Goal: Information Seeking & Learning: Learn about a topic

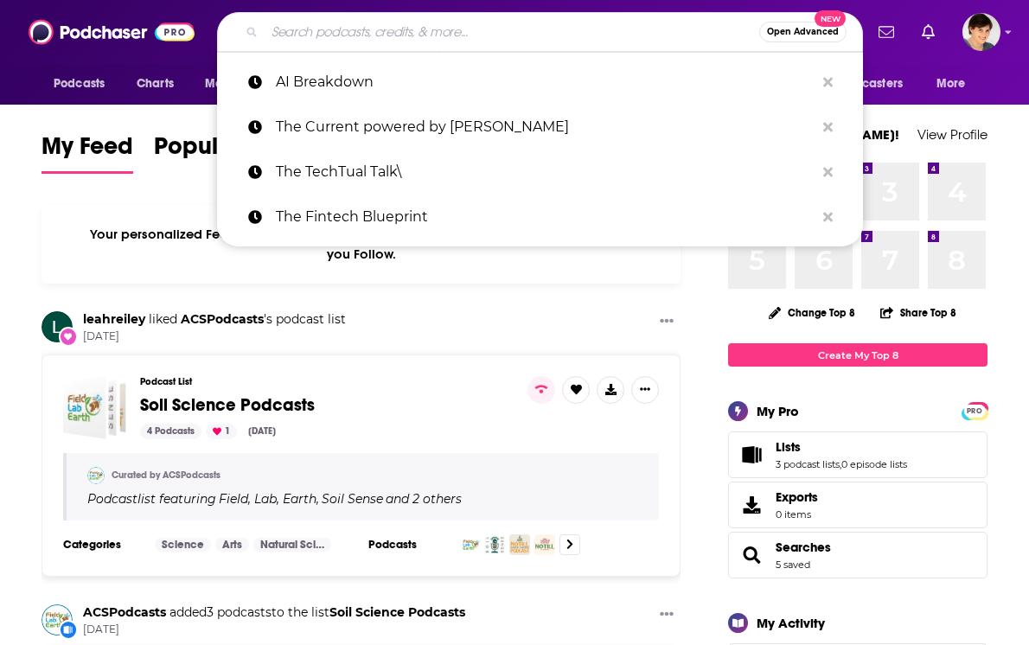
click at [382, 31] on input "Search podcasts, credits, & more..." at bounding box center [512, 32] width 495 height 28
paste input "91 Day AI Transformation Podcast"
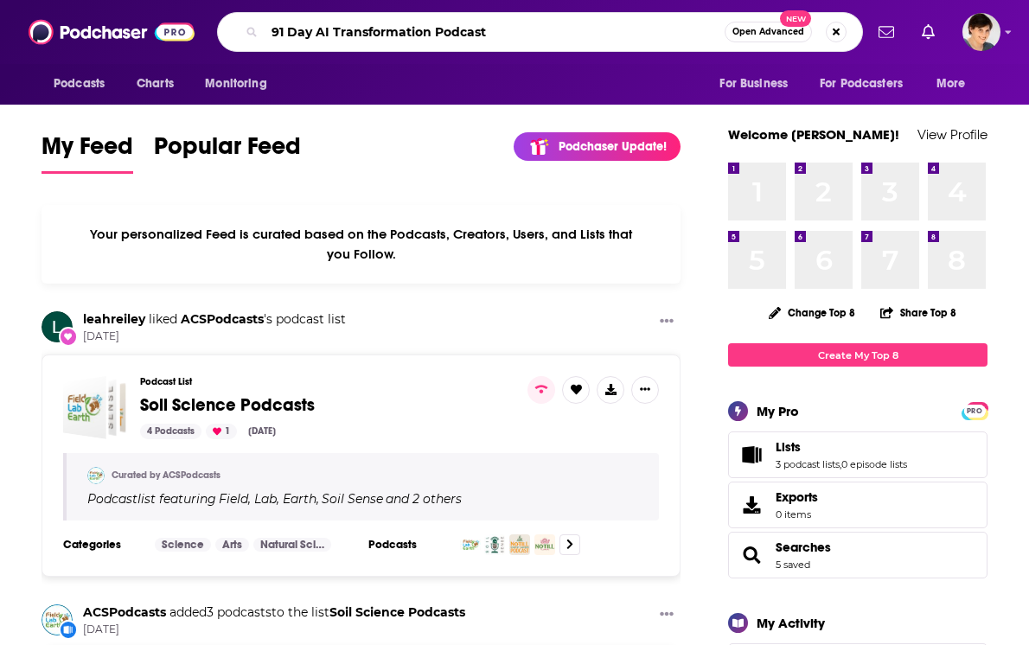
type input "91 Day AI Transformation Podcast"
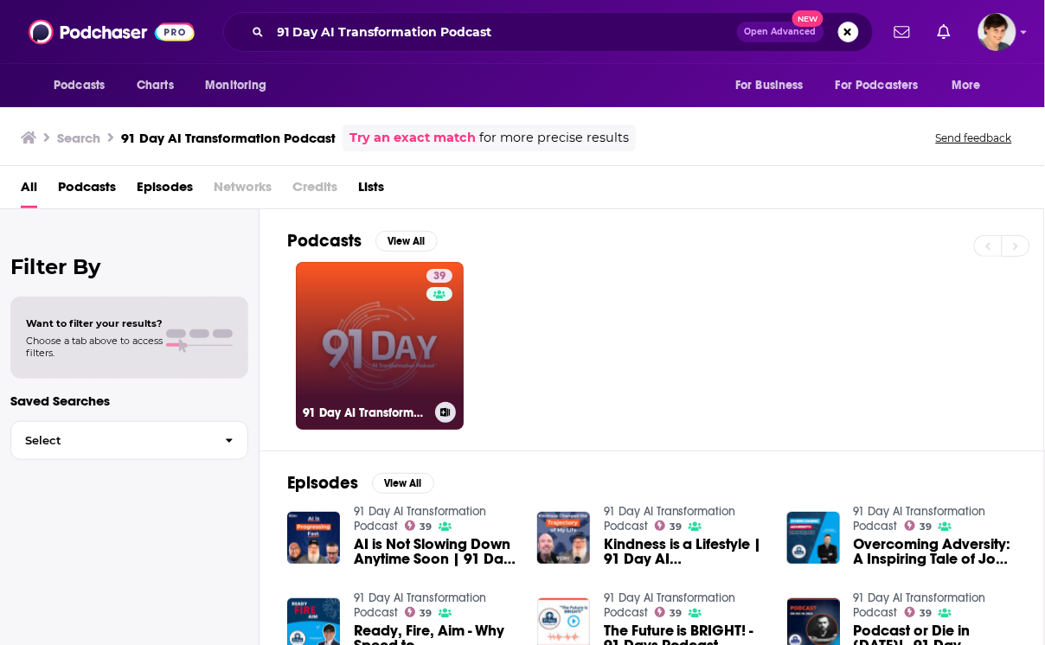
click at [394, 349] on link "39 91 Day AI Transformation Podcast" at bounding box center [380, 346] width 168 height 168
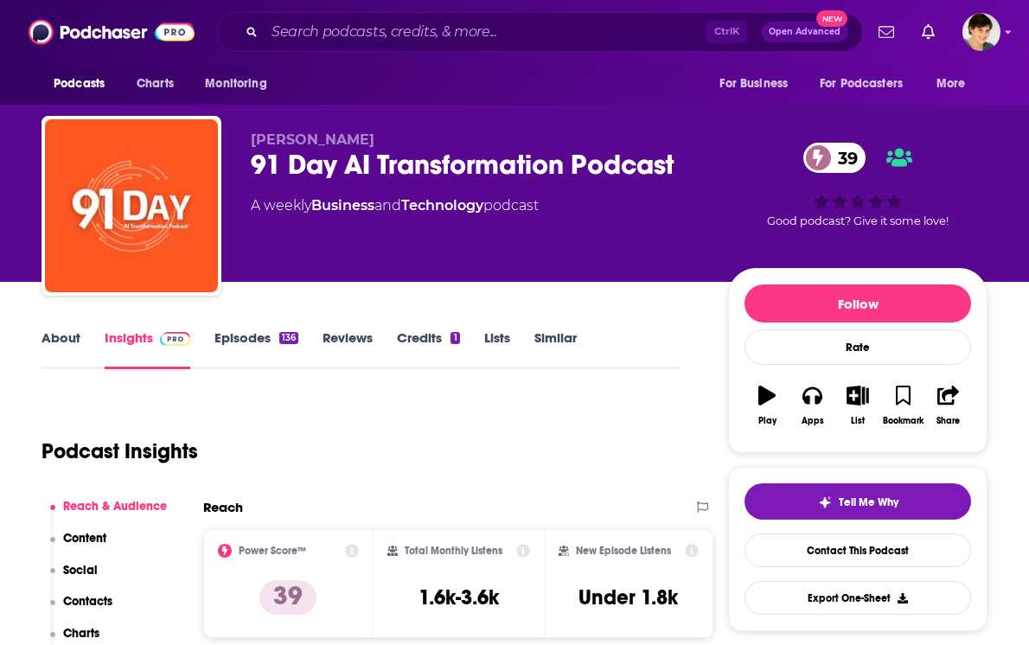
click at [74, 339] on link "About" at bounding box center [61, 350] width 39 height 40
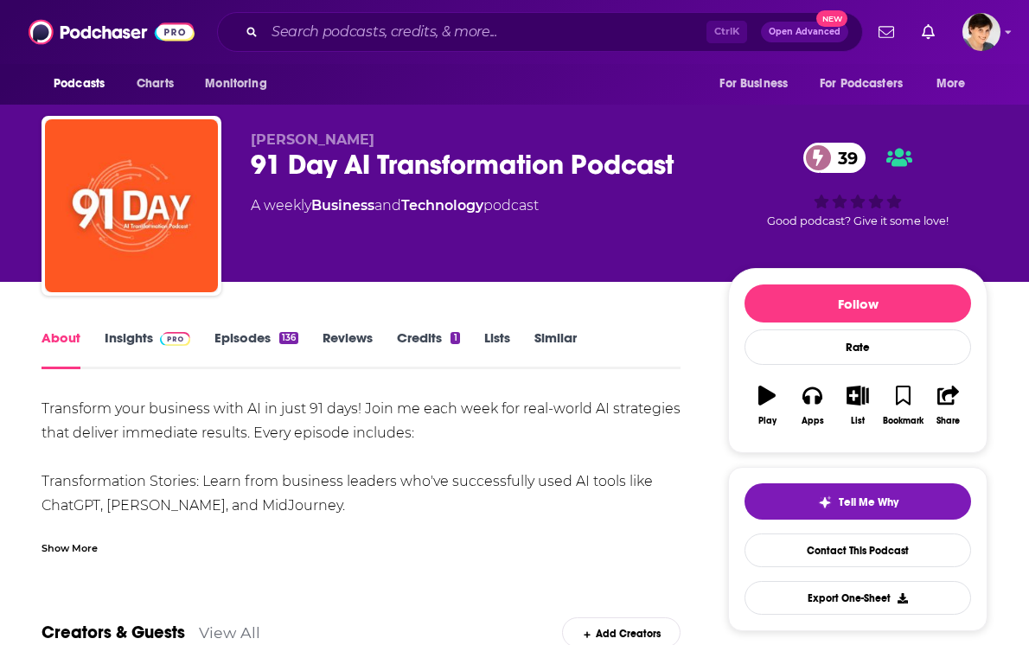
click at [253, 340] on link "Episodes 136" at bounding box center [257, 350] width 84 height 40
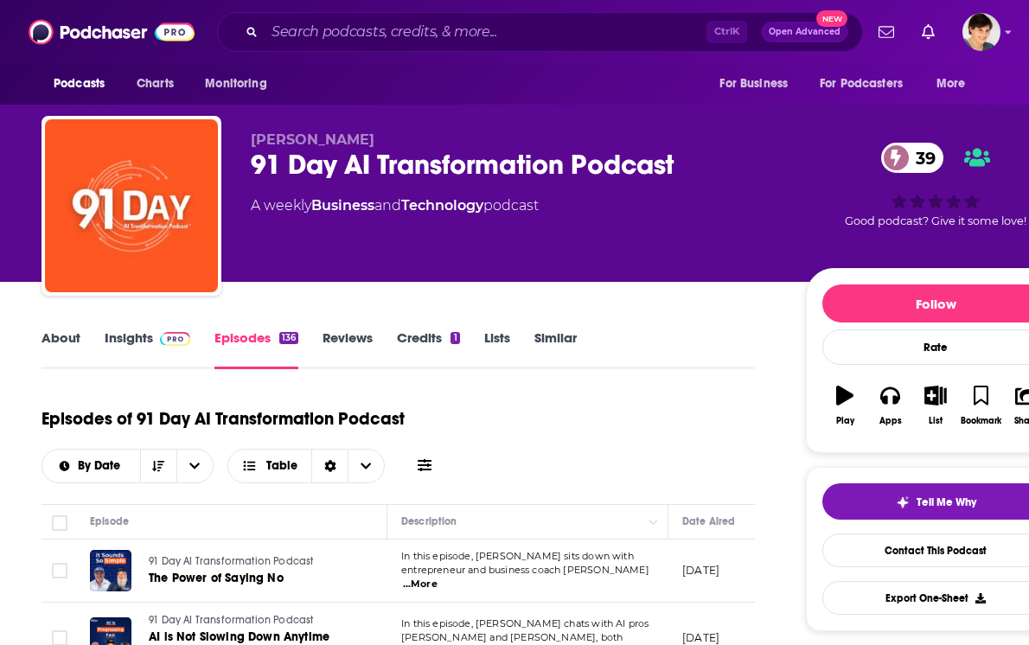
click at [365, 163] on div "91 Day AI Transformation Podcast 39" at bounding box center [515, 165] width 528 height 34
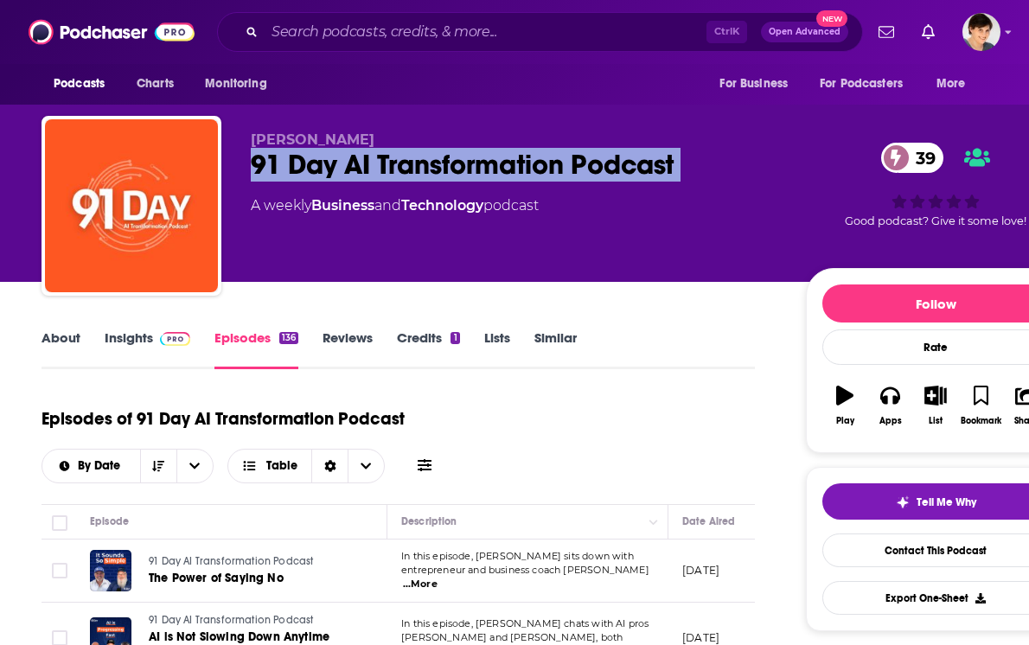
click at [365, 163] on div "91 Day AI Transformation Podcast 39" at bounding box center [515, 165] width 528 height 34
copy div "91 Day AI Transformation Podcast 39"
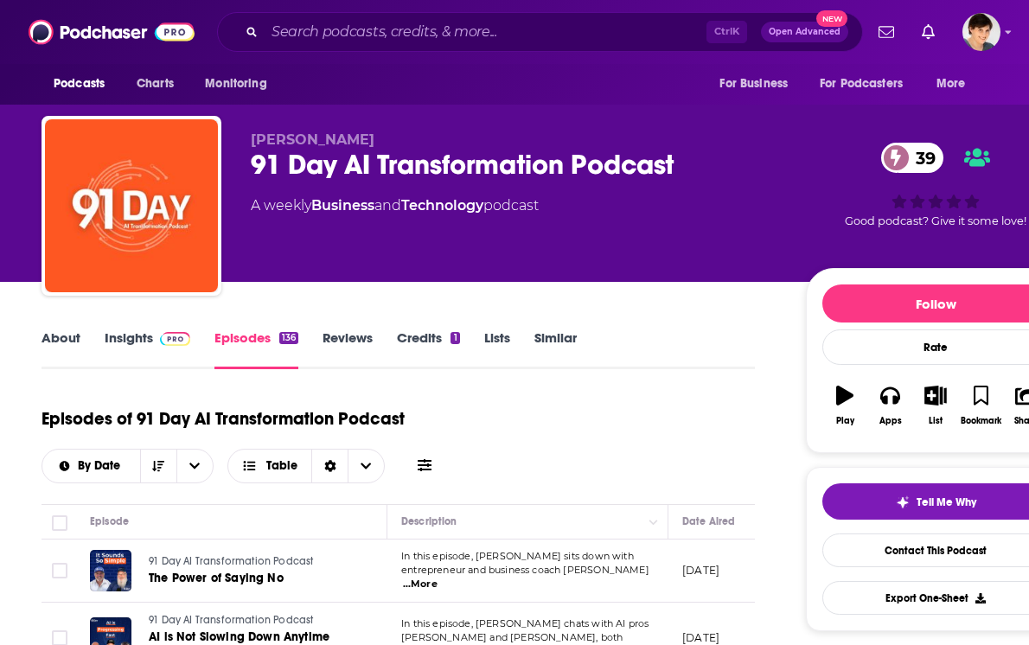
click at [343, 132] on span "Jonathan Mast" at bounding box center [313, 139] width 124 height 16
copy p "Jonathan Mast"
click at [69, 342] on link "About" at bounding box center [61, 350] width 39 height 40
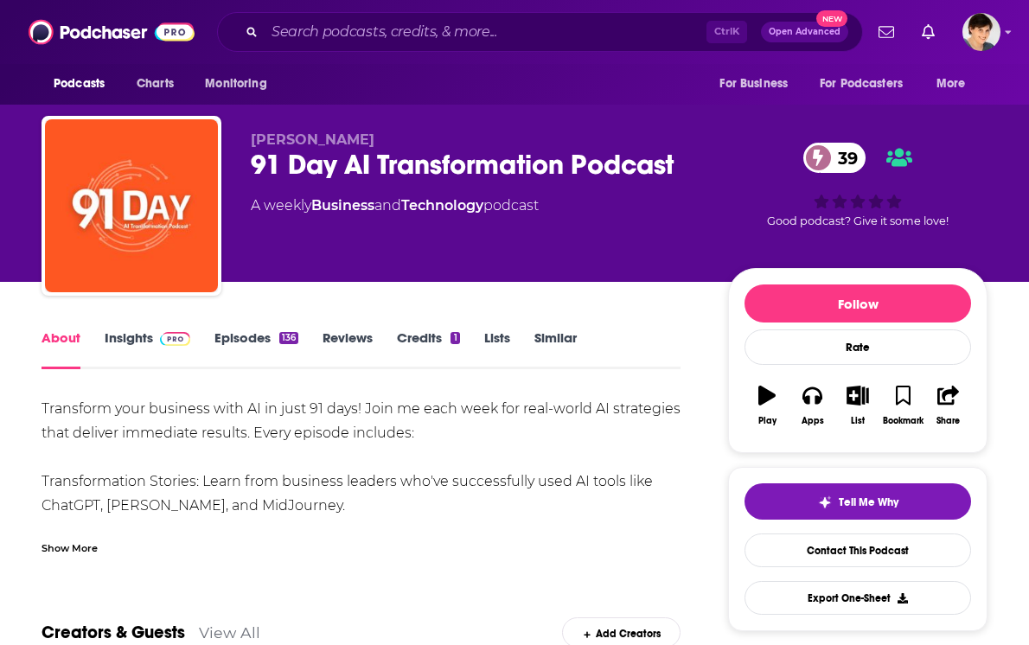
click at [84, 546] on div "Show More" at bounding box center [70, 547] width 56 height 16
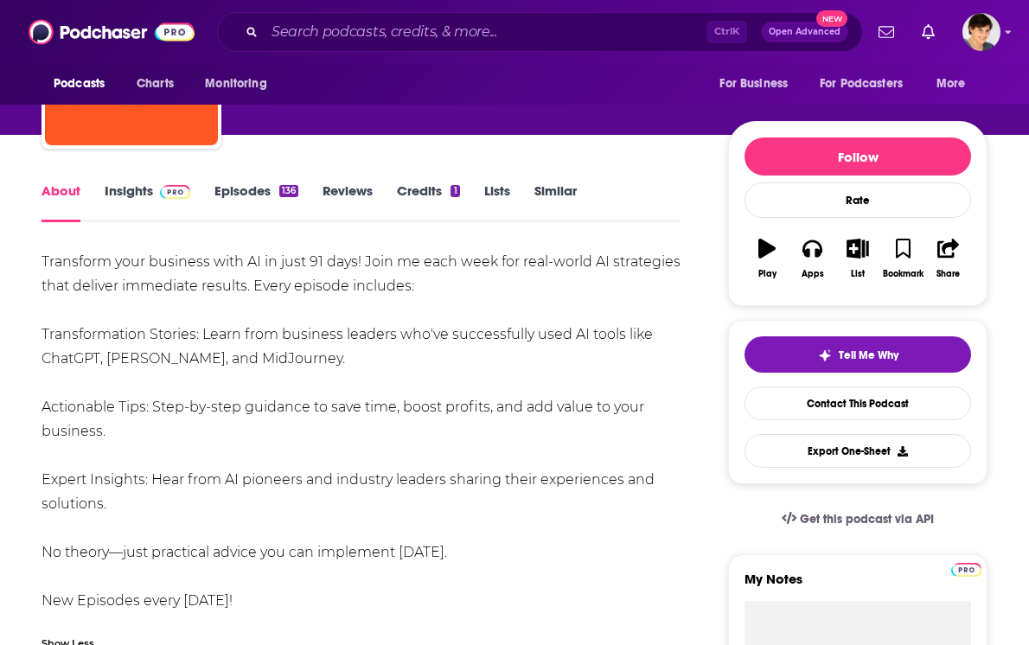
scroll to position [108, 0]
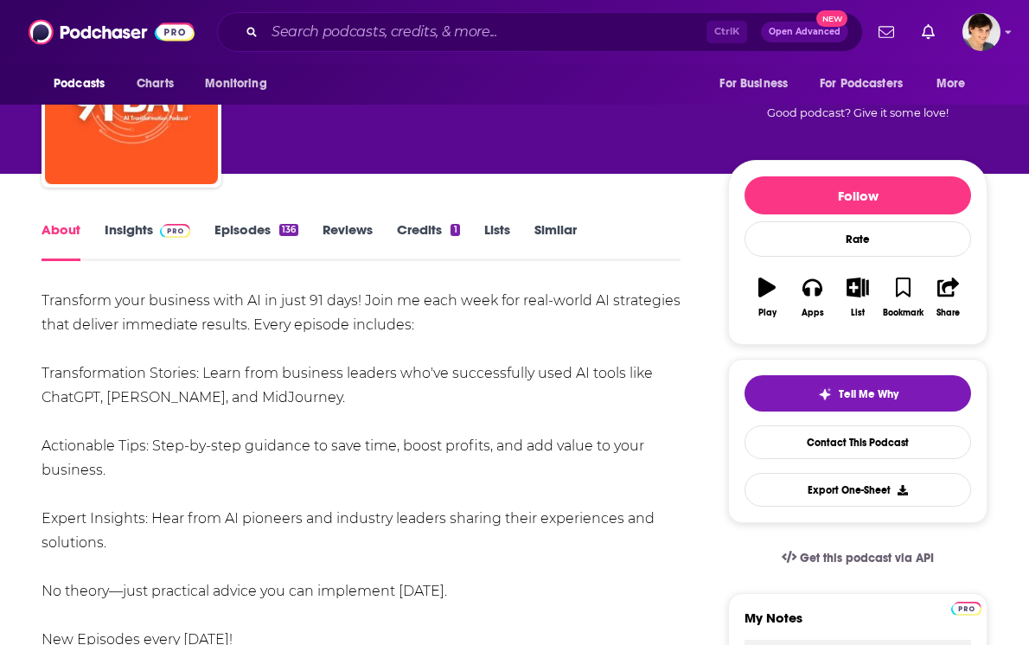
drag, startPoint x: 141, startPoint y: 539, endPoint x: 43, endPoint y: 304, distance: 254.8
click at [43, 304] on div "Transform your business with AI in just 91 days! Join me each week for real-wor…" at bounding box center [361, 470] width 639 height 363
copy div "Transform your business with AI in just 91 days! Join me each week for real-wor…"
click at [114, 230] on link "Insights" at bounding box center [148, 241] width 86 height 40
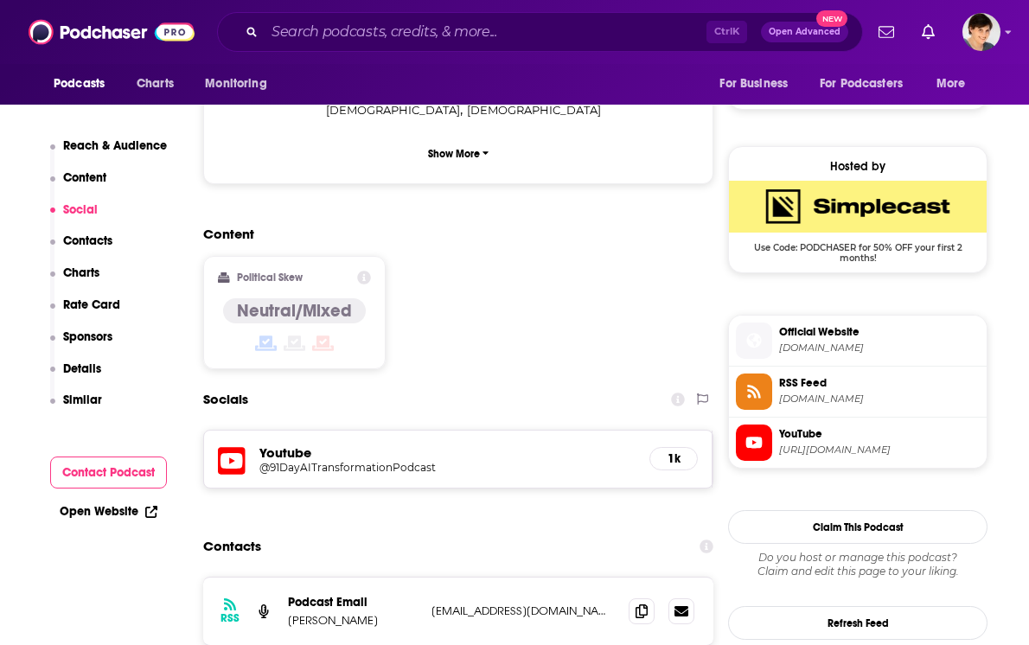
scroll to position [1298, 0]
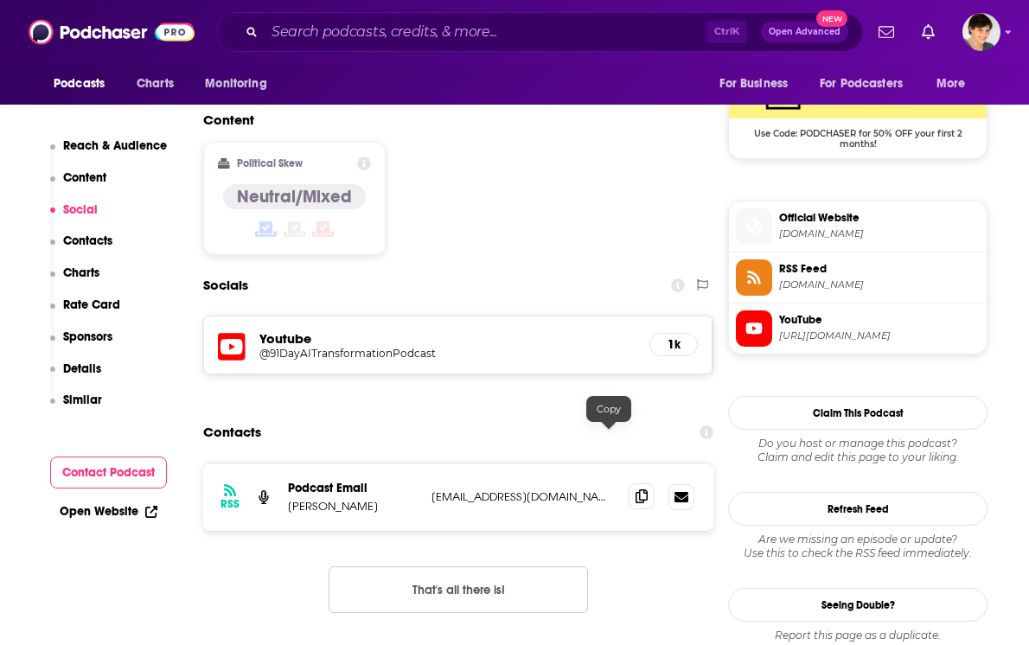
click at [636, 490] on icon at bounding box center [642, 497] width 12 height 14
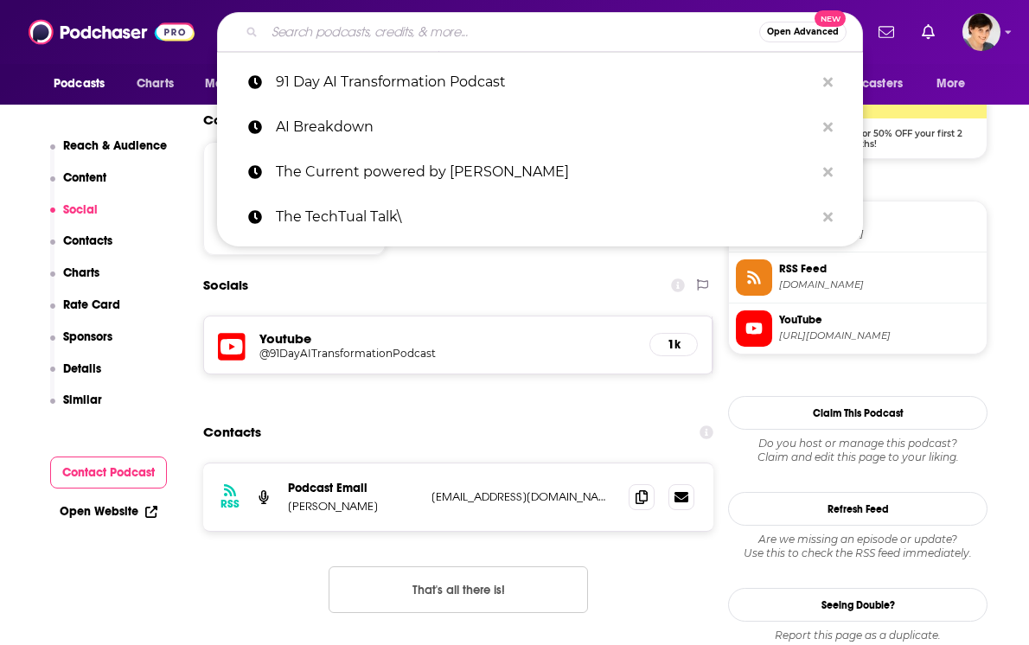
click at [356, 32] on input "Search podcasts, credits, & more..." at bounding box center [512, 32] width 495 height 28
paste input "The AI Daily Brief"
type input "The AI Daily Brief"
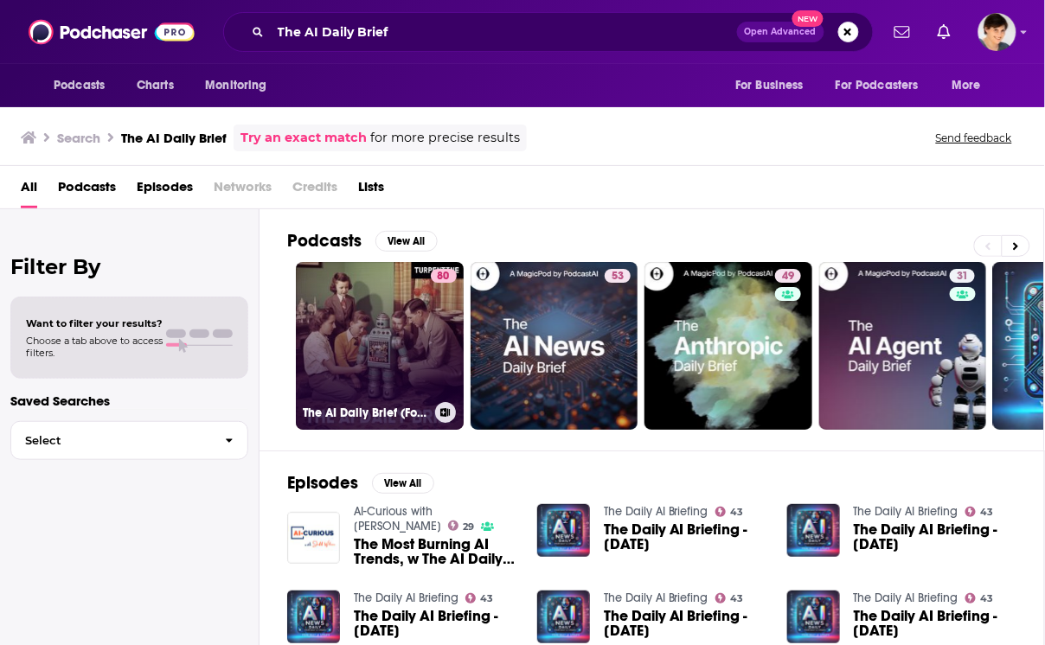
click at [361, 370] on link "80 The AI Daily Brief (Formerly The AI Breakdown): Artificial Intelligence News…" at bounding box center [380, 346] width 168 height 168
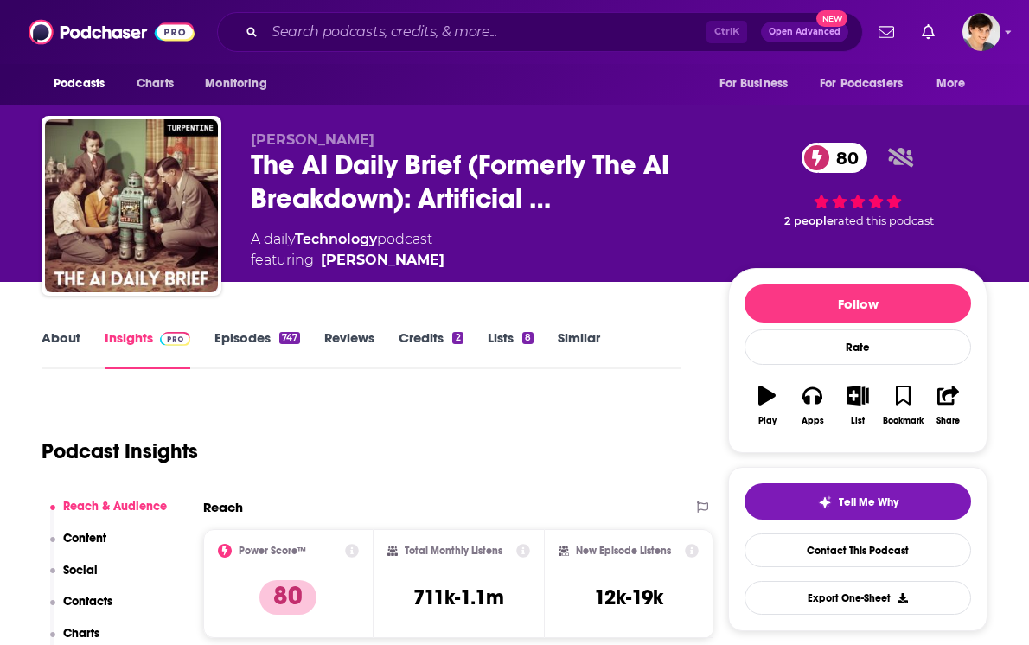
click at [242, 340] on link "Episodes 747" at bounding box center [258, 350] width 86 height 40
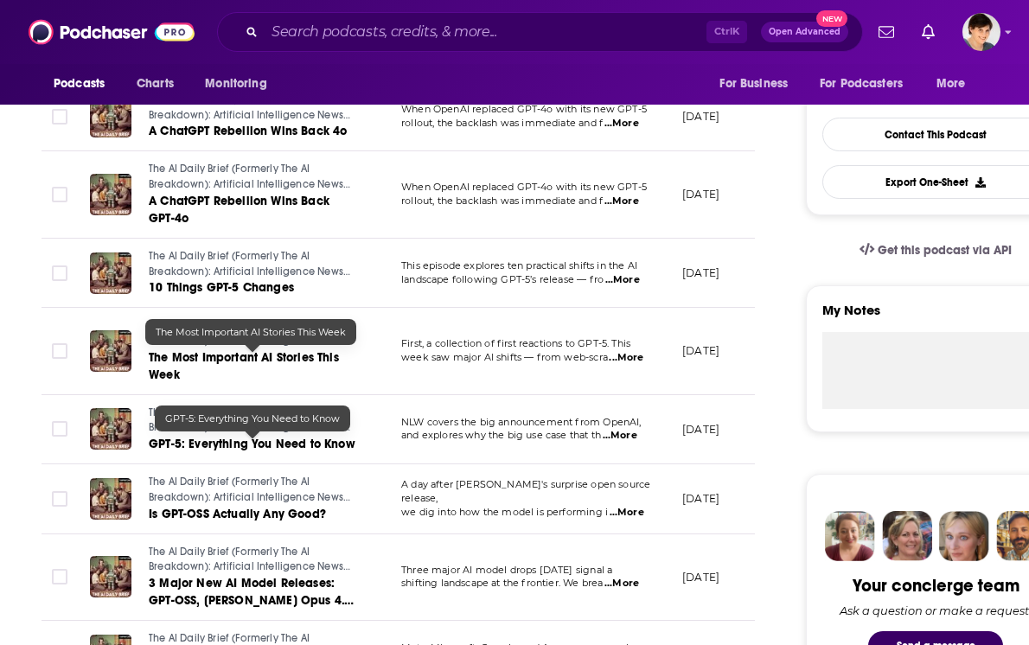
scroll to position [433, 0]
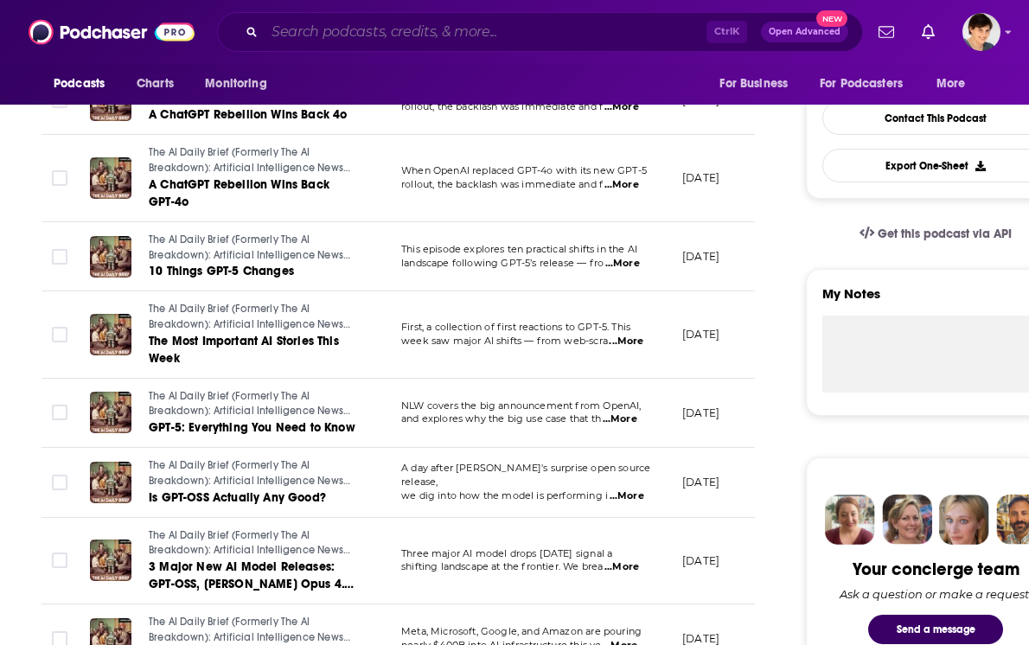
click at [351, 33] on input "Search podcasts, credits, & more..." at bounding box center [486, 32] width 442 height 28
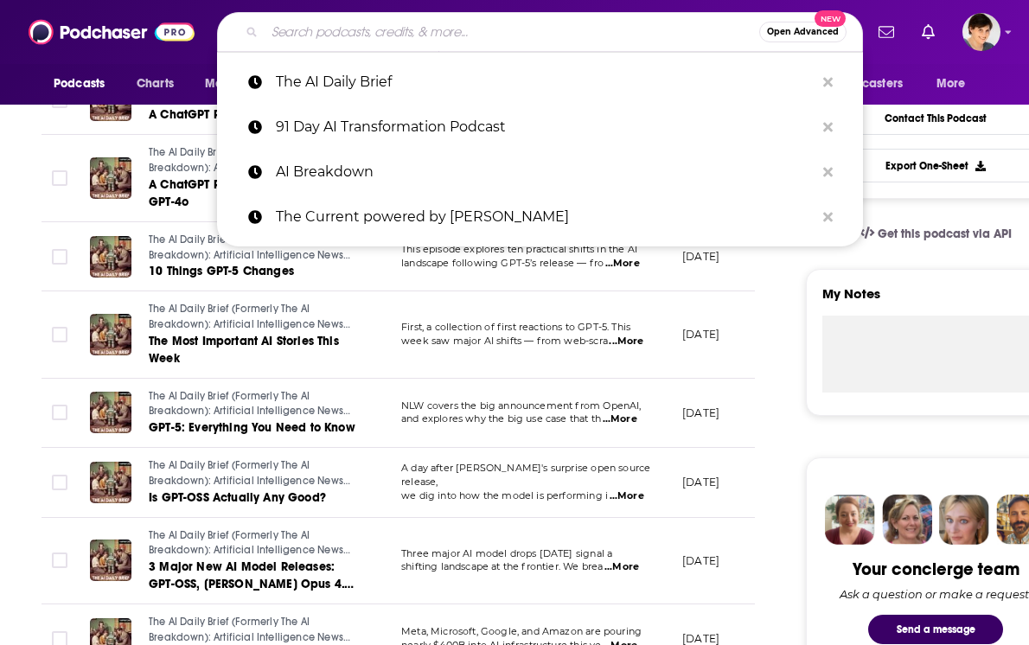
paste input "Spatial Web AI Podcast"
type input "Spatial Web AI Podcast"
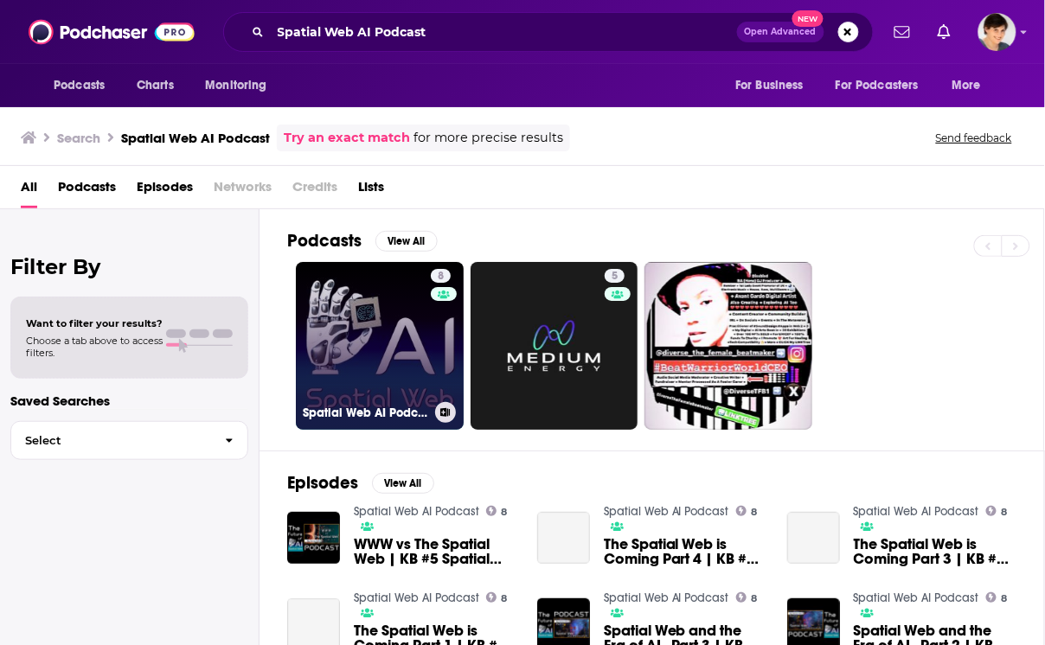
click at [334, 342] on link "8 Spatial Web AI Podcast" at bounding box center [380, 346] width 168 height 168
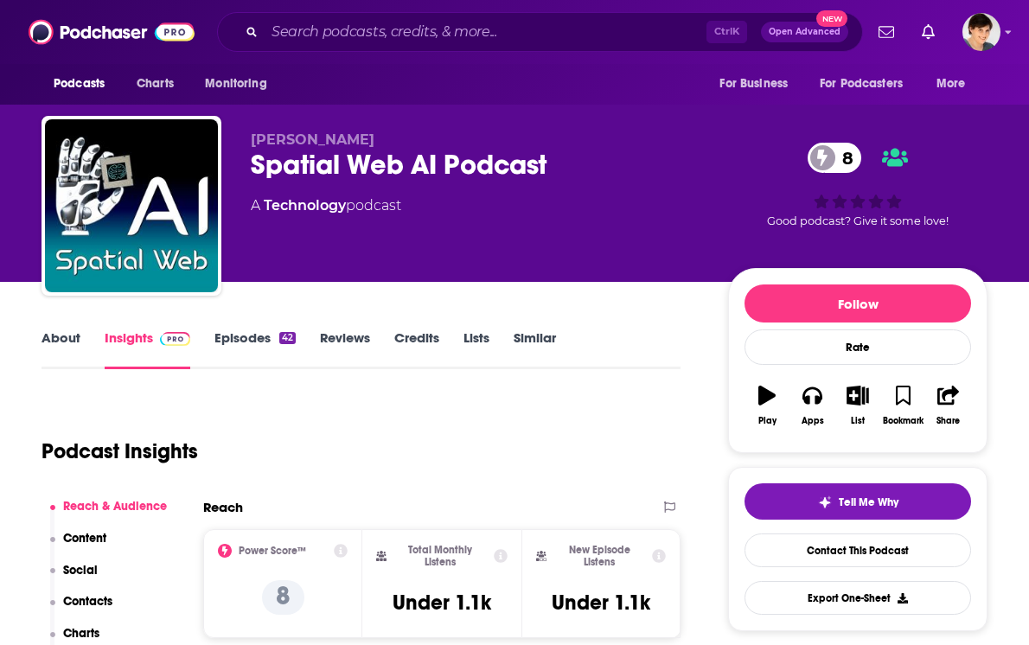
click at [243, 331] on link "Episodes 42" at bounding box center [255, 350] width 81 height 40
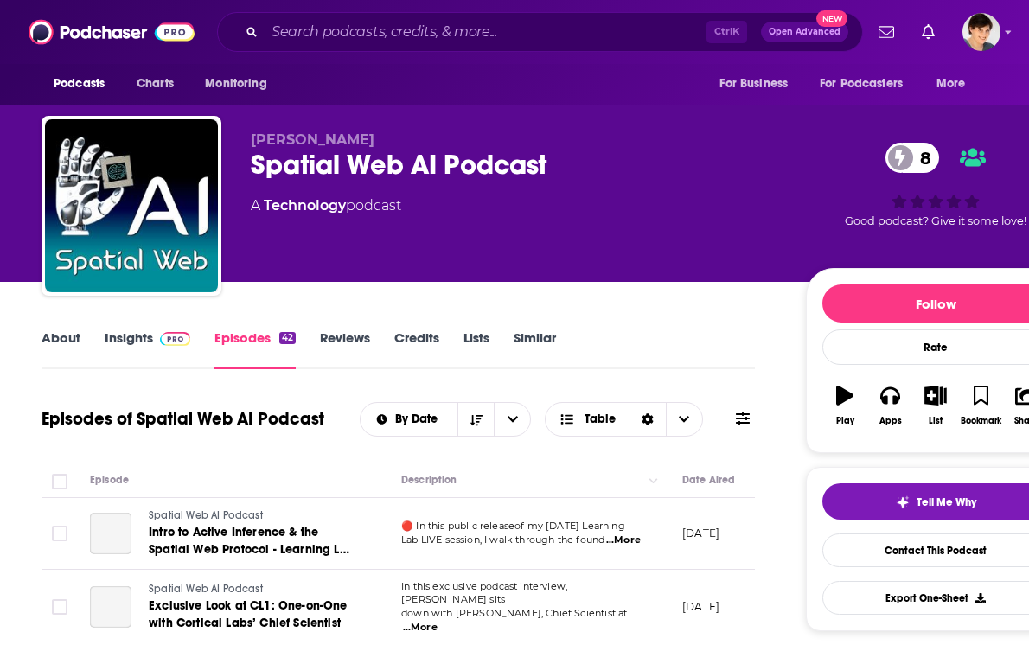
scroll to position [216, 0]
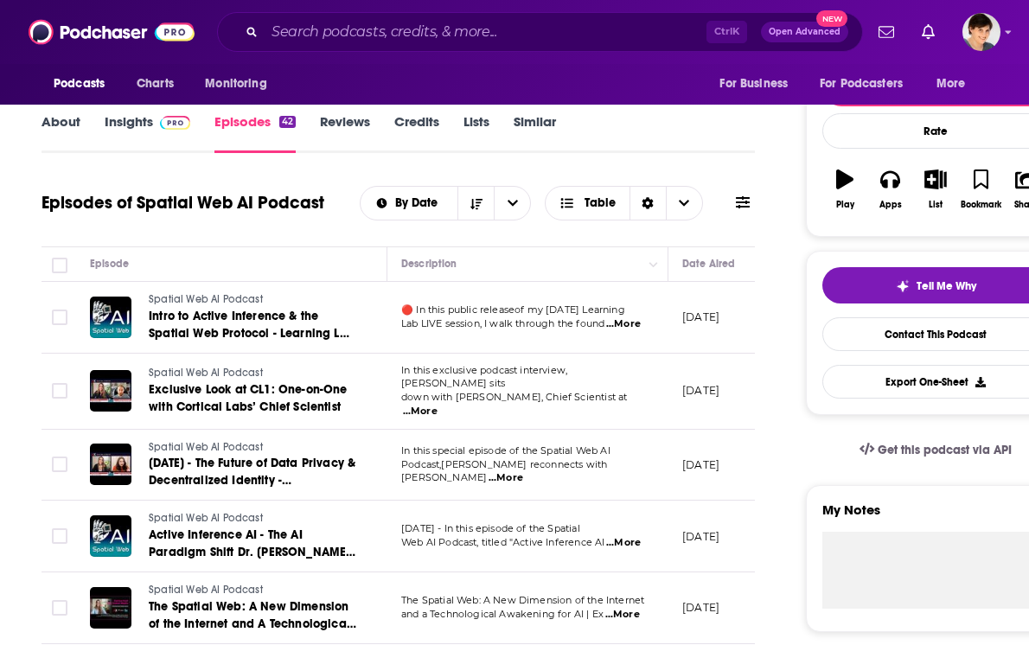
click at [69, 122] on link "About" at bounding box center [61, 133] width 39 height 40
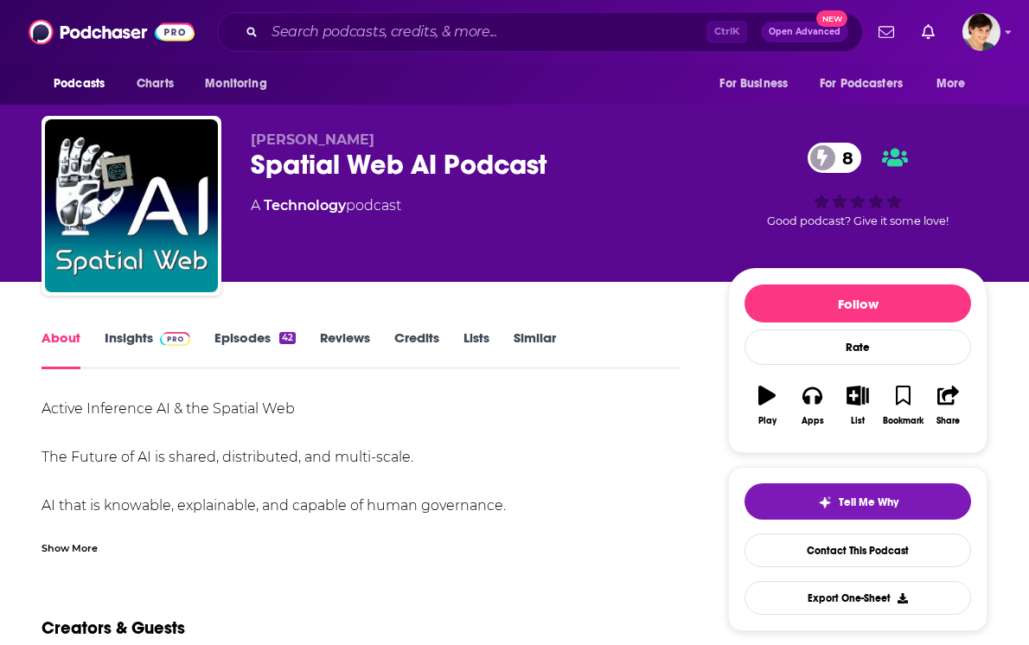
click at [91, 541] on div "Show More" at bounding box center [70, 547] width 56 height 16
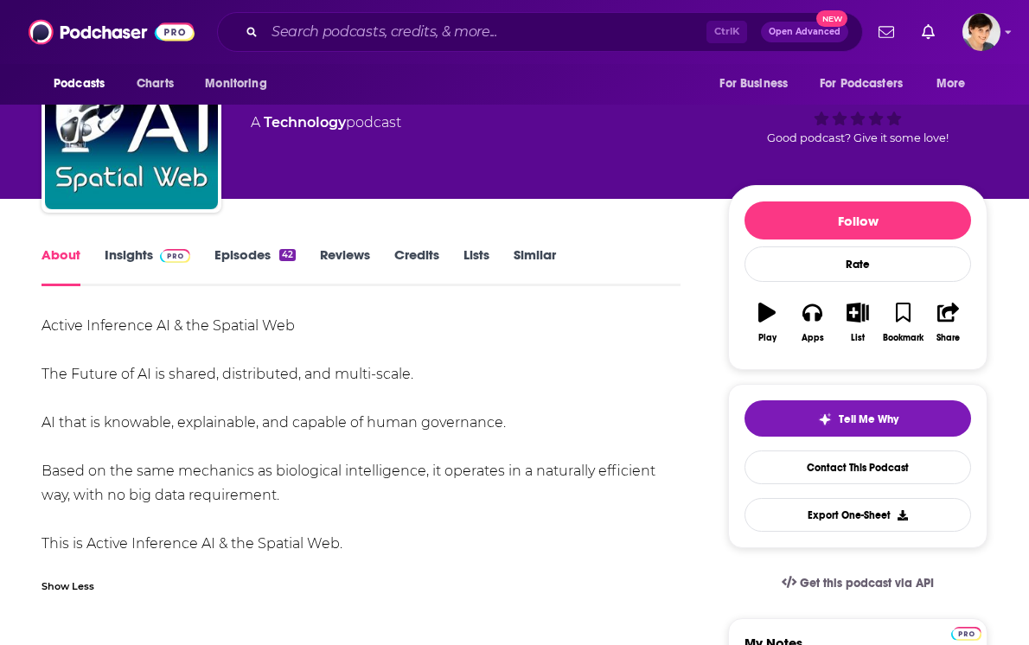
scroll to position [108, 0]
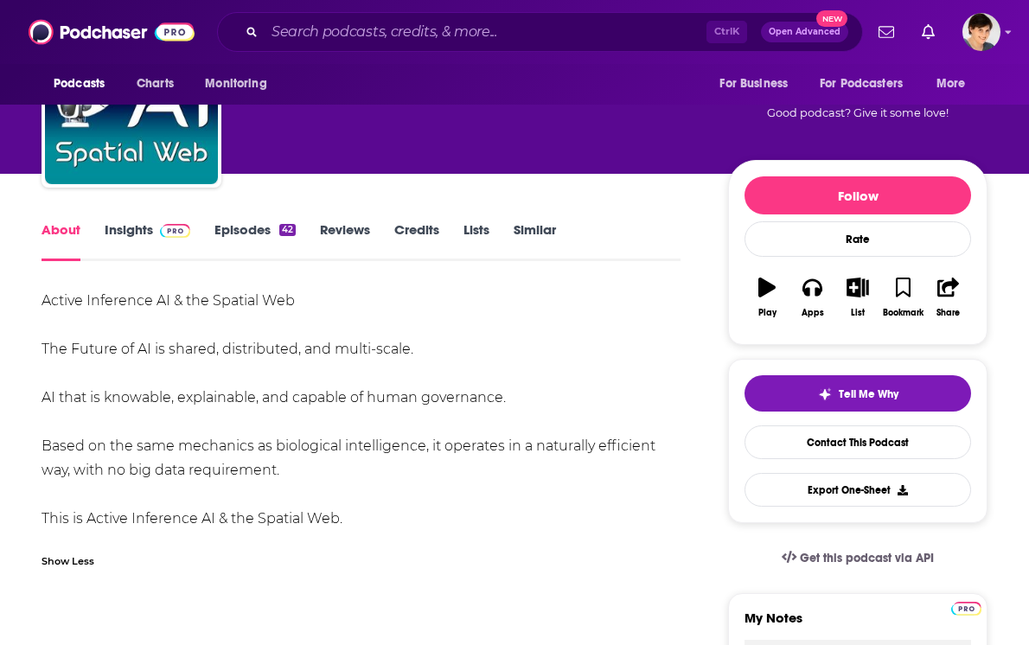
drag, startPoint x: 372, startPoint y: 523, endPoint x: 270, endPoint y: 431, distance: 137.8
click at [85, 325] on div "Active Inference AI & the Spatial Web The Future of AI is shared, distributed, …" at bounding box center [361, 410] width 639 height 242
click at [392, 467] on div "Active Inference AI & the Spatial Web The Future of AI is shared, distributed, …" at bounding box center [361, 410] width 639 height 242
click at [372, 467] on div "Active Inference AI & the Spatial Web The Future of AI is shared, distributed, …" at bounding box center [361, 410] width 639 height 242
drag, startPoint x: 32, startPoint y: 297, endPoint x: 292, endPoint y: 478, distance: 317.0
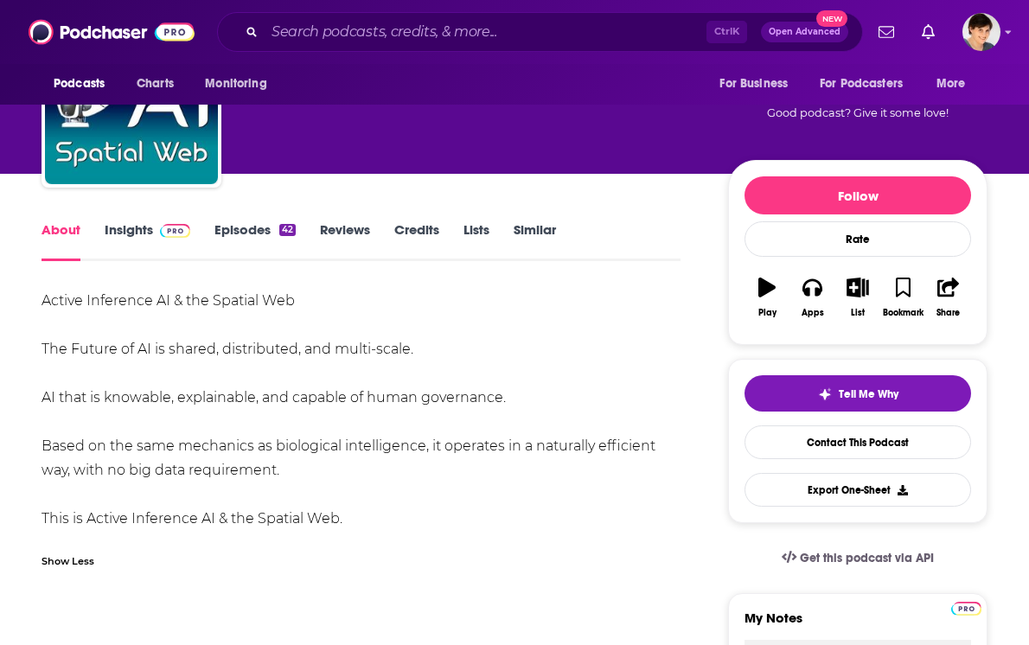
copy div "Active Inference AI & the Spatial Web The Future of AI is shared, distributed, …"
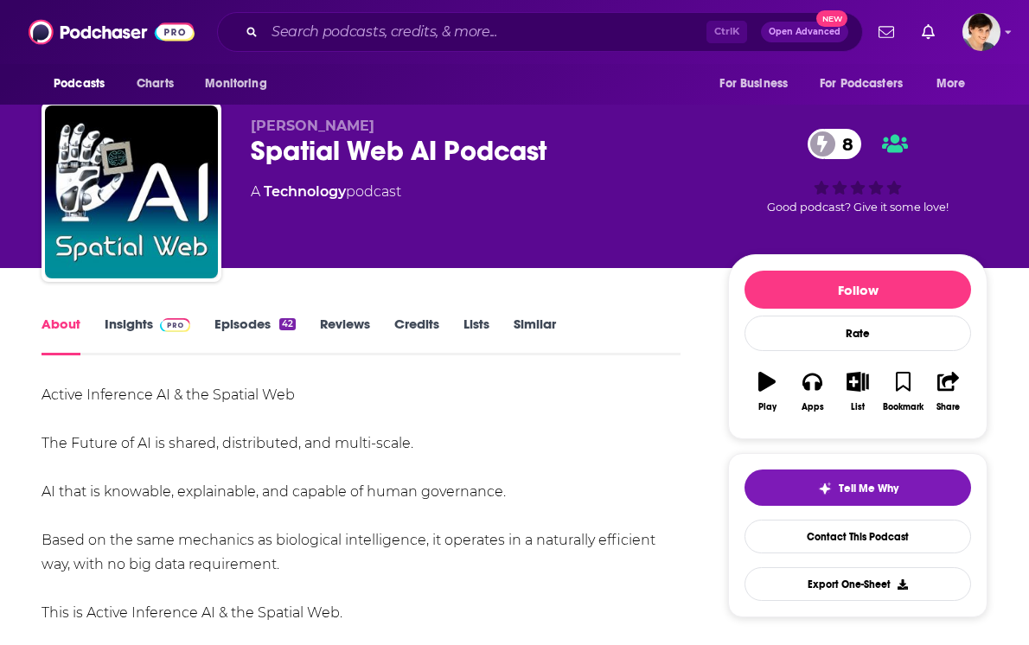
scroll to position [0, 0]
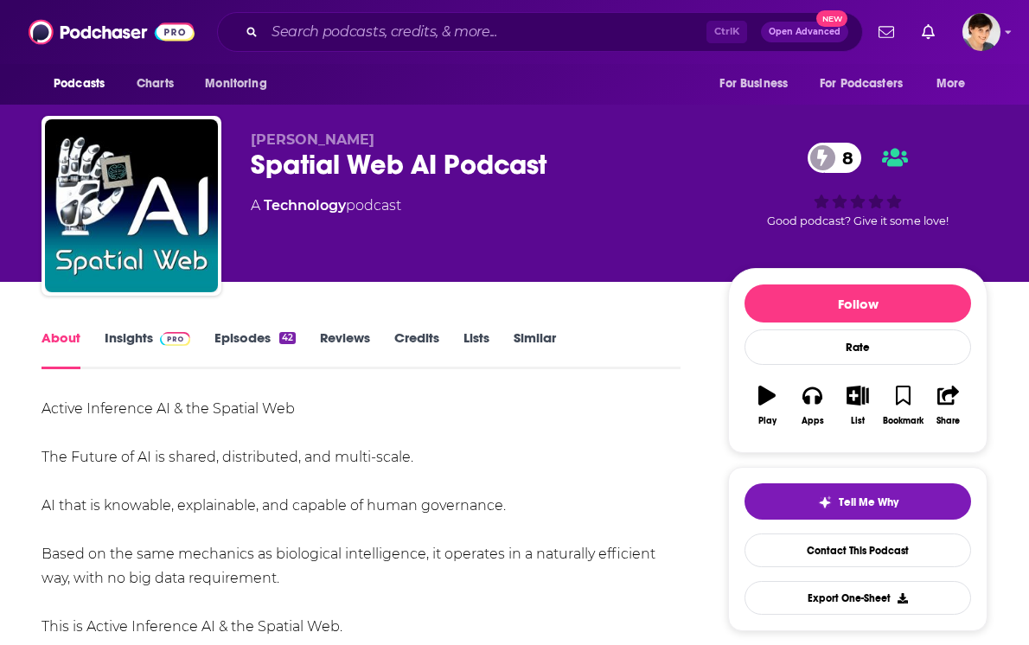
click at [321, 157] on div "Spatial Web AI Podcast 8" at bounding box center [476, 165] width 450 height 34
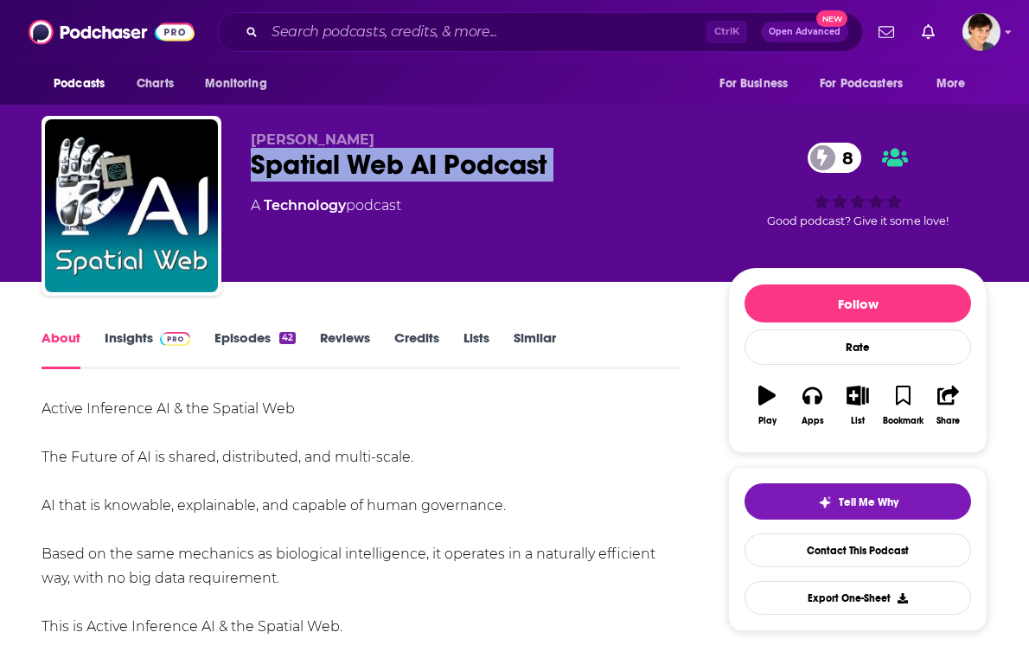
click at [321, 157] on div "Spatial Web AI Podcast 8" at bounding box center [476, 165] width 450 height 34
copy div "Spatial Web AI Podcast 8"
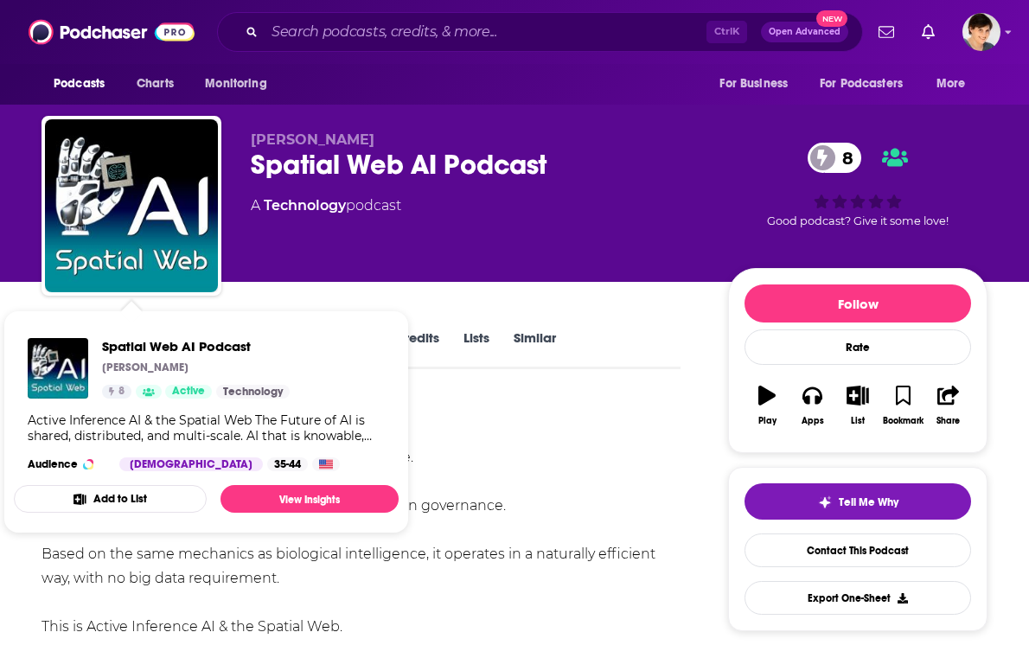
click at [270, 136] on span "Denise Holt" at bounding box center [313, 139] width 124 height 16
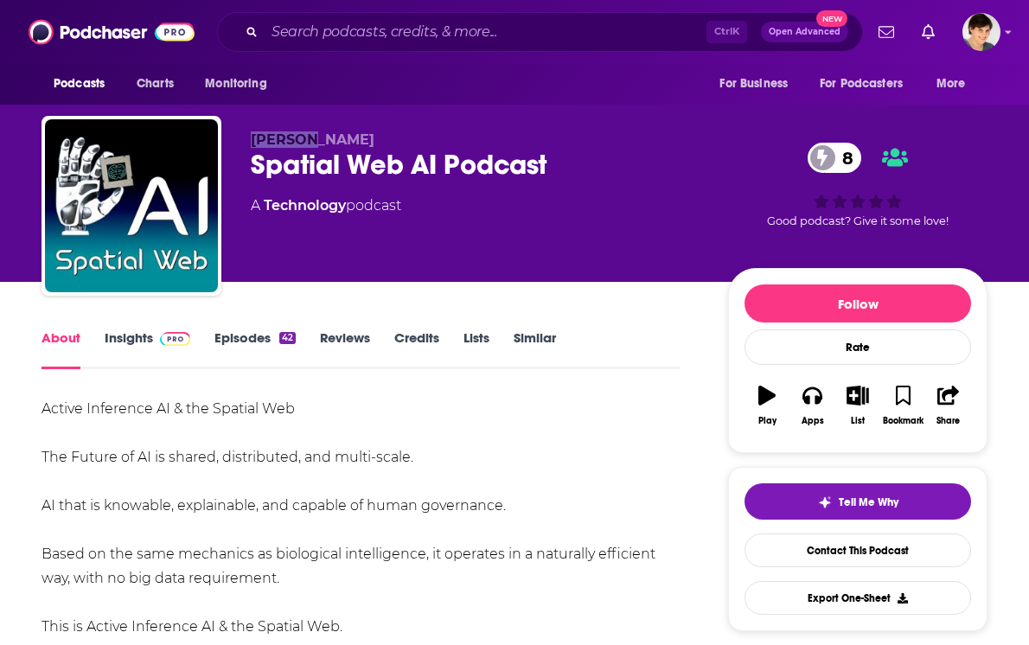
click at [270, 136] on span "Denise Holt" at bounding box center [313, 139] width 124 height 16
click at [140, 330] on link "Insights" at bounding box center [148, 350] width 86 height 40
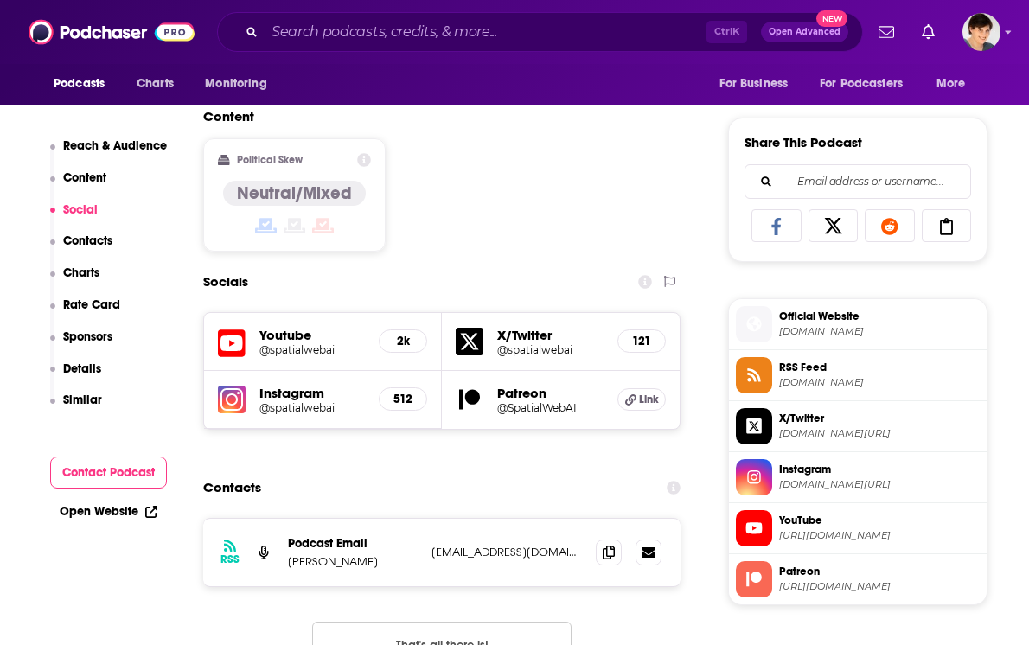
scroll to position [1081, 0]
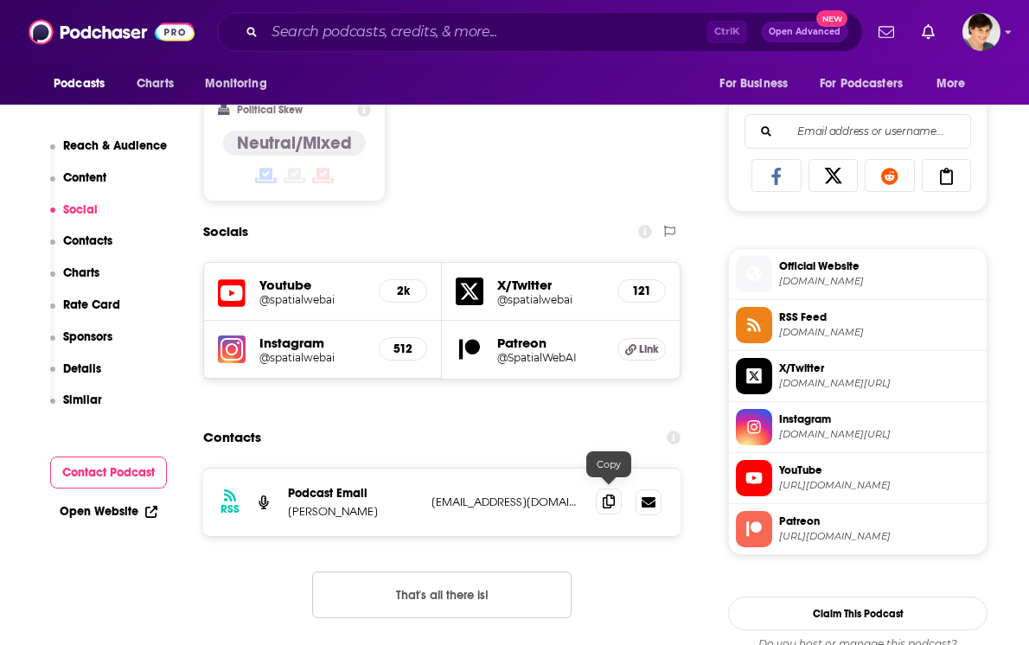
click at [604, 499] on icon at bounding box center [609, 502] width 12 height 14
click at [379, 33] on input "Search podcasts, credits, & more..." at bounding box center [486, 32] width 442 height 28
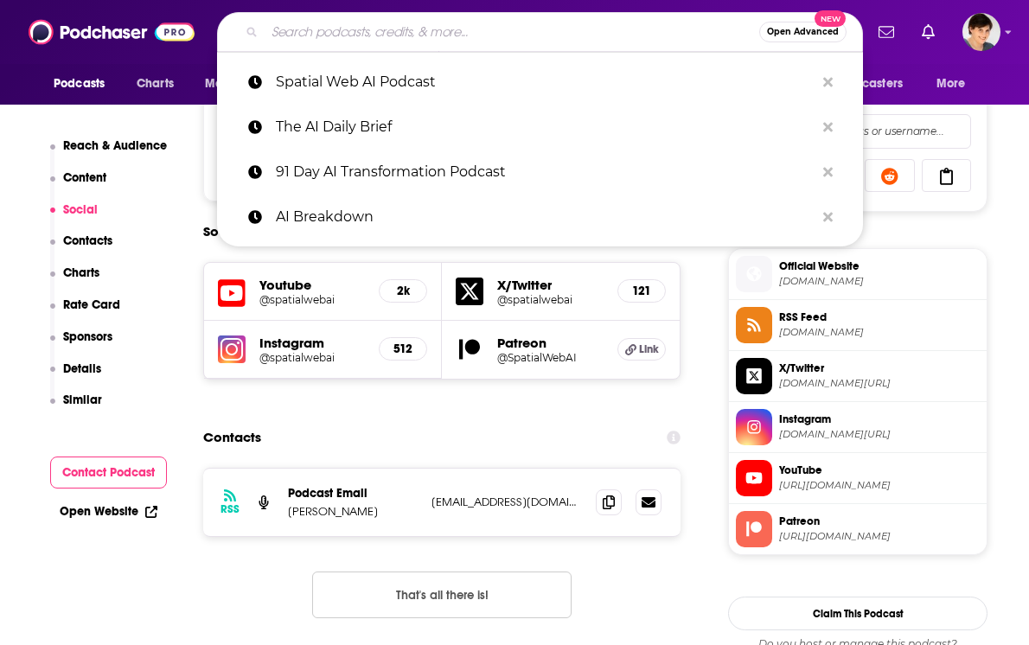
paste input "Leveling Up with Eric Siu"
type input "Leveling Up with Eric Siu"
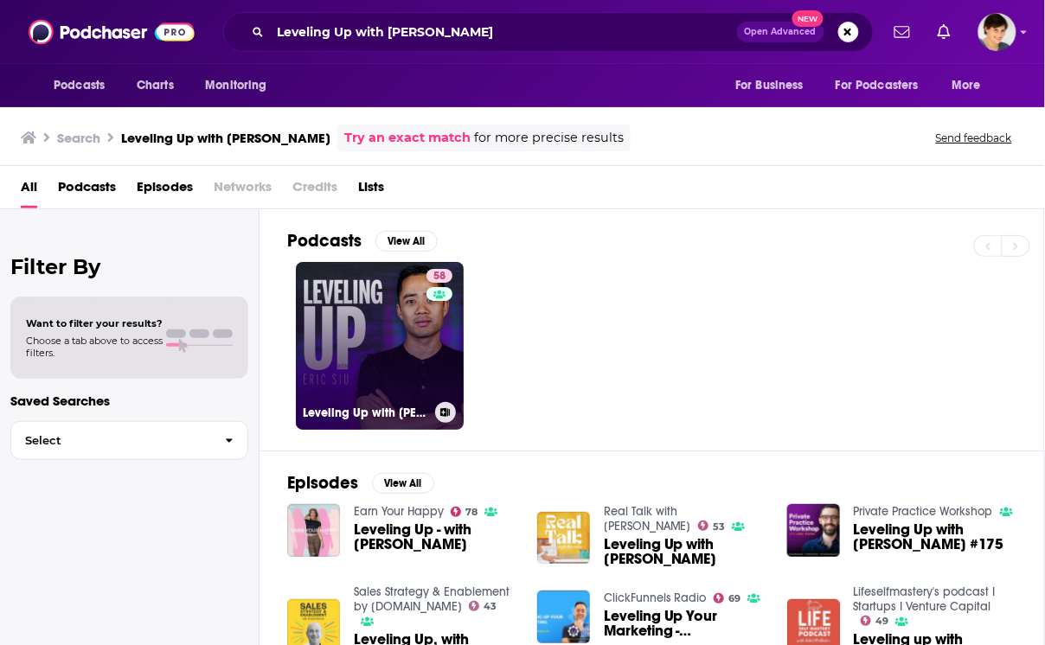
click at [357, 327] on link "58 Leveling Up with Eric Siu" at bounding box center [380, 346] width 168 height 168
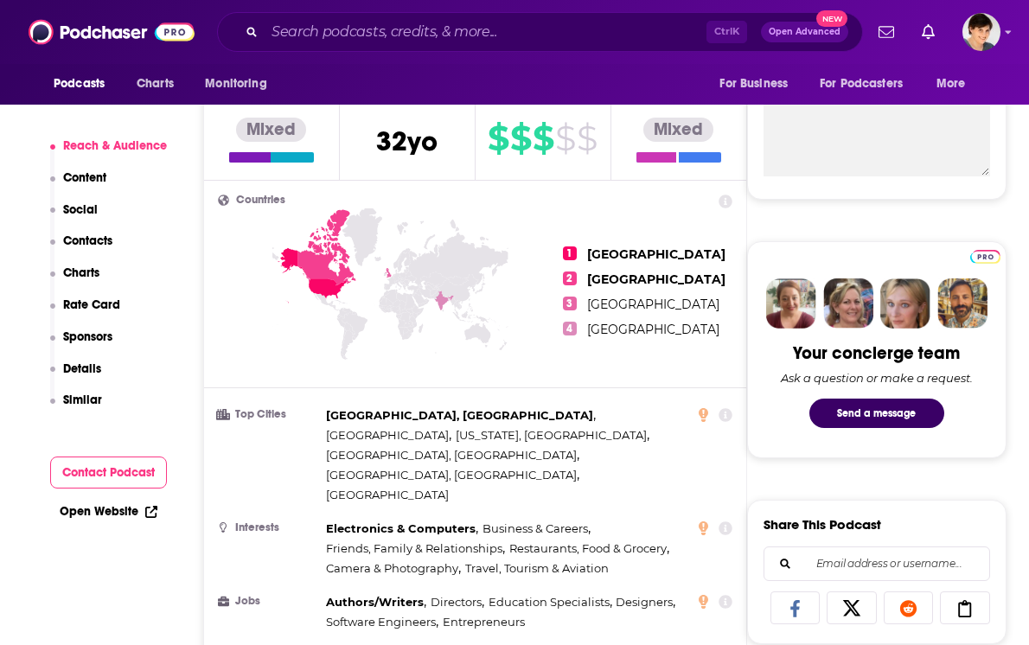
scroll to position [1298, 0]
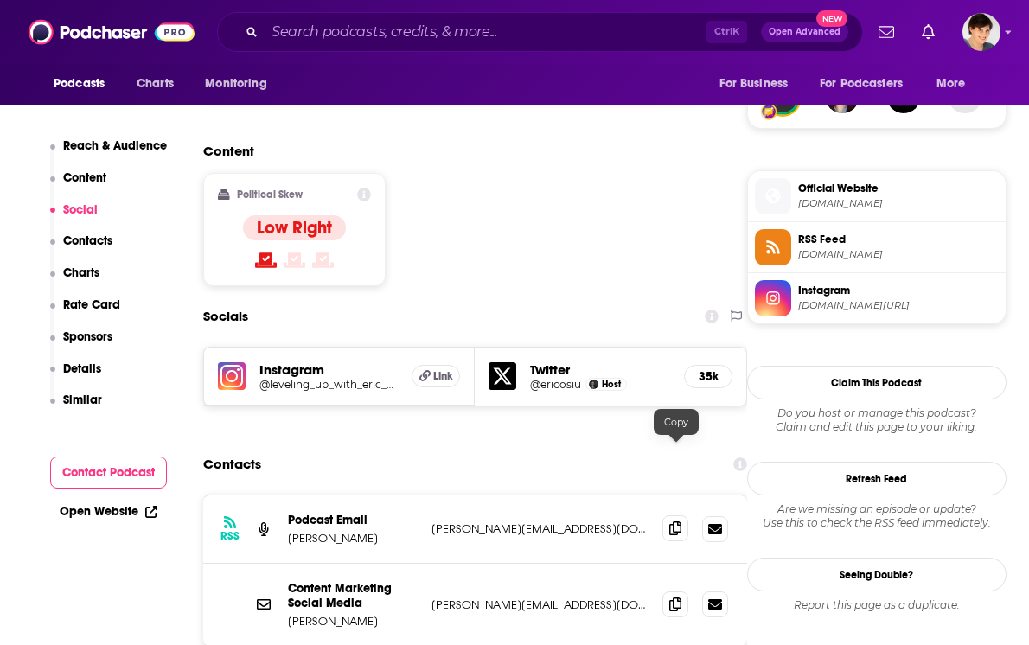
click at [675, 522] on icon at bounding box center [676, 529] width 12 height 14
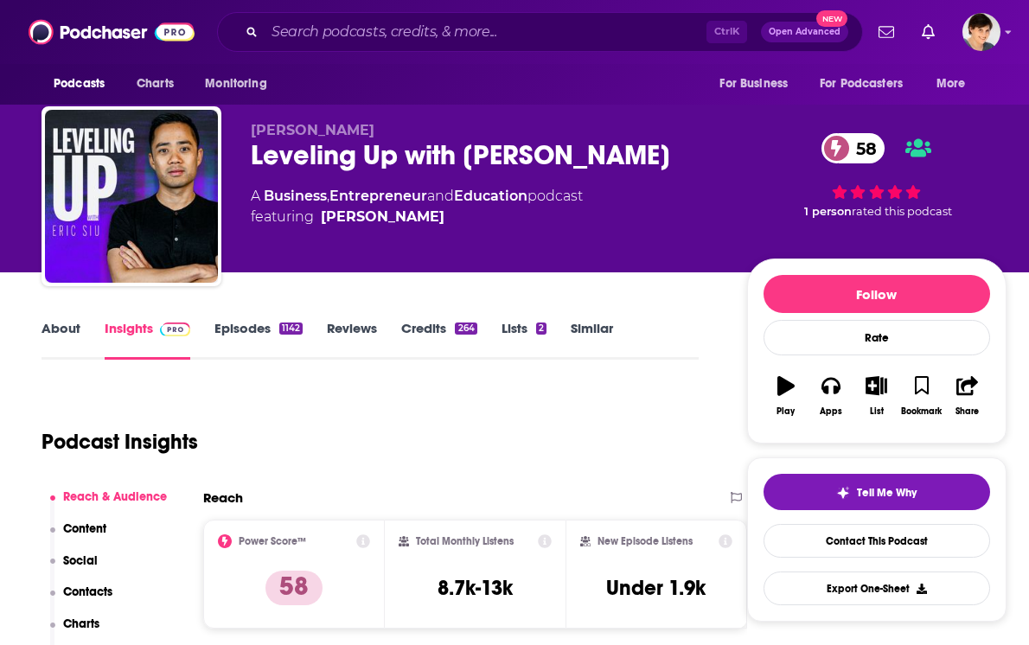
scroll to position [0, 0]
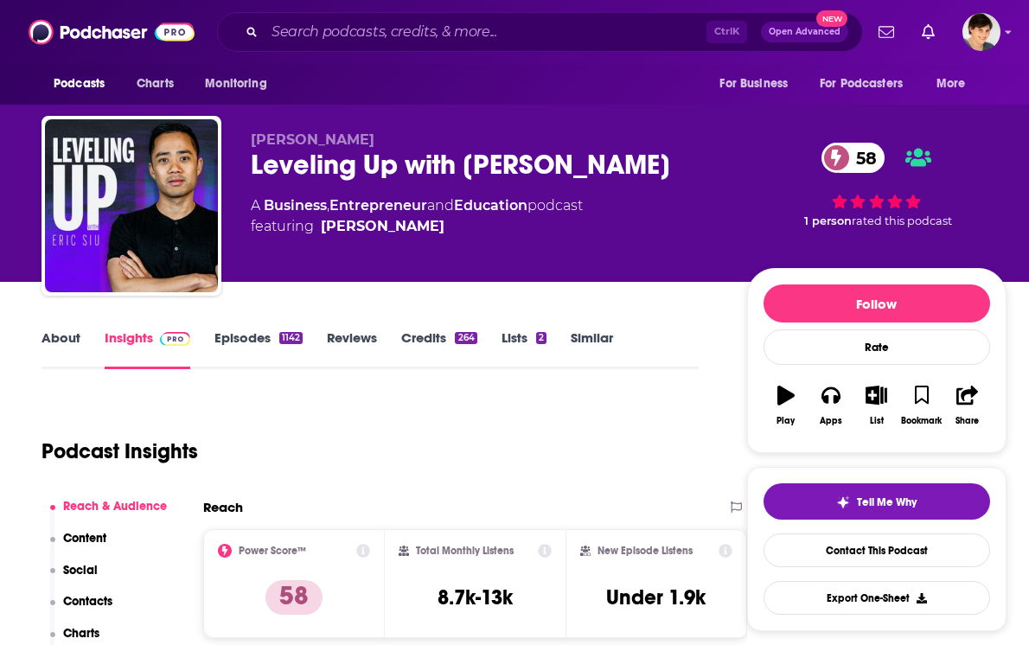
click at [59, 330] on link "About" at bounding box center [61, 350] width 39 height 40
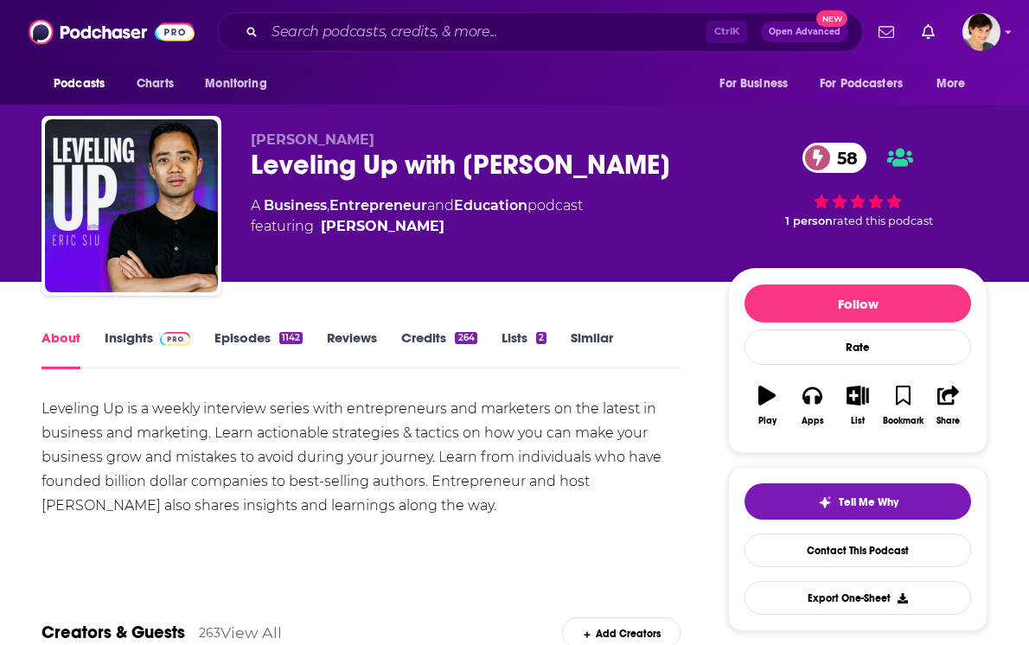
click at [203, 452] on div "Leveling Up is a weekly interview series with entrepreneurs and marketers on th…" at bounding box center [361, 457] width 639 height 121
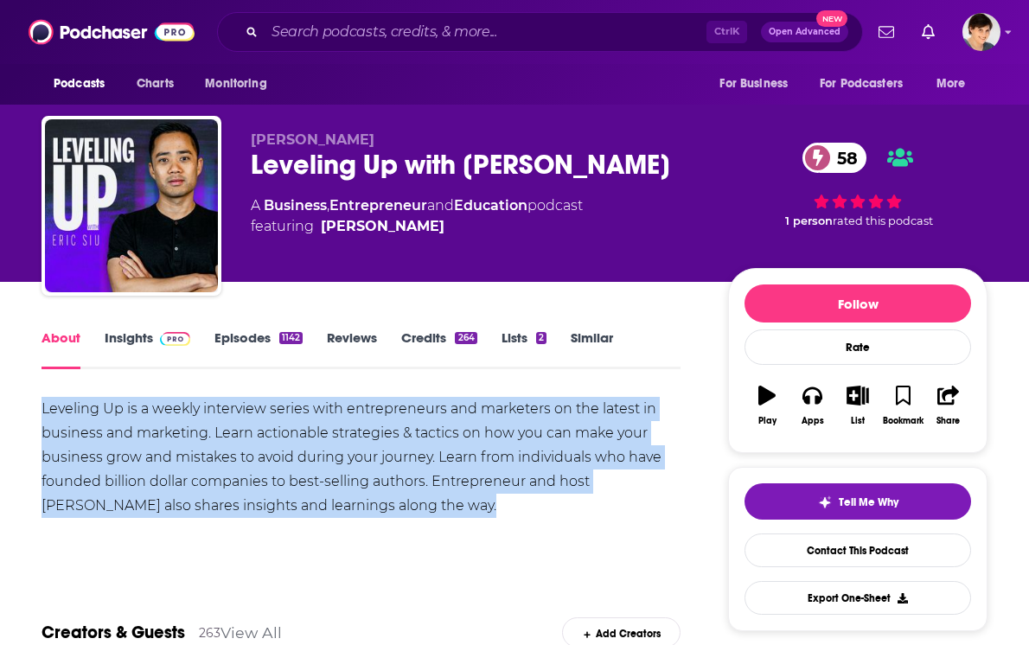
click at [203, 452] on div "Leveling Up is a weekly interview series with entrepreneurs and marketers on th…" at bounding box center [361, 457] width 639 height 121
copy div "Leveling Up is a weekly interview series with entrepreneurs and marketers on th…"
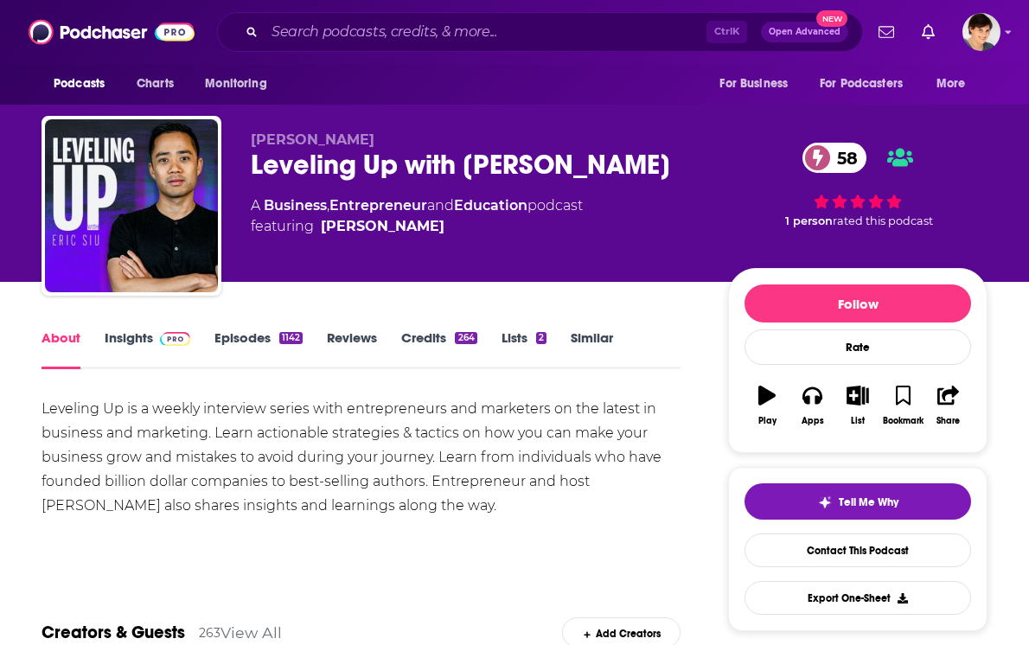
click at [275, 138] on span "Eric Siu" at bounding box center [313, 139] width 124 height 16
copy p "Eric Siu"
click at [320, 23] on input "Search podcasts, credits, & more..." at bounding box center [486, 32] width 442 height 28
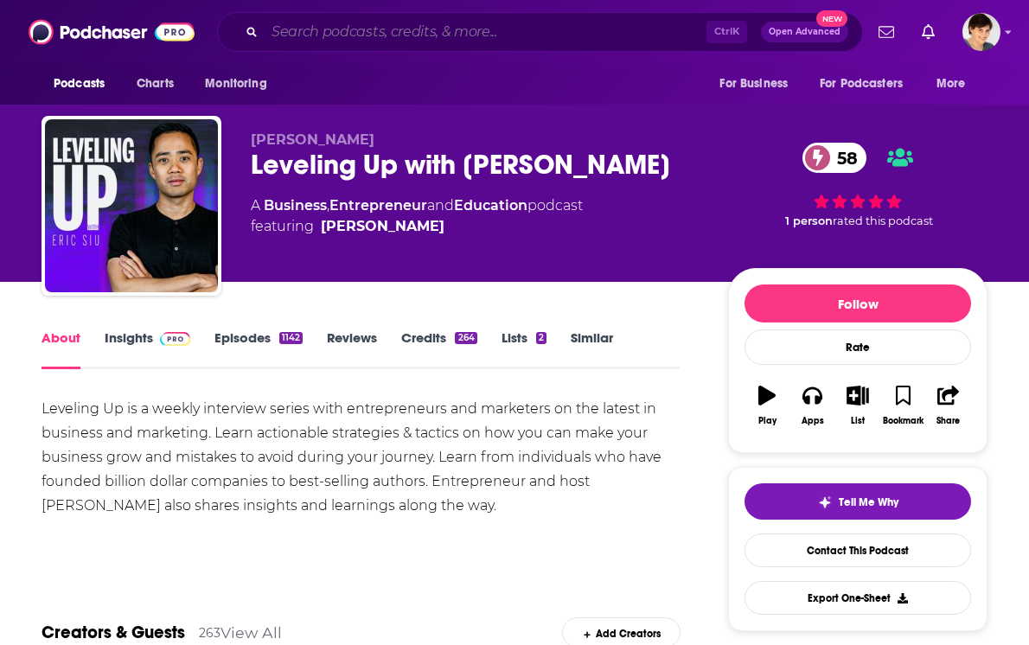
paste input "Cognitive Revolution AI"
type input "Cognitive Revolution AI"
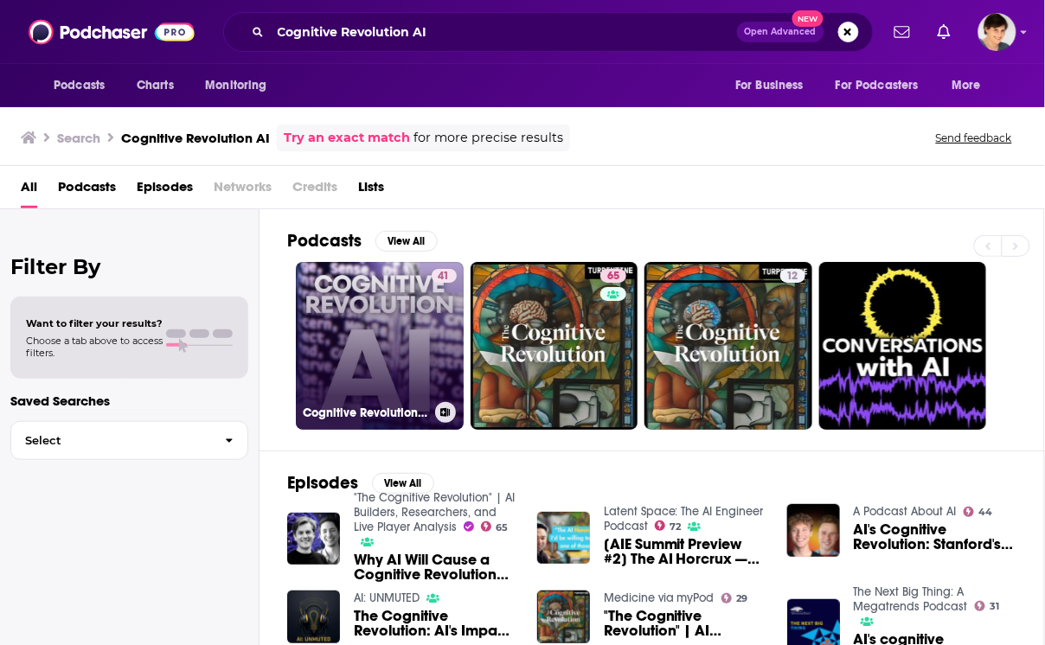
click at [338, 352] on link "41 Cognitive Revolution AI" at bounding box center [380, 346] width 168 height 168
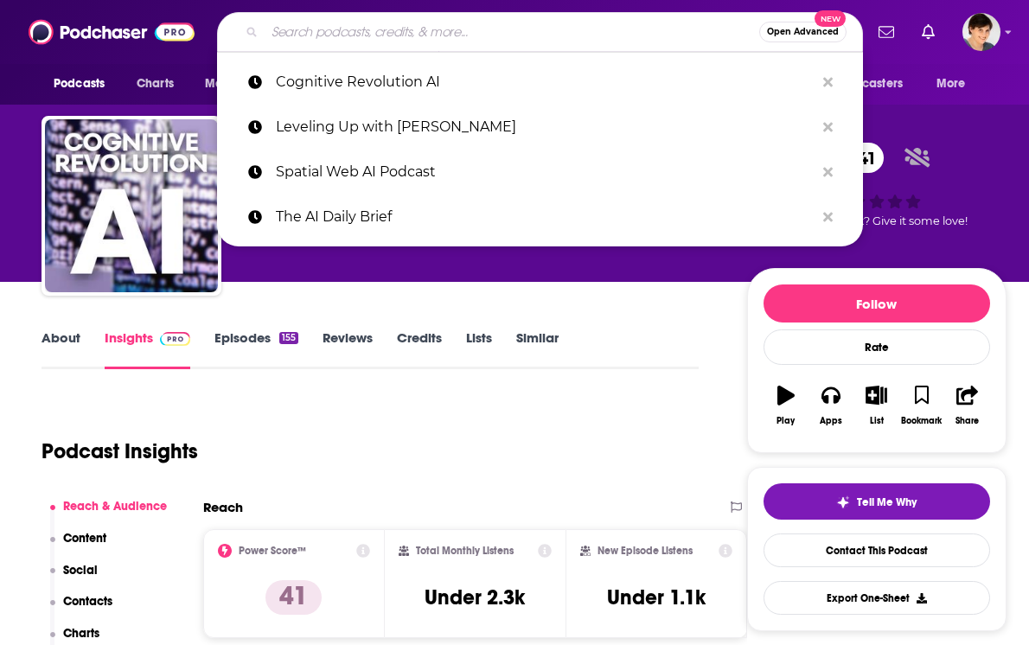
click at [353, 39] on input "Search podcasts, credits, & more..." at bounding box center [512, 32] width 495 height 28
paste input "Perplexity AI"
type input "Perplexity AI"
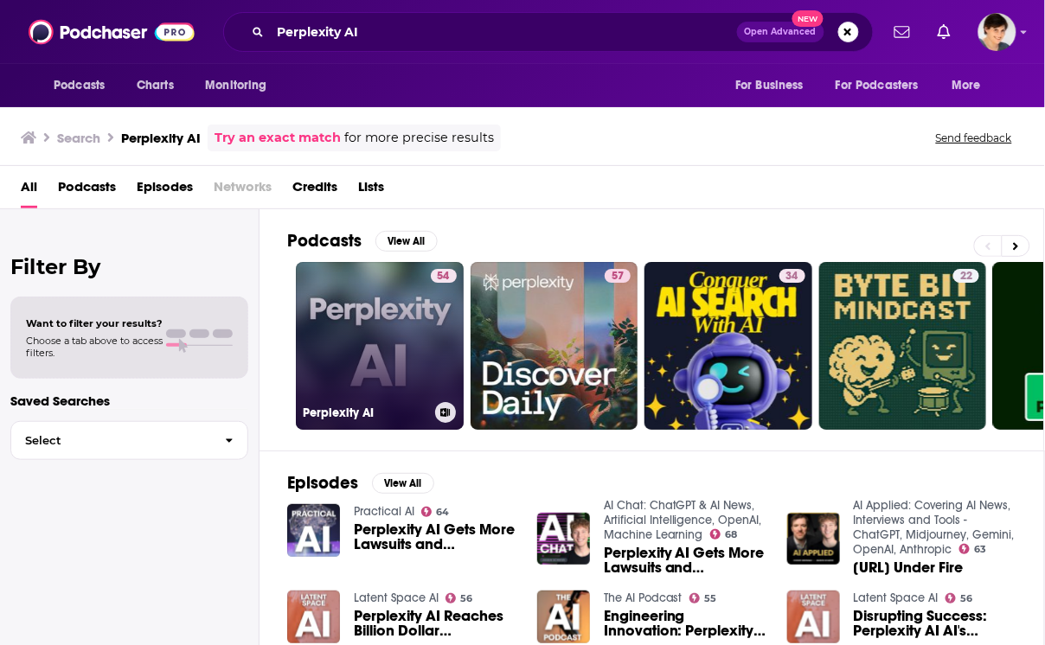
click at [362, 349] on link "54 Perplexity AI" at bounding box center [380, 346] width 168 height 168
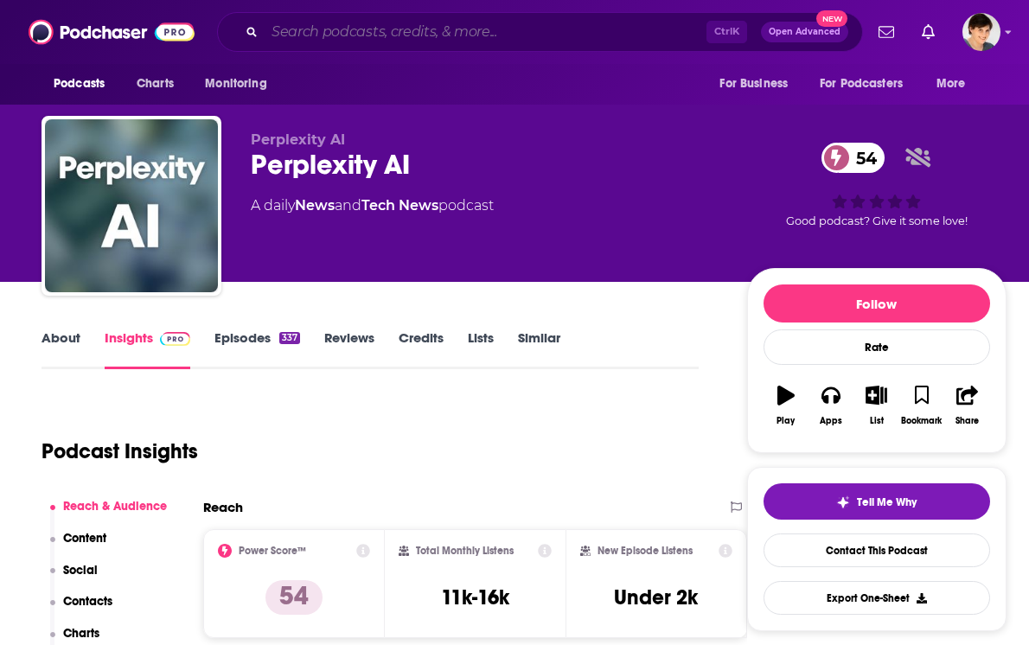
click at [310, 36] on input "Search podcasts, credits, & more..." at bounding box center [486, 32] width 442 height 28
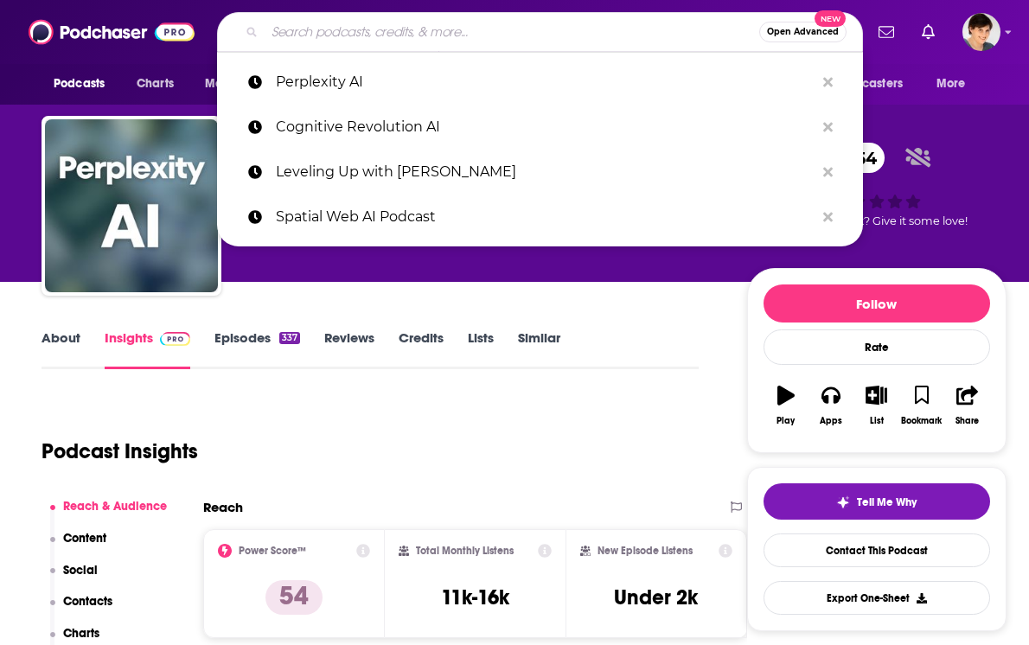
paste input "Lex Fridman Podcast of AI"
type input "Lex Fridman Podcast of AI"
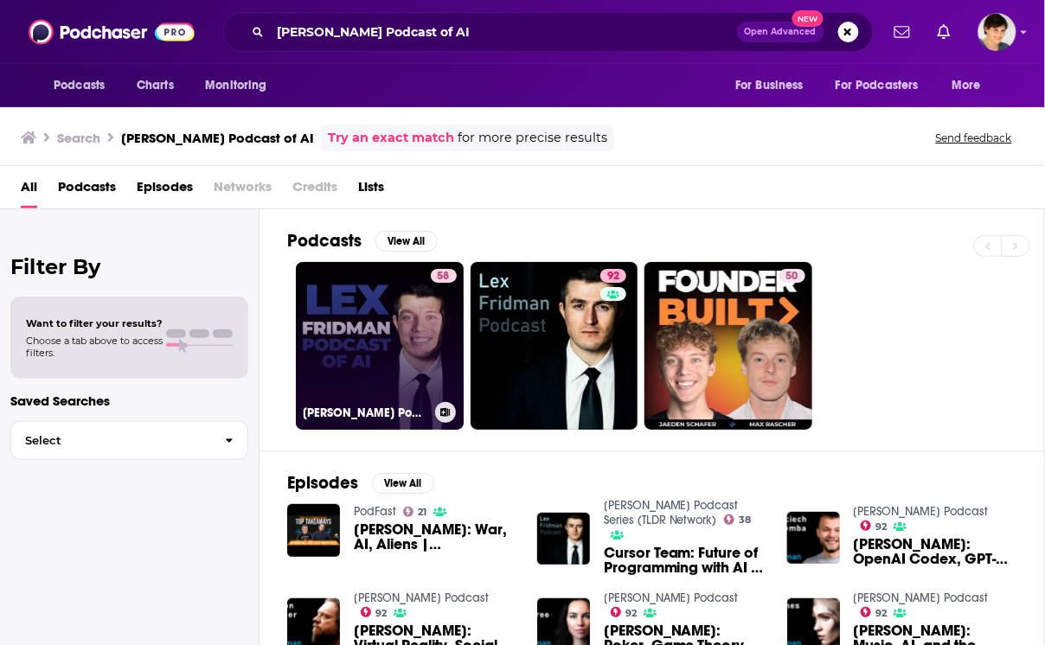
click at [356, 349] on link "58 Lex Fridman Podcast of AI" at bounding box center [380, 346] width 168 height 168
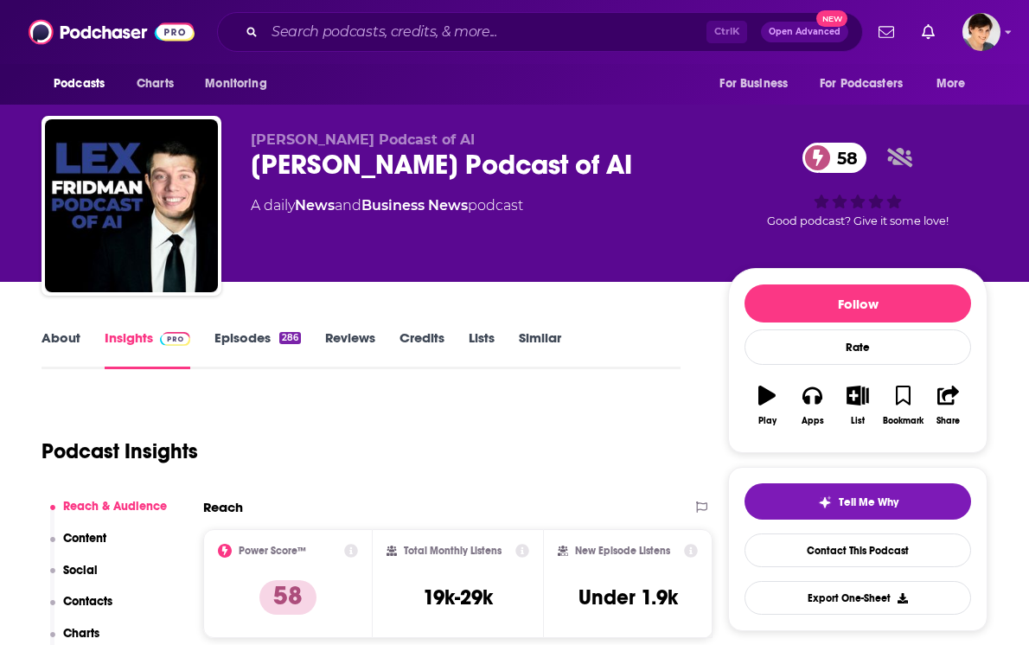
click at [221, 339] on link "Episodes 286" at bounding box center [258, 350] width 87 height 40
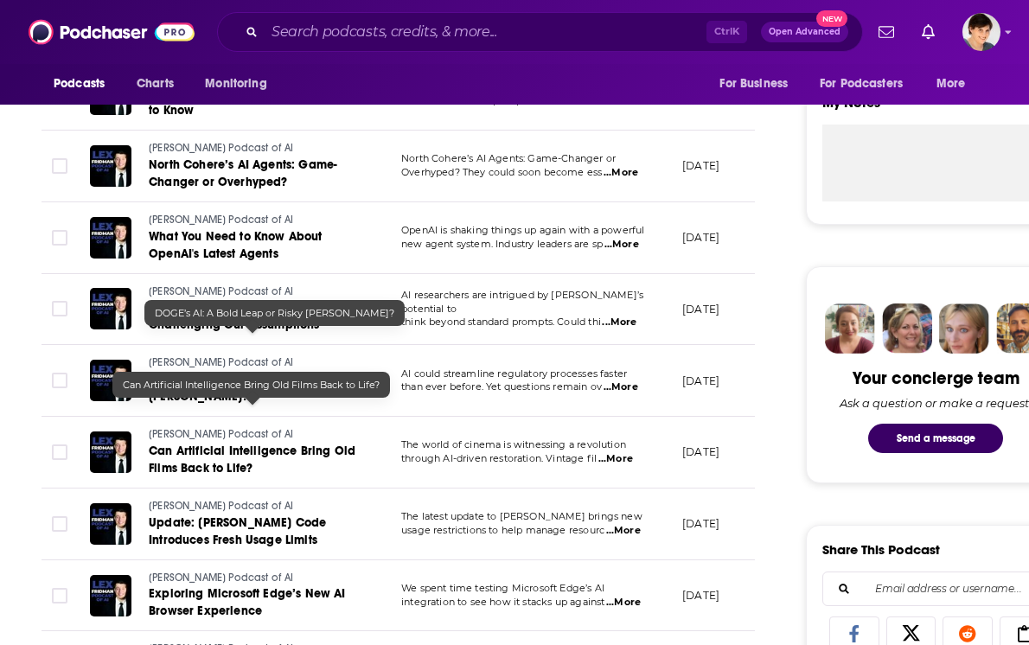
scroll to position [649, 0]
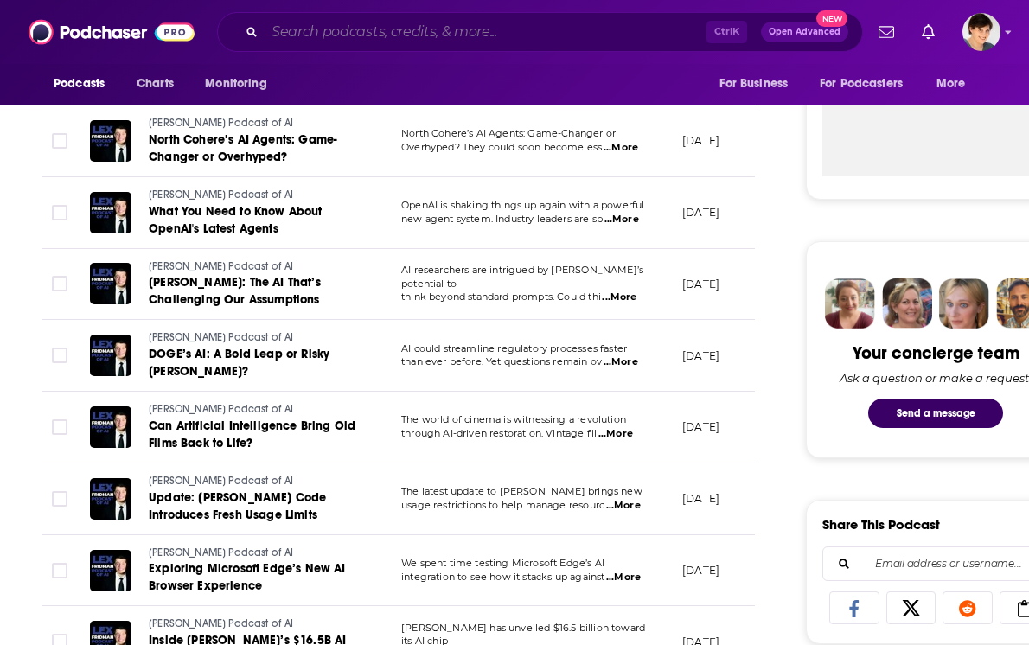
click at [368, 30] on input "Search podcasts, credits, & more..." at bounding box center [486, 32] width 442 height 28
paste input "The Hustle Daily Show"
type input "The Hustle Daily Show"
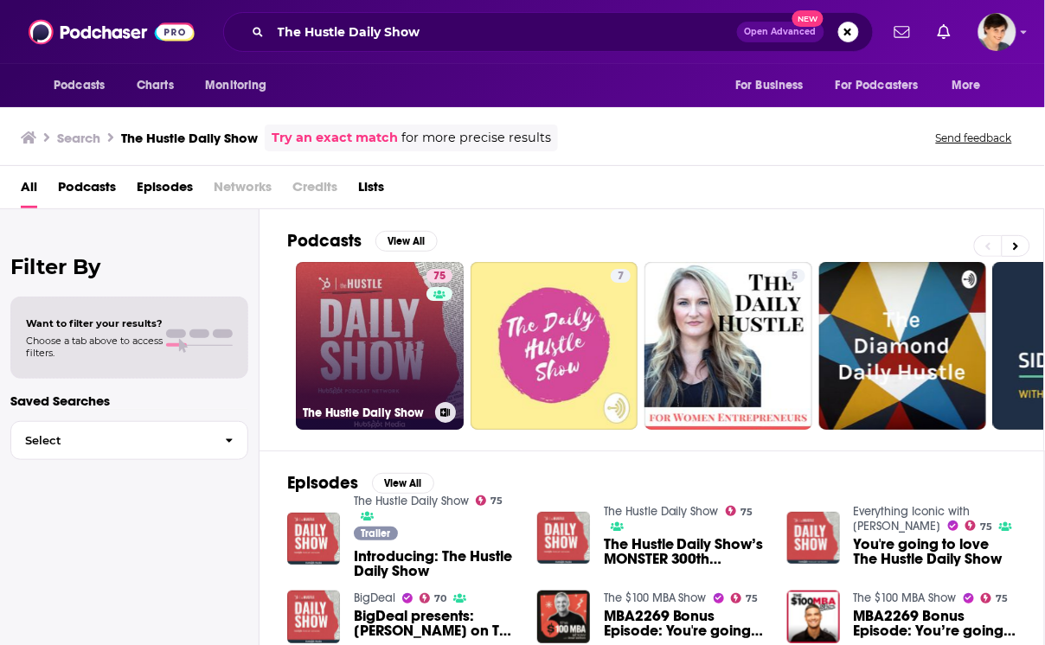
click at [310, 373] on link "75 The Hustle Daily Show" at bounding box center [380, 346] width 168 height 168
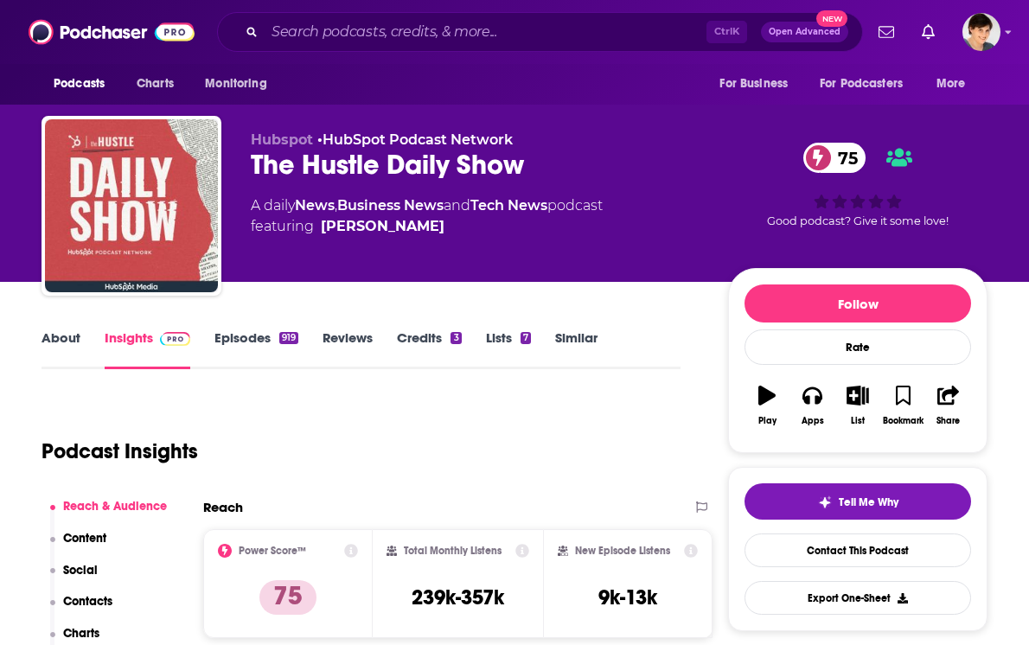
click at [49, 336] on link "About" at bounding box center [61, 350] width 39 height 40
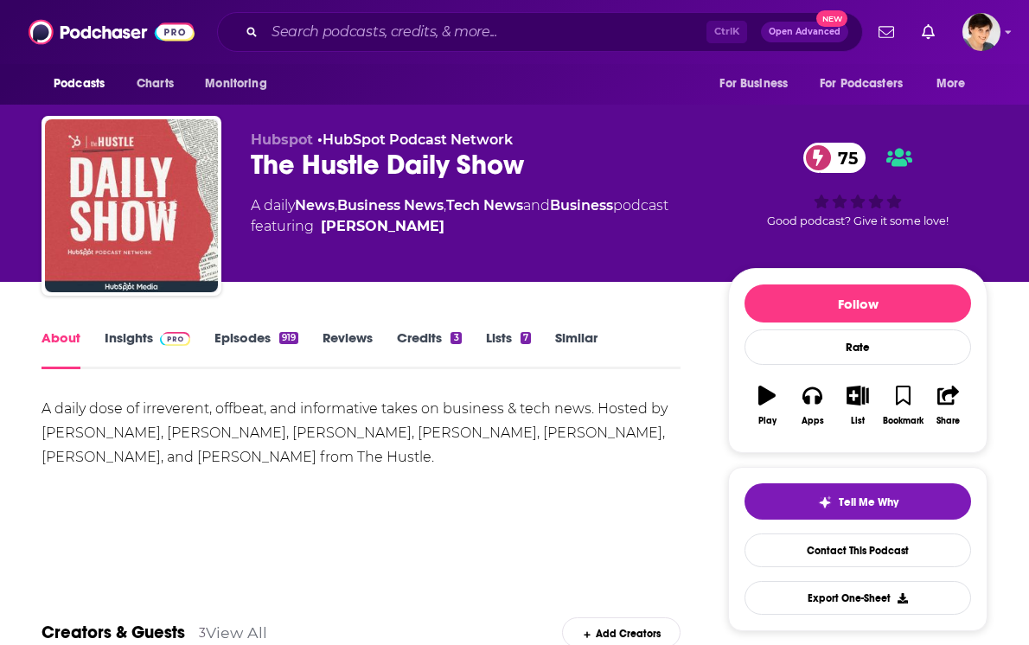
click at [131, 339] on link "Insights" at bounding box center [148, 350] width 86 height 40
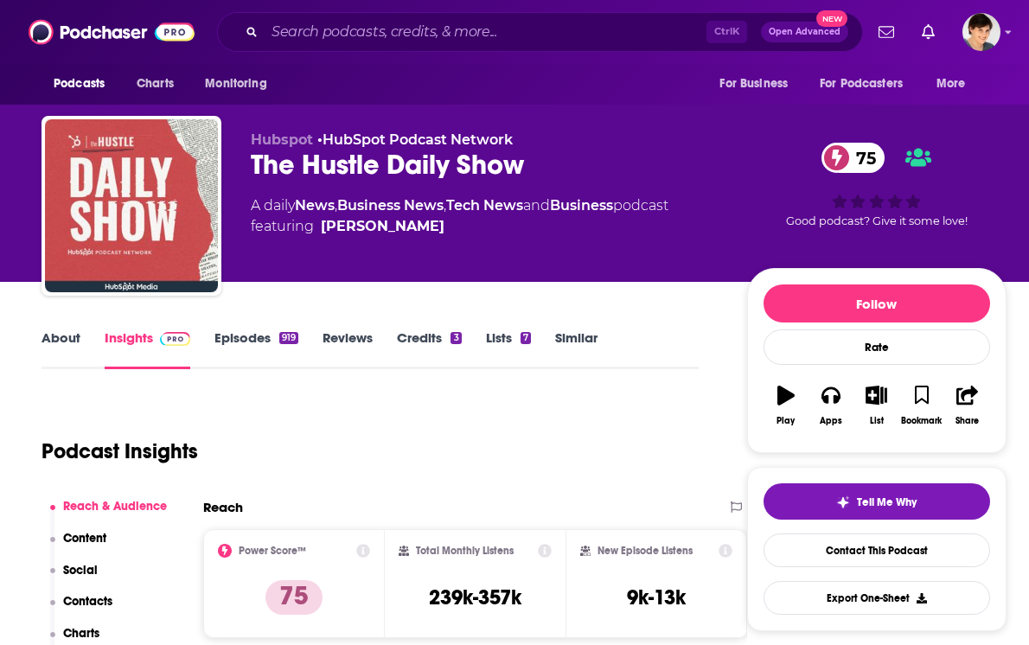
click at [232, 338] on link "Episodes 919" at bounding box center [257, 350] width 84 height 40
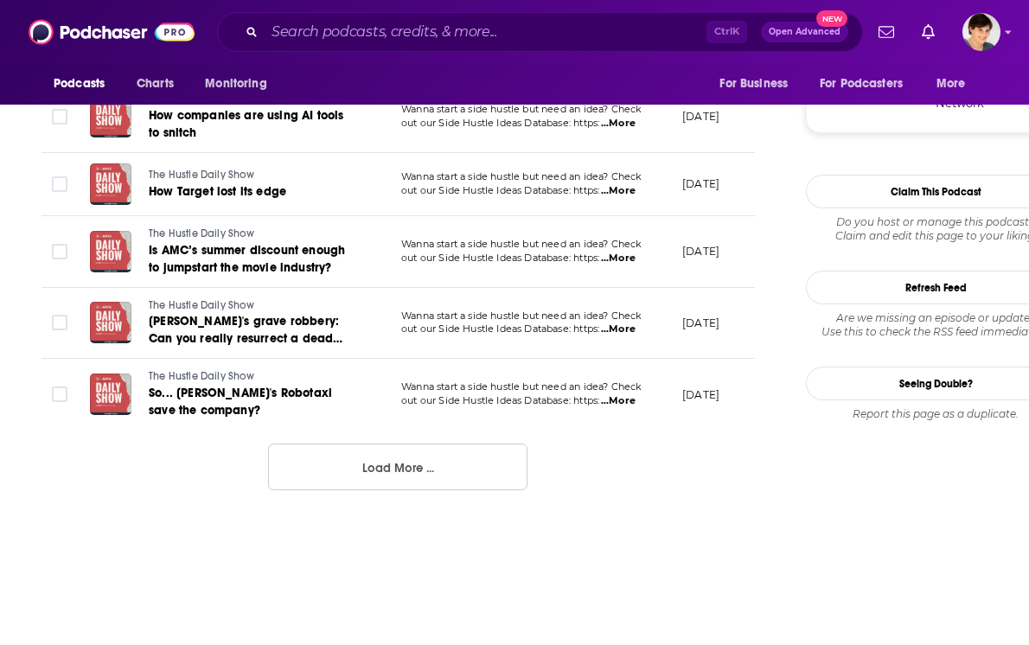
scroll to position [1838, 0]
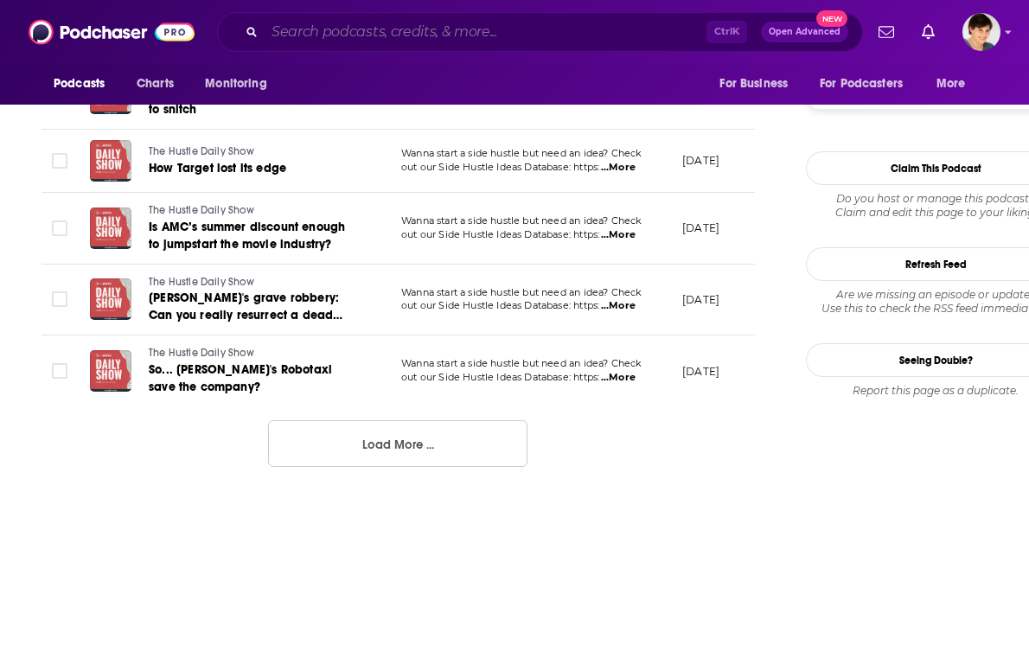
click at [355, 22] on input "Search podcasts, credits, & more..." at bounding box center [486, 32] width 442 height 28
paste input "Making Data Simple"
type input "Making Data Simple"
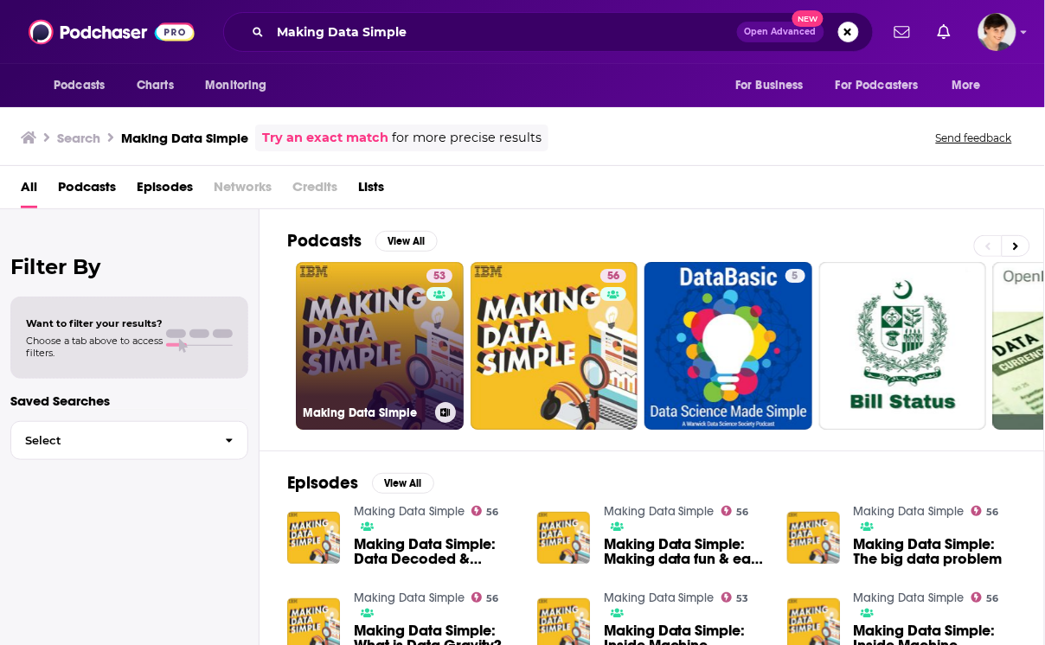
click at [342, 343] on link "53 Making Data Simple" at bounding box center [380, 346] width 168 height 168
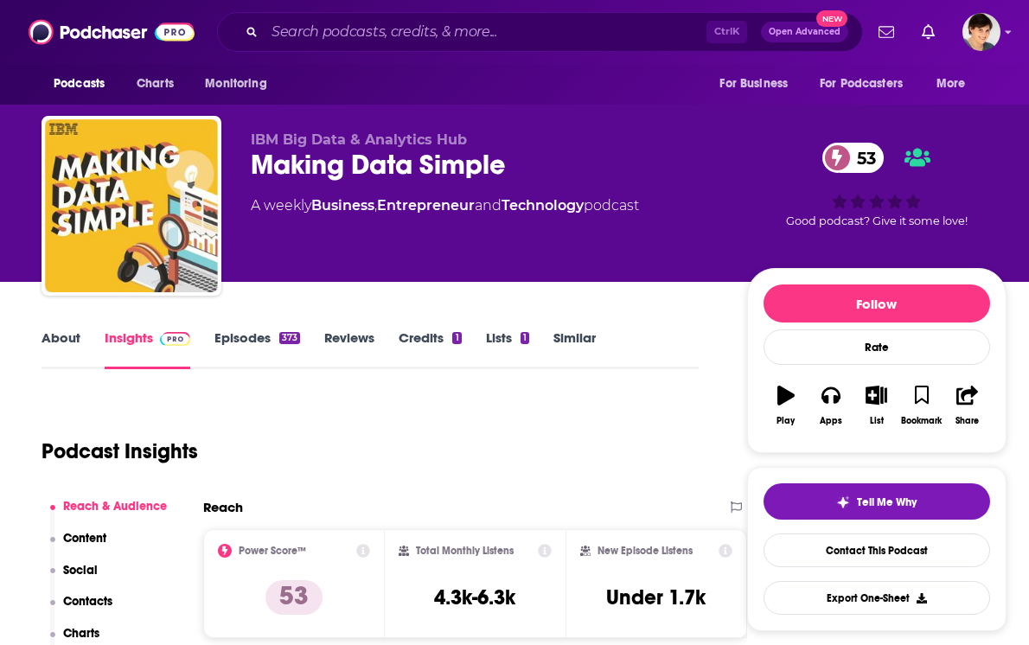
click at [42, 346] on link "About" at bounding box center [61, 350] width 39 height 40
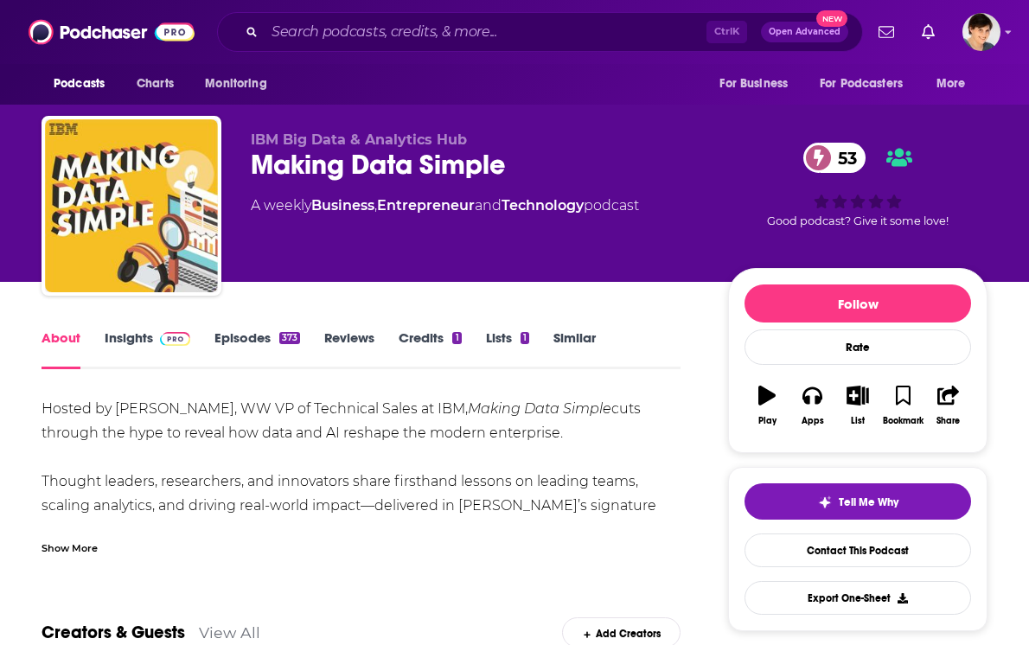
click at [93, 548] on div "Show More" at bounding box center [70, 547] width 56 height 16
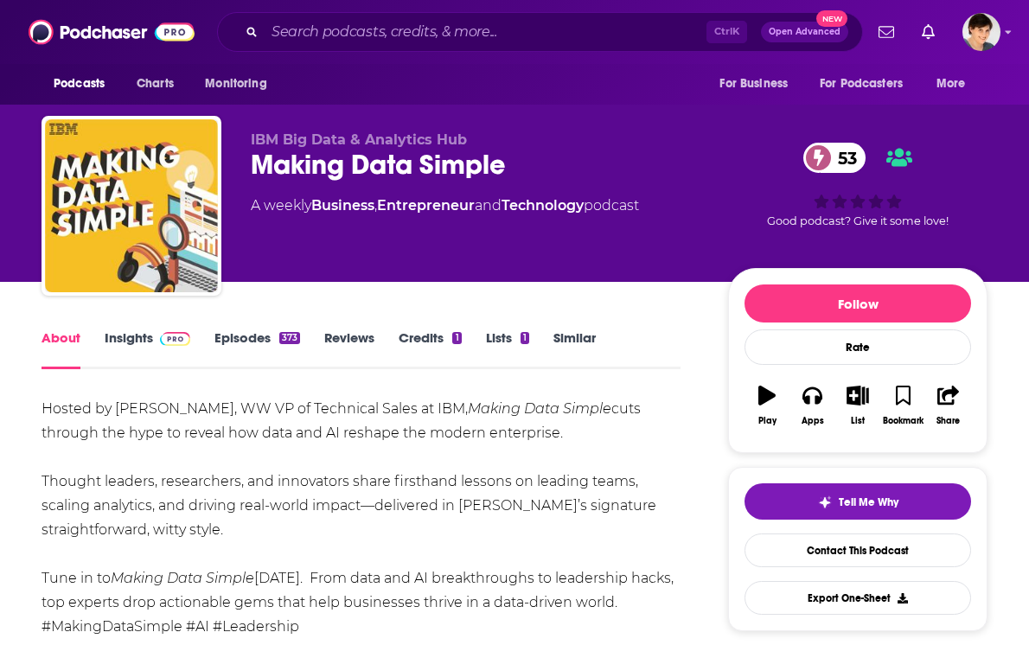
click at [336, 156] on div "Making Data Simple 53" at bounding box center [476, 165] width 450 height 34
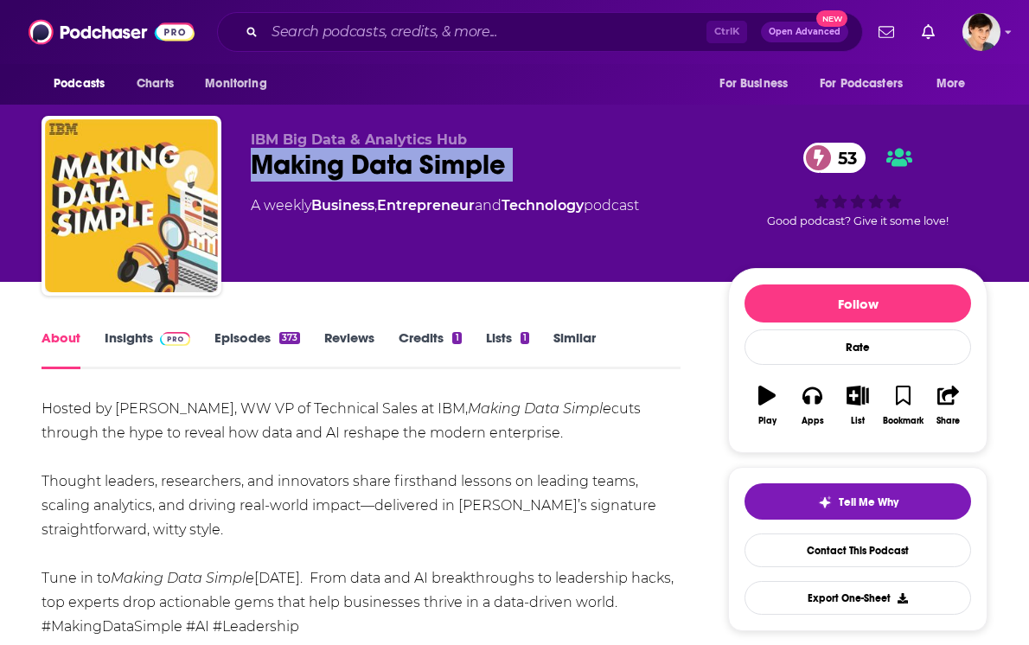
click at [336, 156] on div "Making Data Simple 53" at bounding box center [476, 165] width 450 height 34
copy div "Making Data Simple 53"
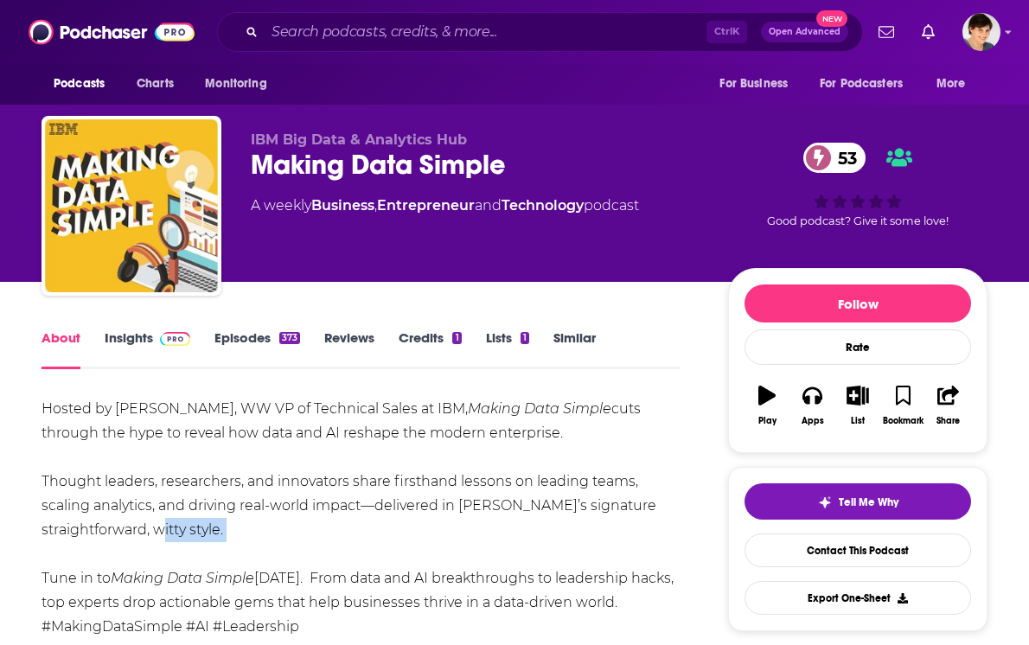
click at [110, 542] on div "Hosted by Al Martin, WW VP of Technical Sales at IBM, Making Data Simple cuts t…" at bounding box center [361, 518] width 639 height 242
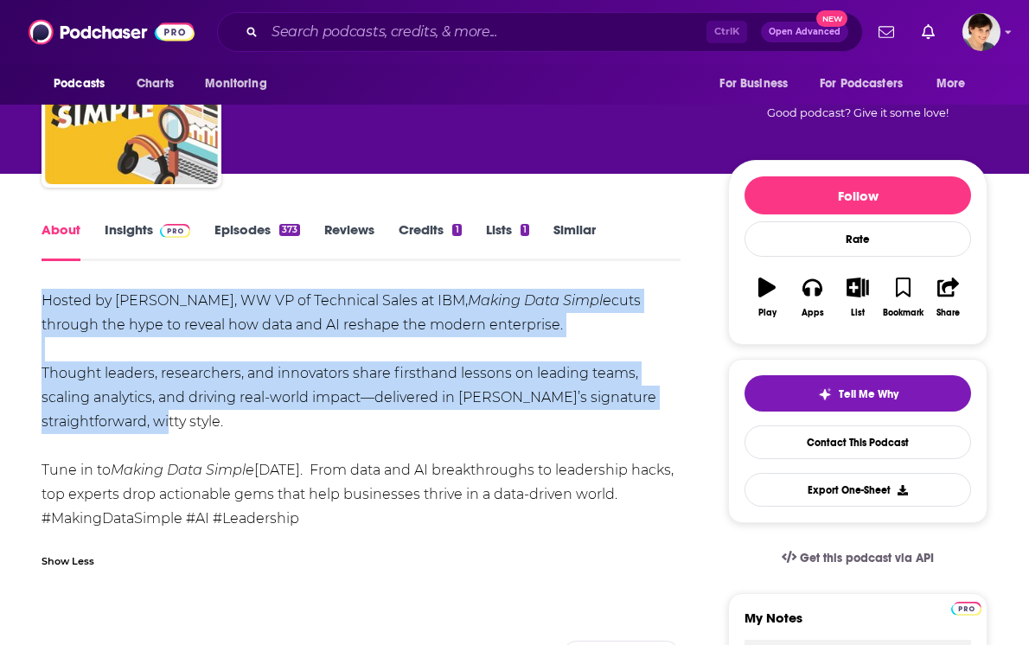
drag, startPoint x: 37, startPoint y: 291, endPoint x: 152, endPoint y: 414, distance: 168.3
copy div "Hosted by Al Martin, WW VP of Technical Sales at IBM, Making Data Simple cuts t…"
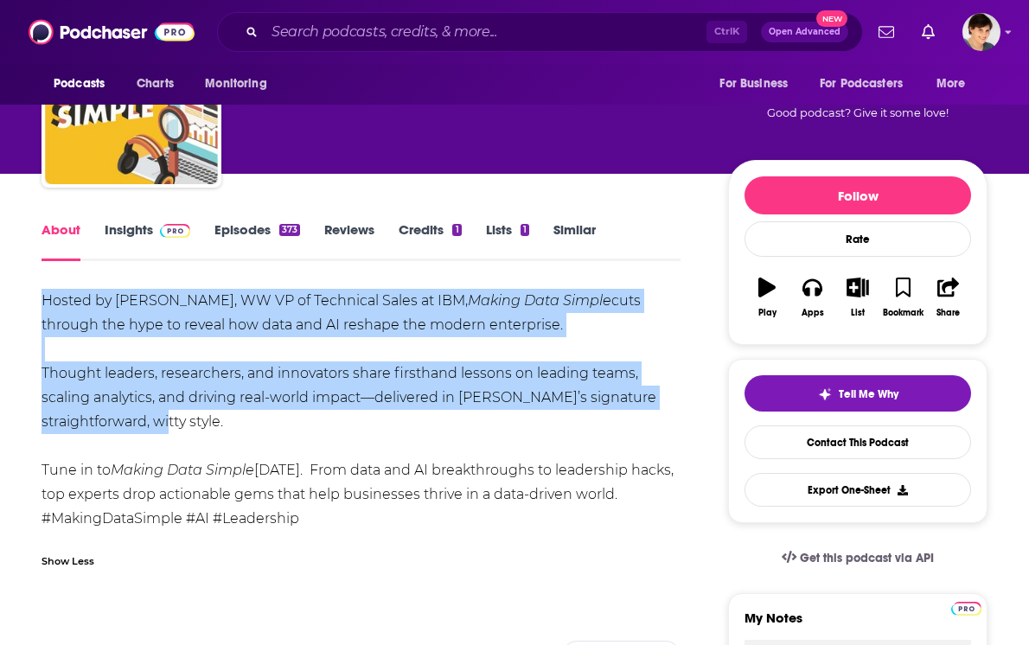
scroll to position [0, 0]
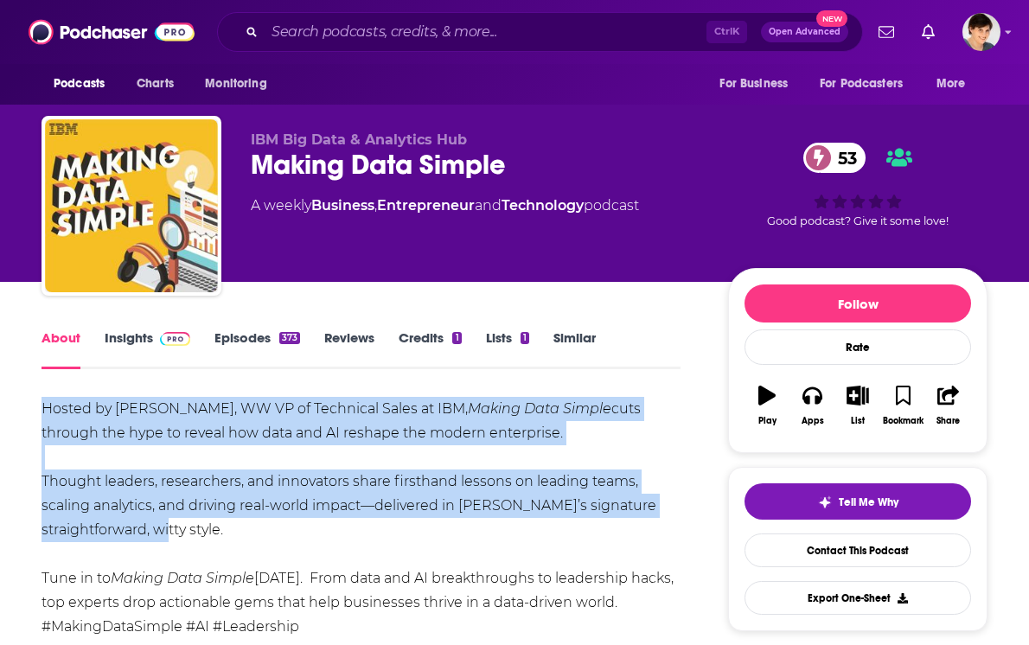
click at [313, 459] on div "Hosted by Al Martin, WW VP of Technical Sales at IBM, Making Data Simple cuts t…" at bounding box center [361, 518] width 639 height 242
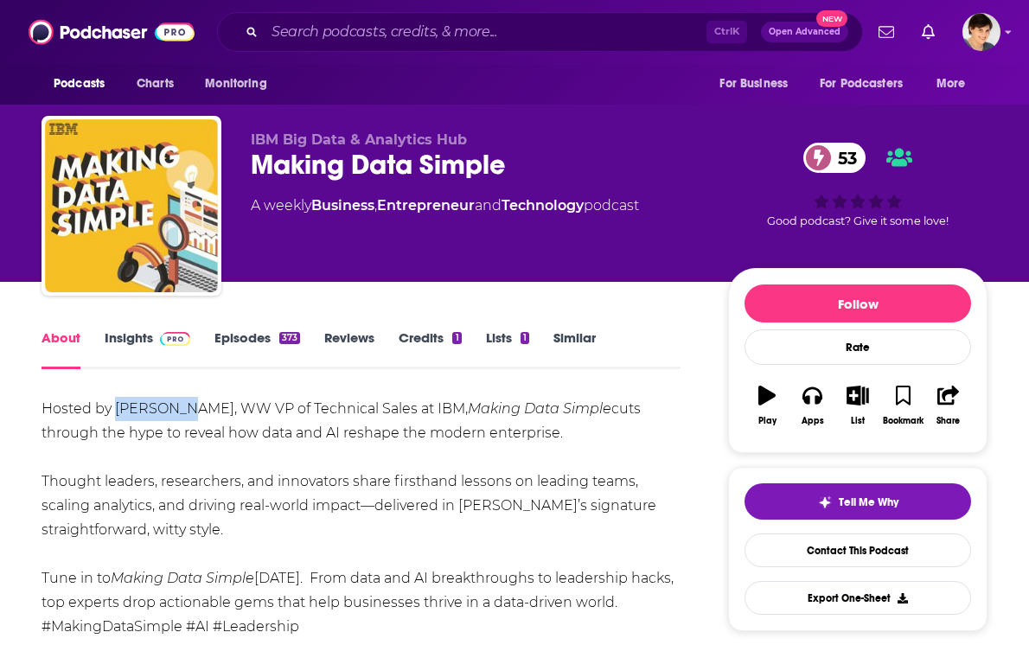
drag, startPoint x: 118, startPoint y: 413, endPoint x: 174, endPoint y: 413, distance: 56.2
click at [174, 413] on div "Hosted by Al Martin, WW VP of Technical Sales at IBM, Making Data Simple cuts t…" at bounding box center [361, 518] width 639 height 242
copy div "Al Martin"
click at [119, 351] on link "Insights" at bounding box center [148, 350] width 86 height 40
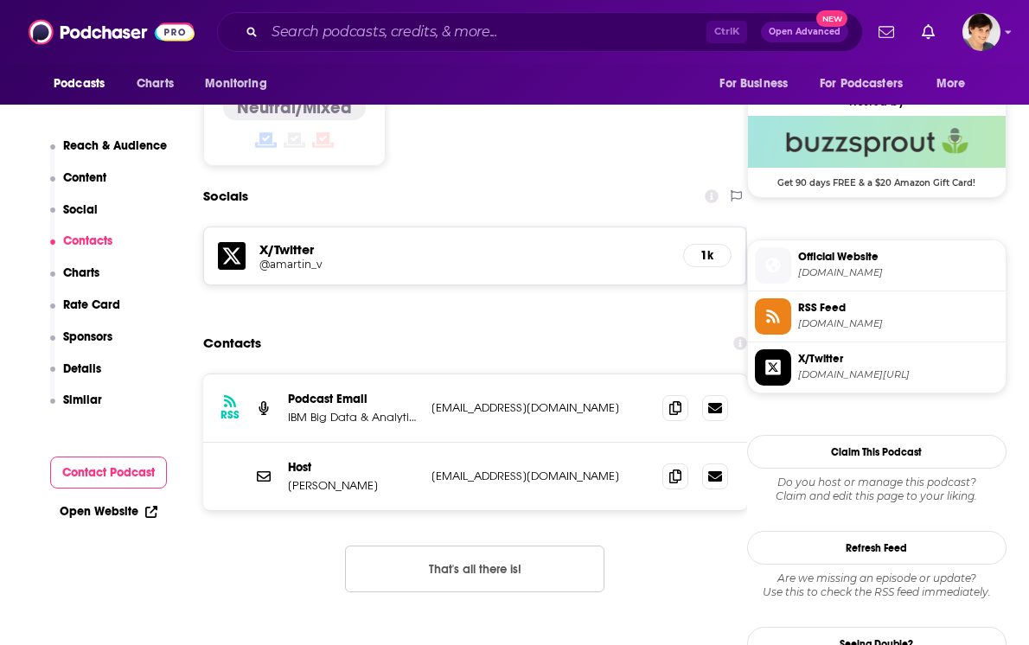
scroll to position [1406, 0]
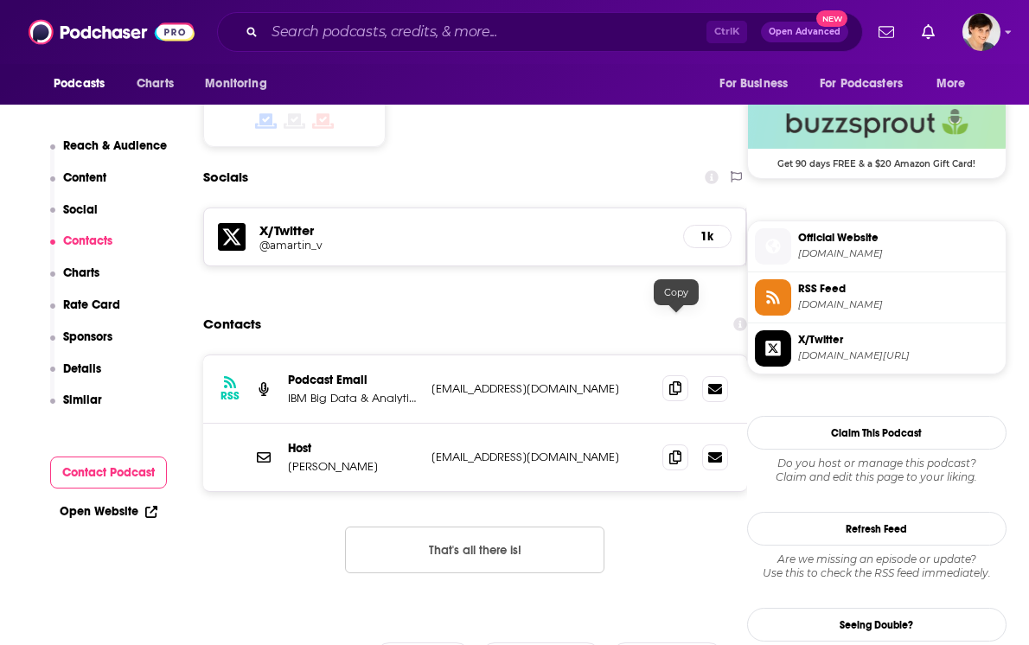
click at [672, 382] on icon at bounding box center [676, 389] width 12 height 14
click at [363, 31] on input "Search podcasts, credits, & more..." at bounding box center [486, 32] width 442 height 28
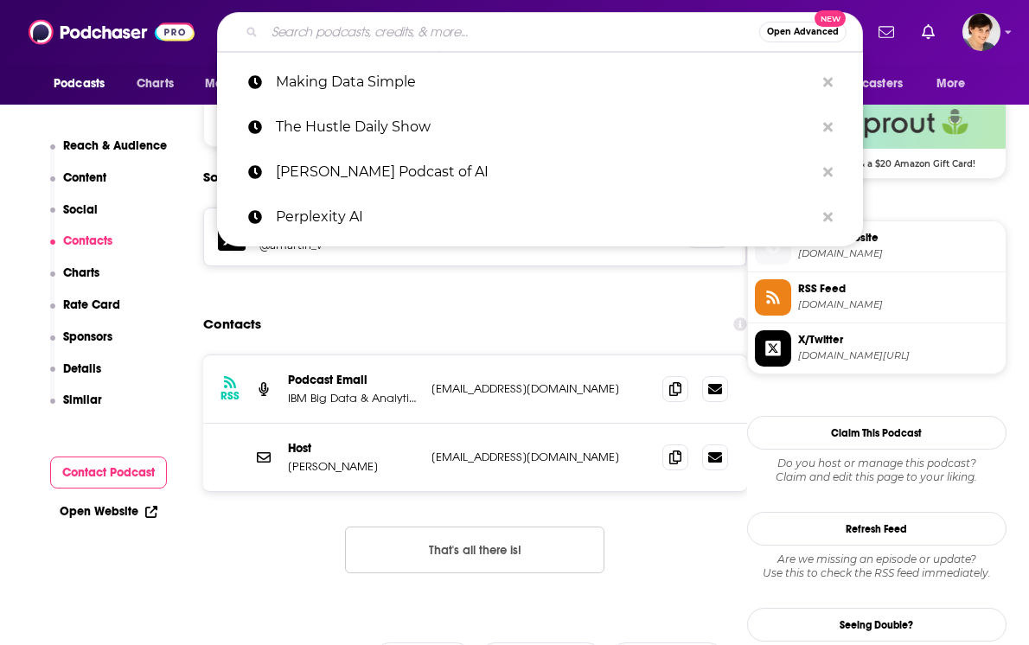
paste input "Machine Learning Street Talk"
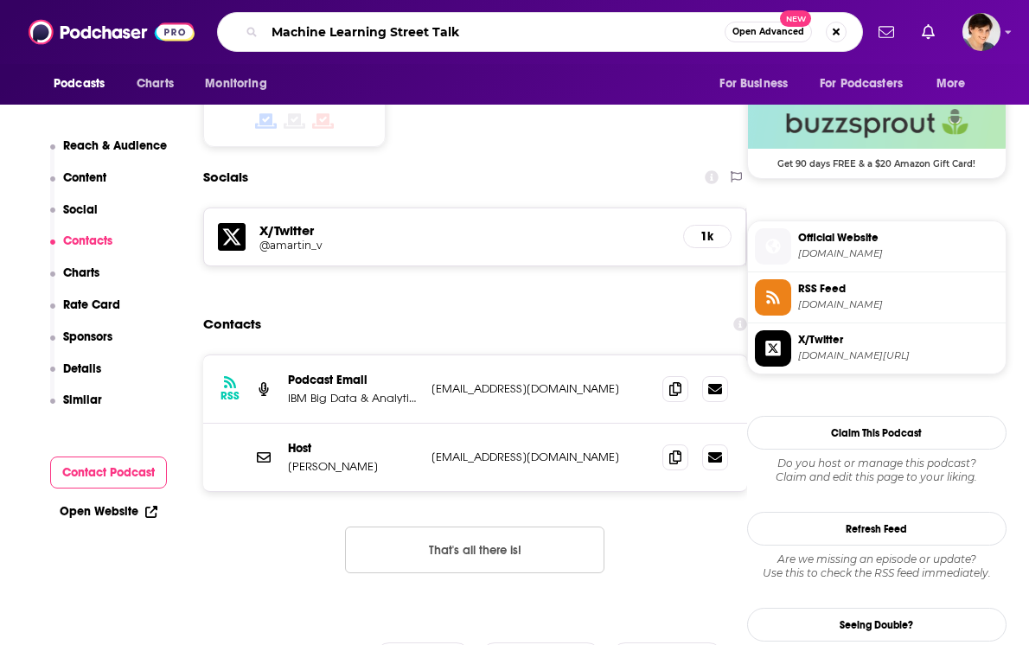
type input "Machine Learning Street Talk"
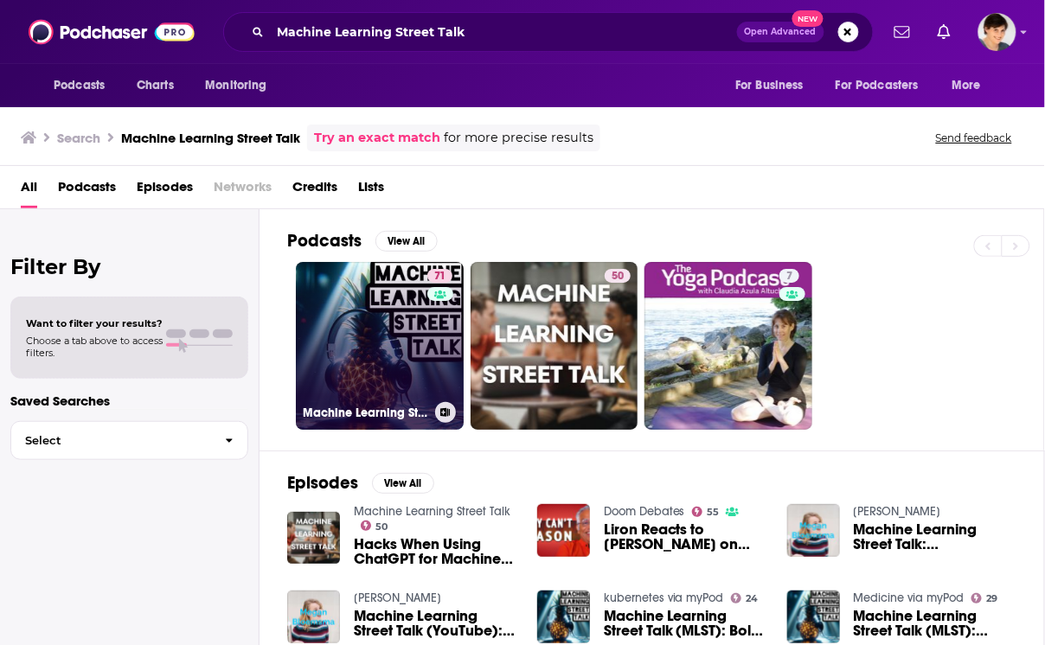
click at [355, 342] on link "71 Machine Learning Street Talk (MLST)" at bounding box center [380, 346] width 168 height 168
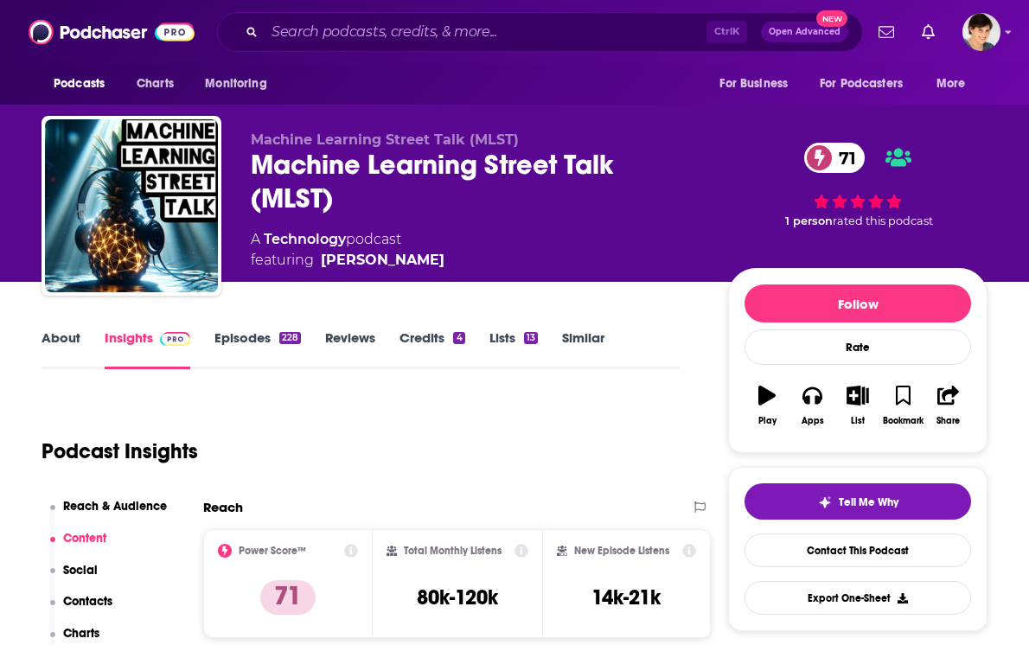
click at [44, 337] on link "About" at bounding box center [61, 350] width 39 height 40
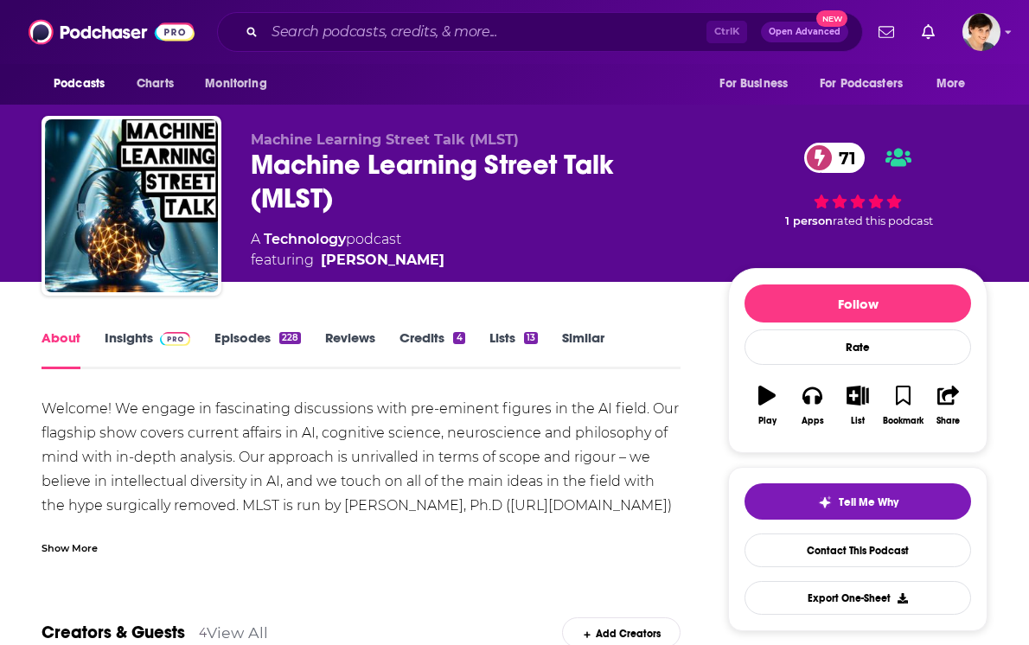
click at [227, 343] on link "Episodes 228" at bounding box center [258, 350] width 87 height 40
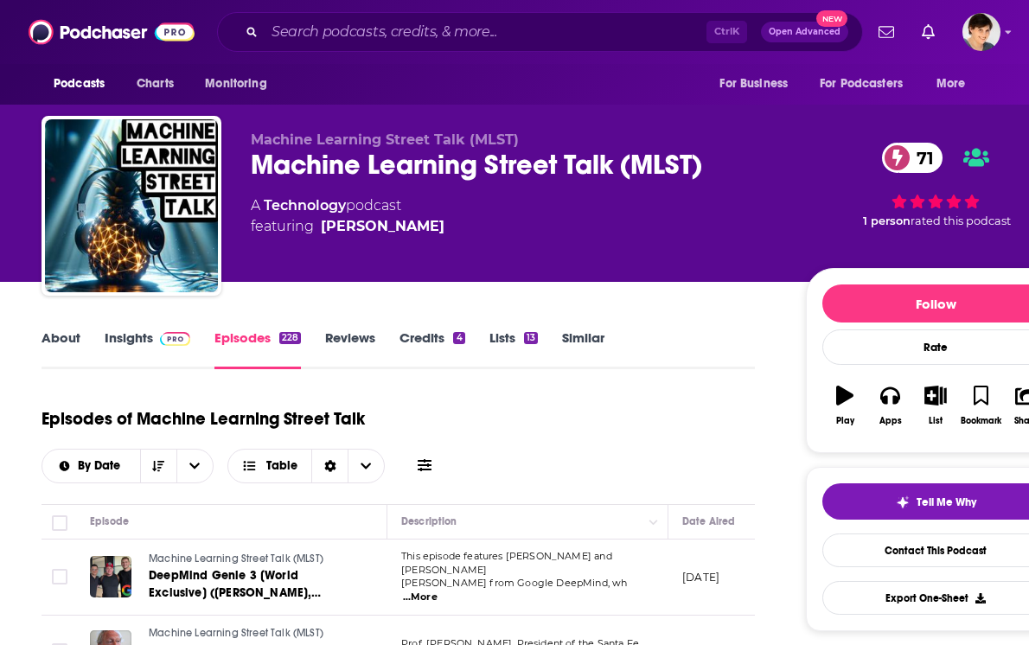
click at [338, 163] on div "Machine Learning Street Talk (MLST) 71" at bounding box center [515, 165] width 528 height 34
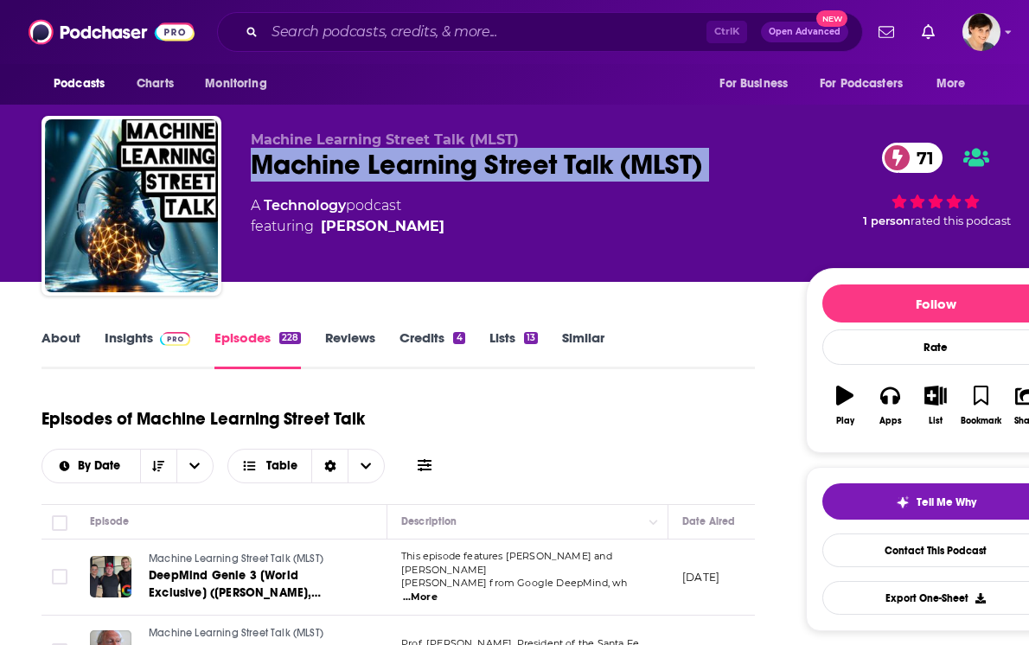
click at [338, 163] on div "Machine Learning Street Talk (MLST) 71" at bounding box center [515, 165] width 528 height 34
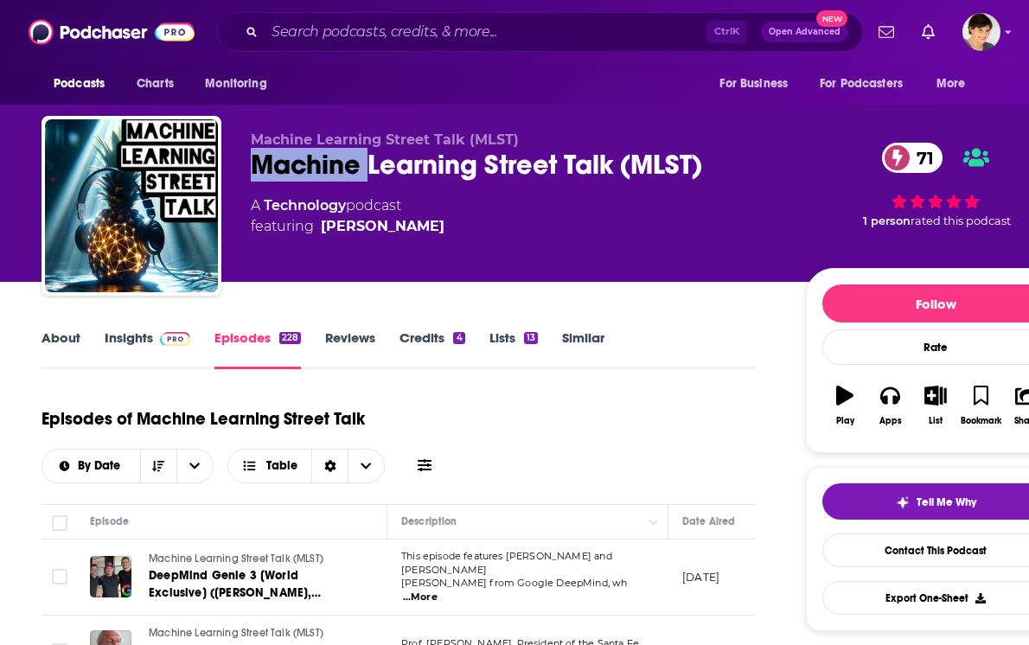
click at [338, 163] on div "Machine Learning Street Talk (MLST) 71" at bounding box center [515, 165] width 528 height 34
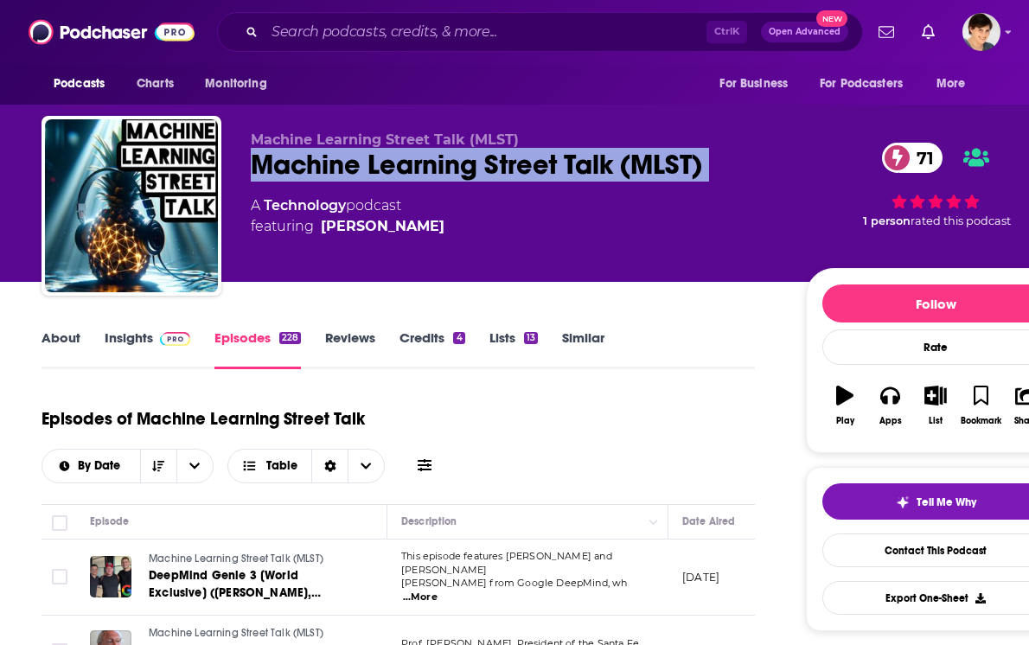
click at [338, 163] on div "Machine Learning Street Talk (MLST) 71" at bounding box center [515, 165] width 528 height 34
click at [66, 334] on link "About" at bounding box center [61, 350] width 39 height 40
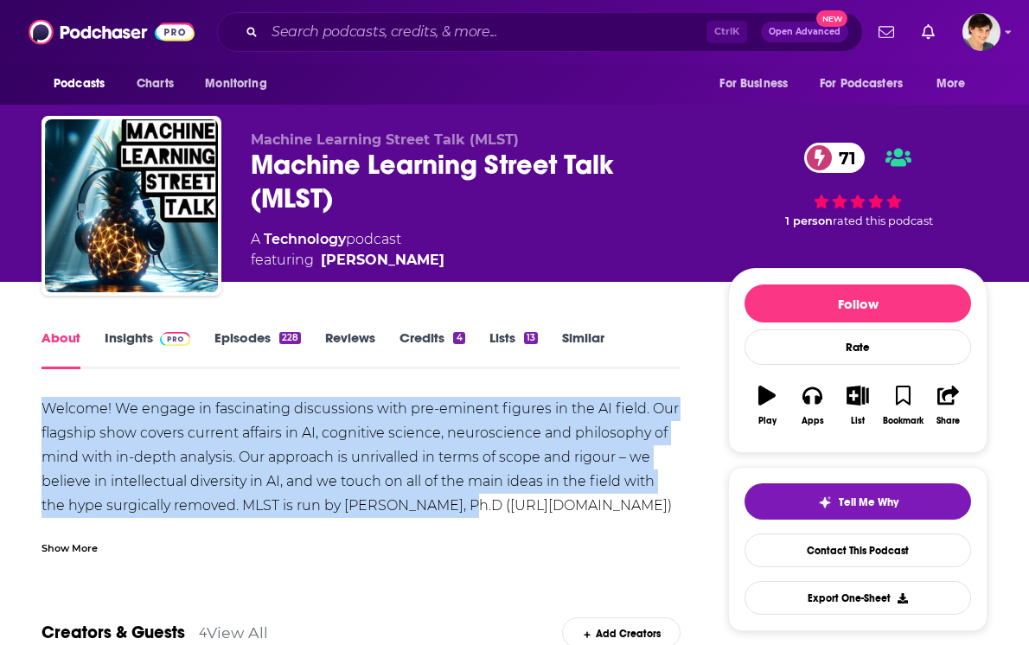
drag, startPoint x: 468, startPoint y: 500, endPoint x: 30, endPoint y: 414, distance: 446.2
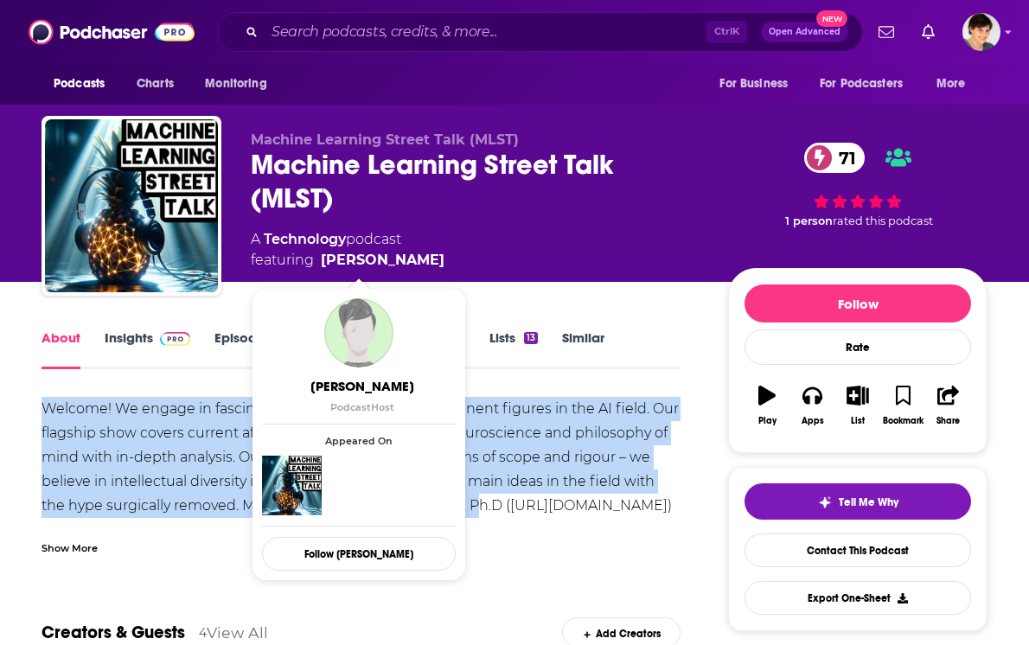
drag, startPoint x: 405, startPoint y: 260, endPoint x: 394, endPoint y: 265, distance: 11.6
click at [394, 265] on span "featuring Tim Scarfe" at bounding box center [348, 260] width 194 height 21
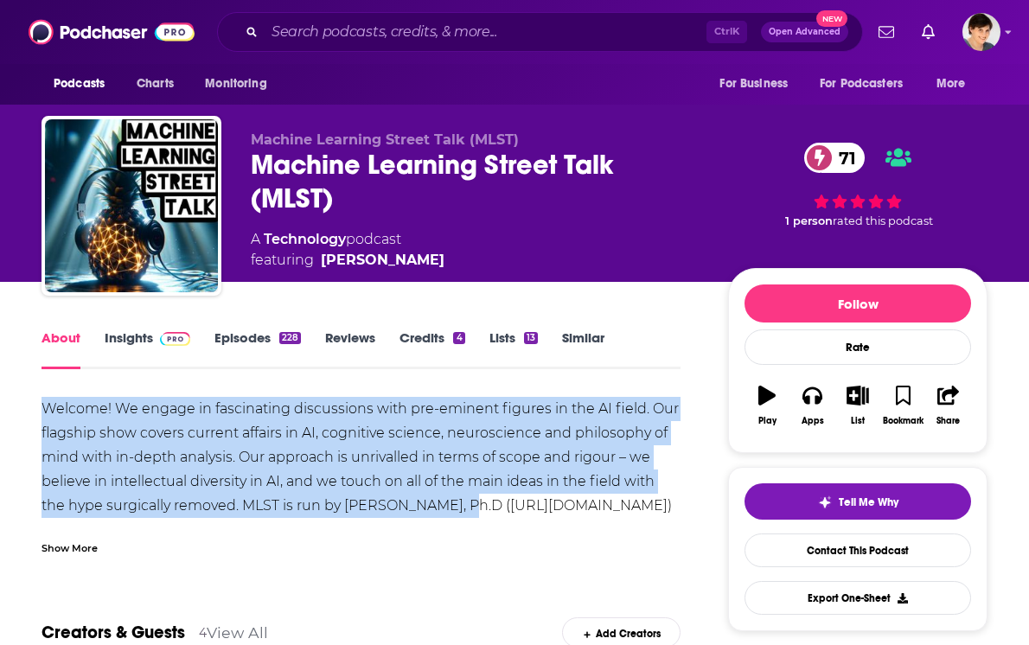
click at [118, 344] on link "Insights" at bounding box center [148, 350] width 86 height 40
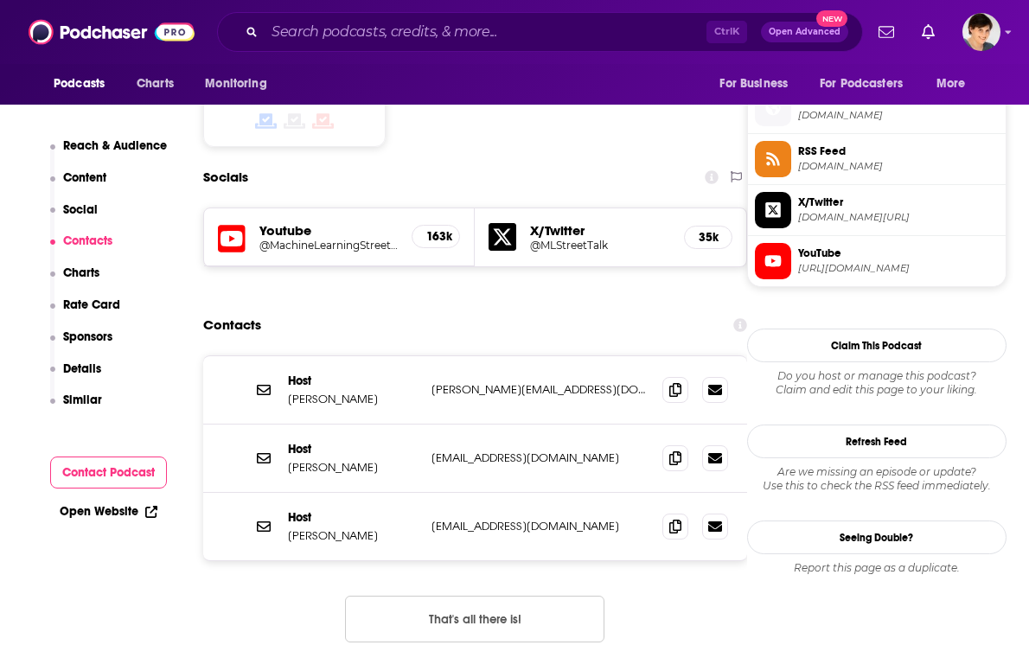
scroll to position [1406, 0]
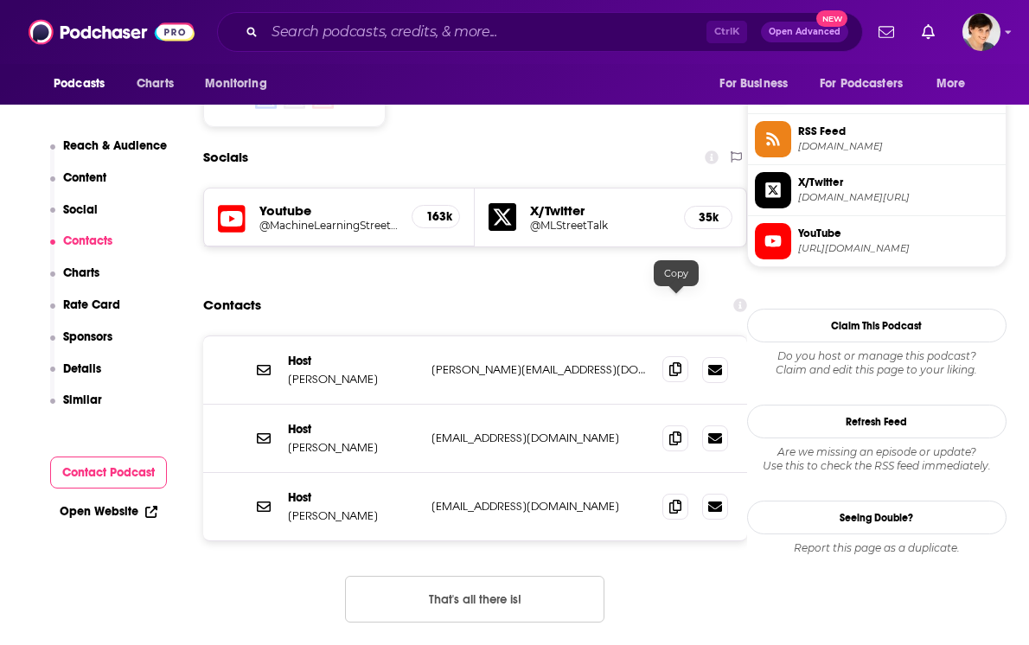
click at [675, 362] on icon at bounding box center [676, 369] width 12 height 14
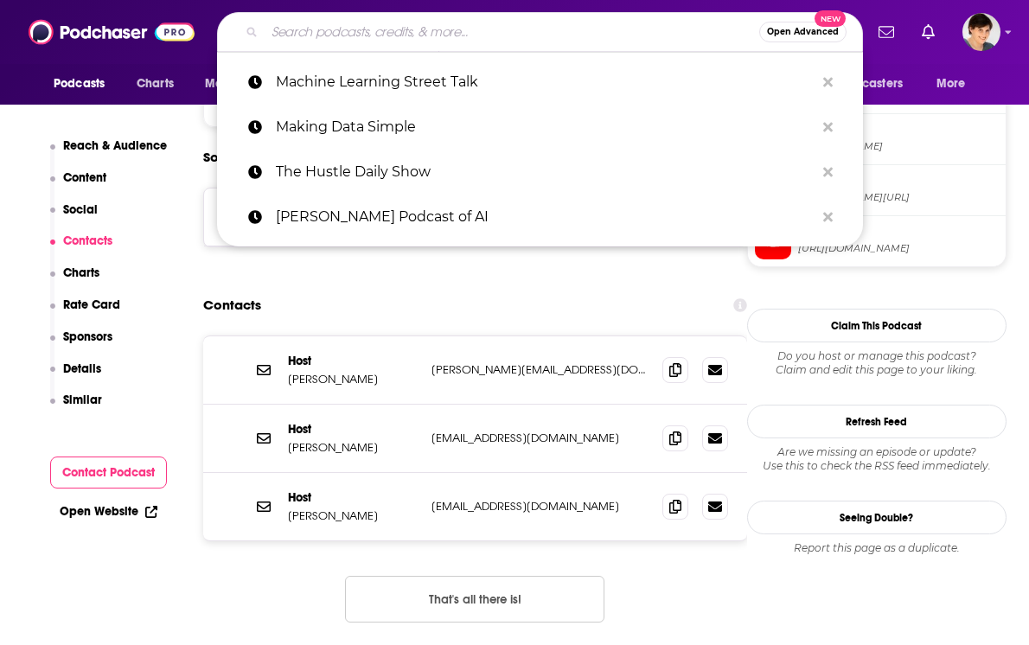
click at [390, 22] on input "Search podcasts, credits, & more..." at bounding box center [512, 32] width 495 height 28
paste input "Talking AI"
type input "Talking AI"
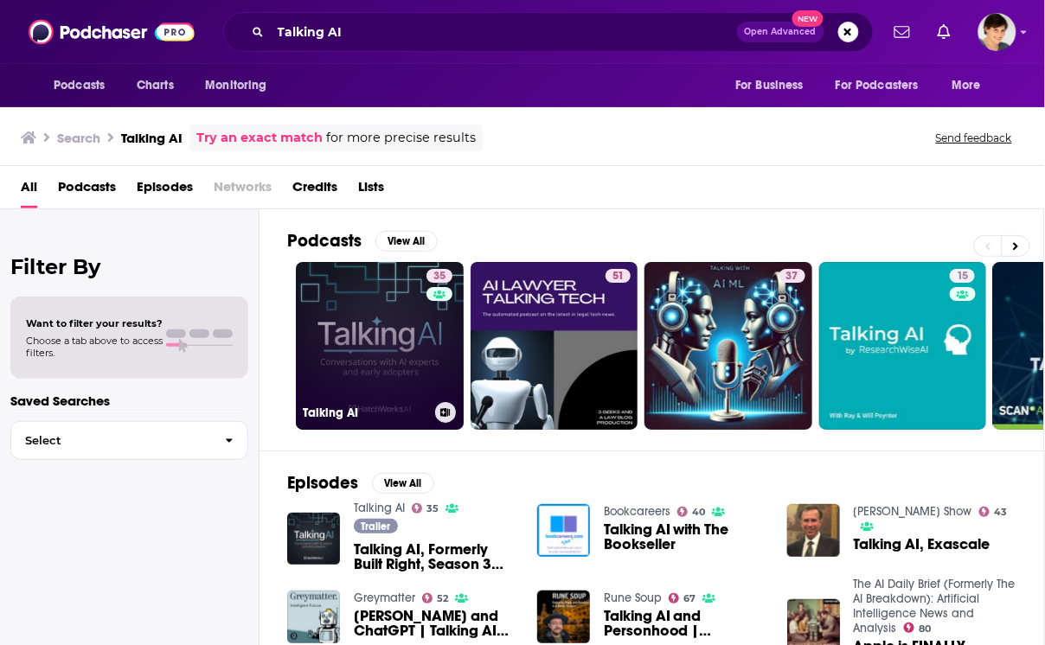
click at [342, 307] on link "35 Talking AI" at bounding box center [380, 346] width 168 height 168
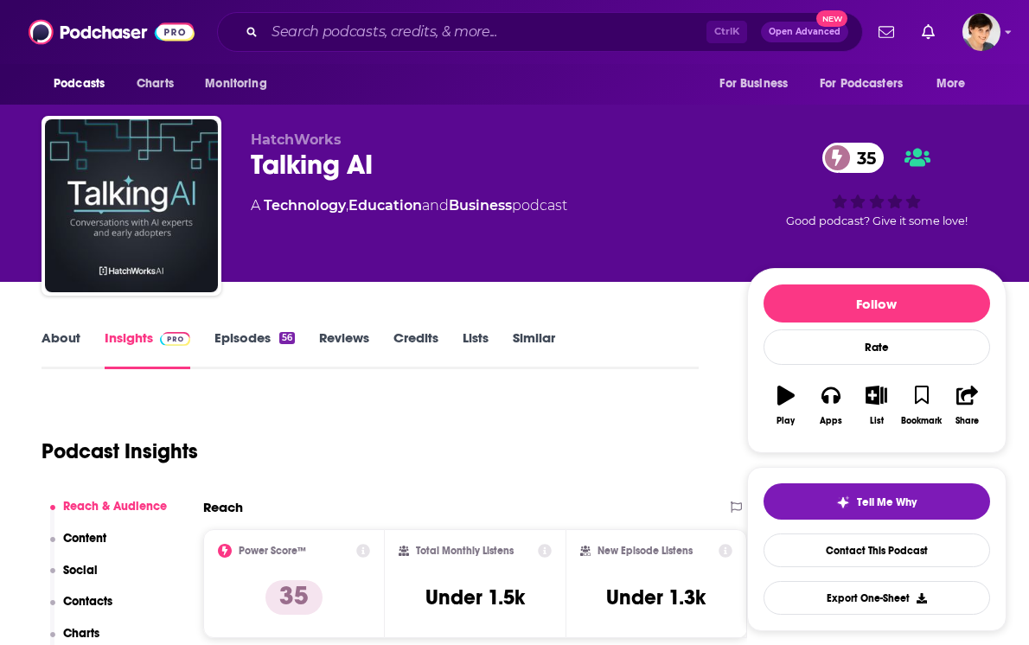
click at [58, 333] on link "About" at bounding box center [61, 350] width 39 height 40
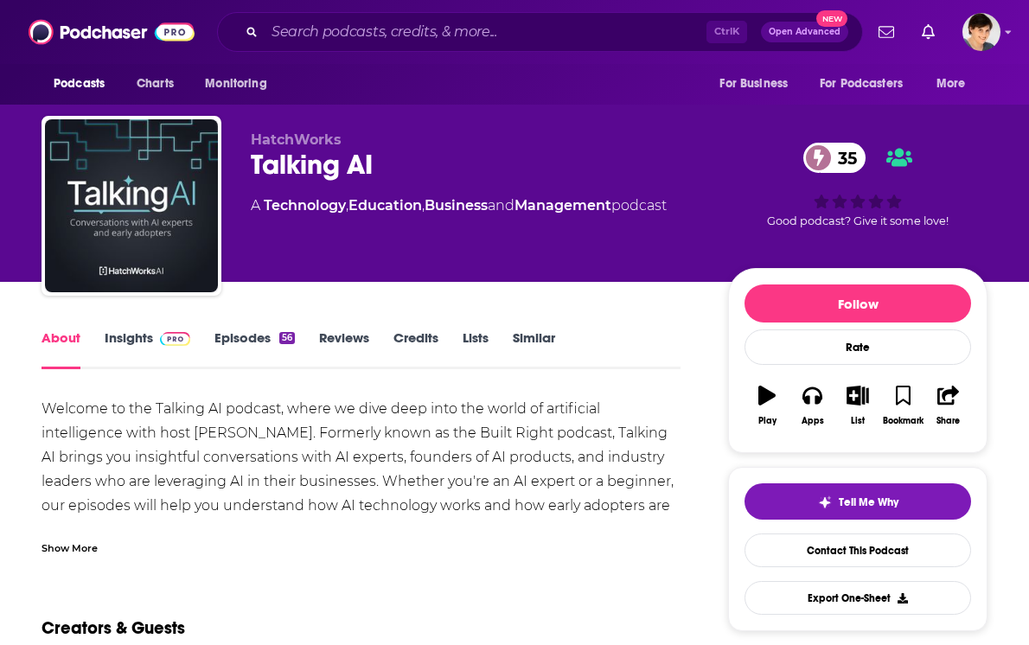
click at [308, 164] on div "Talking AI 35" at bounding box center [476, 165] width 450 height 34
click at [123, 441] on div "Welcome to the Talking AI podcast, where we dive deep into the world of artific…" at bounding box center [361, 469] width 639 height 145
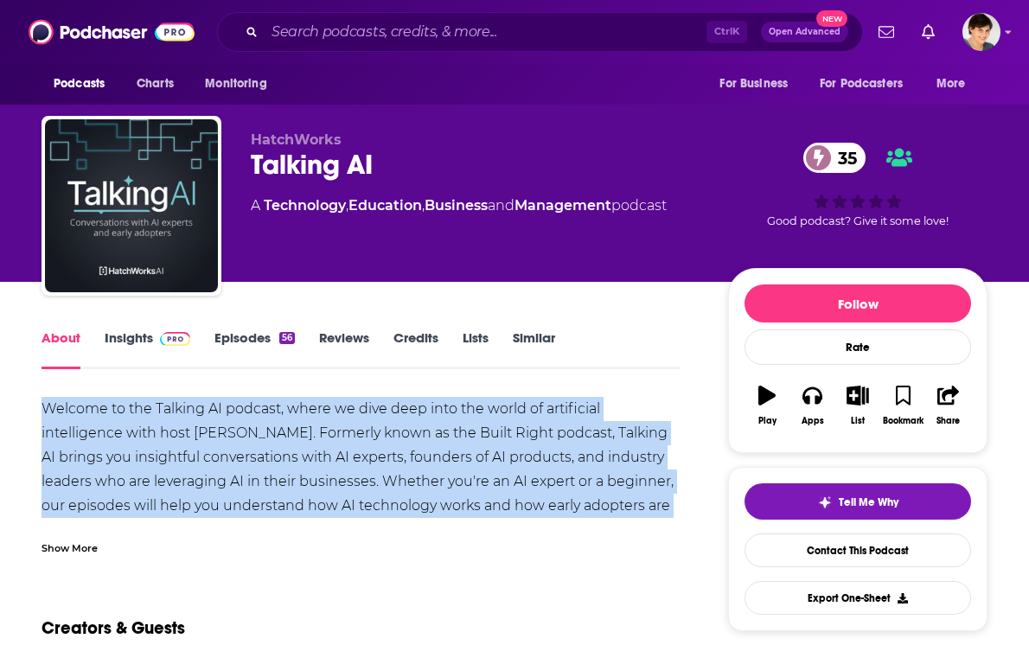
click at [123, 441] on div "Welcome to the Talking AI podcast, where we dive deep into the world of artific…" at bounding box center [361, 469] width 639 height 145
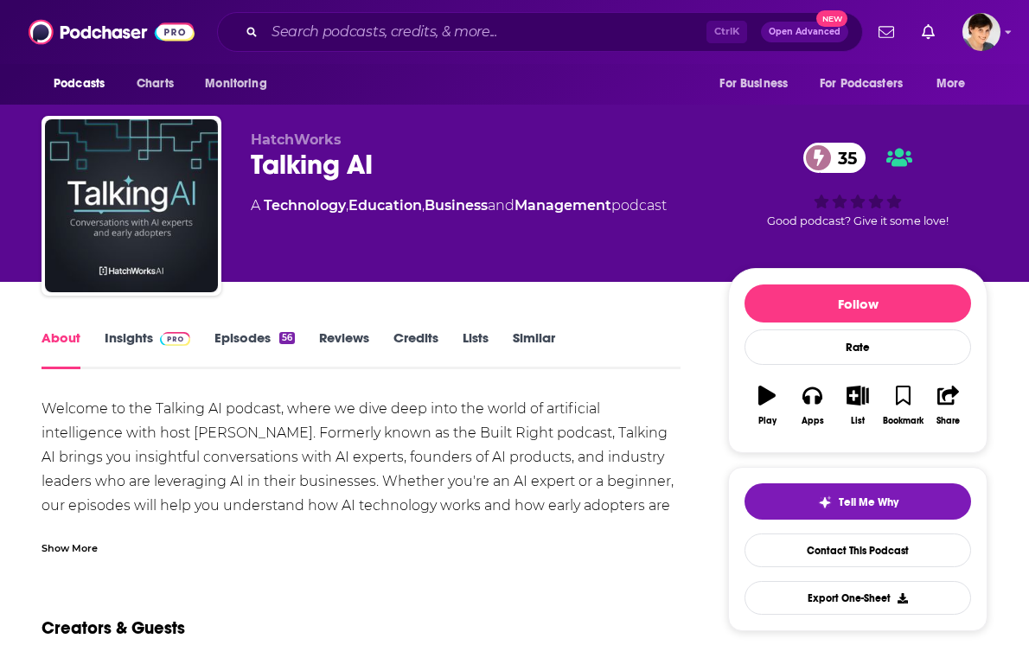
click at [70, 542] on div "Show More" at bounding box center [70, 547] width 56 height 16
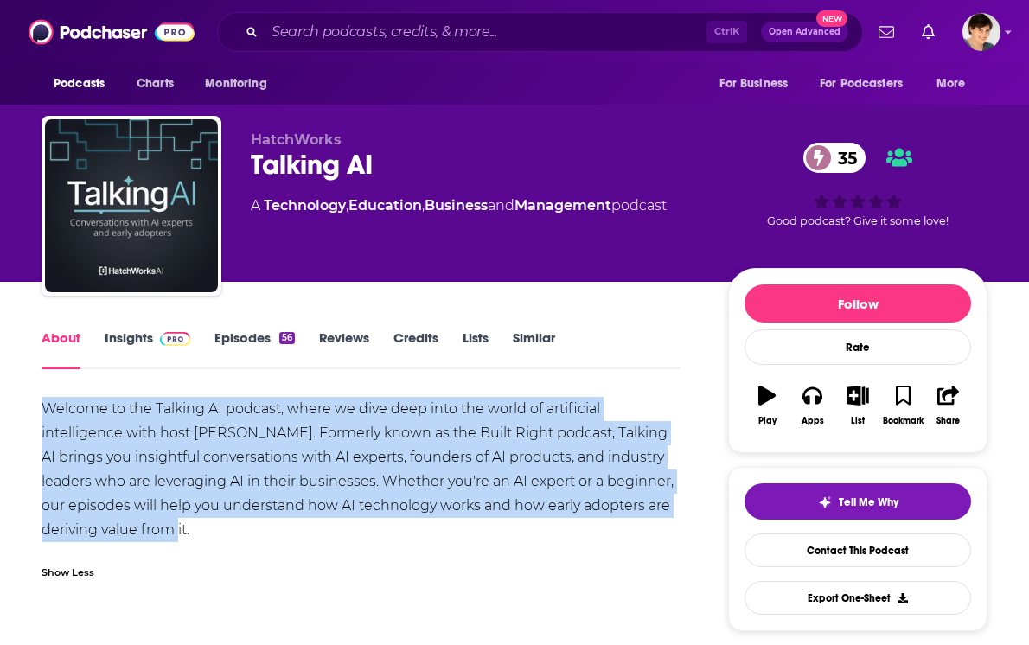
drag, startPoint x: 221, startPoint y: 522, endPoint x: 24, endPoint y: 403, distance: 229.4
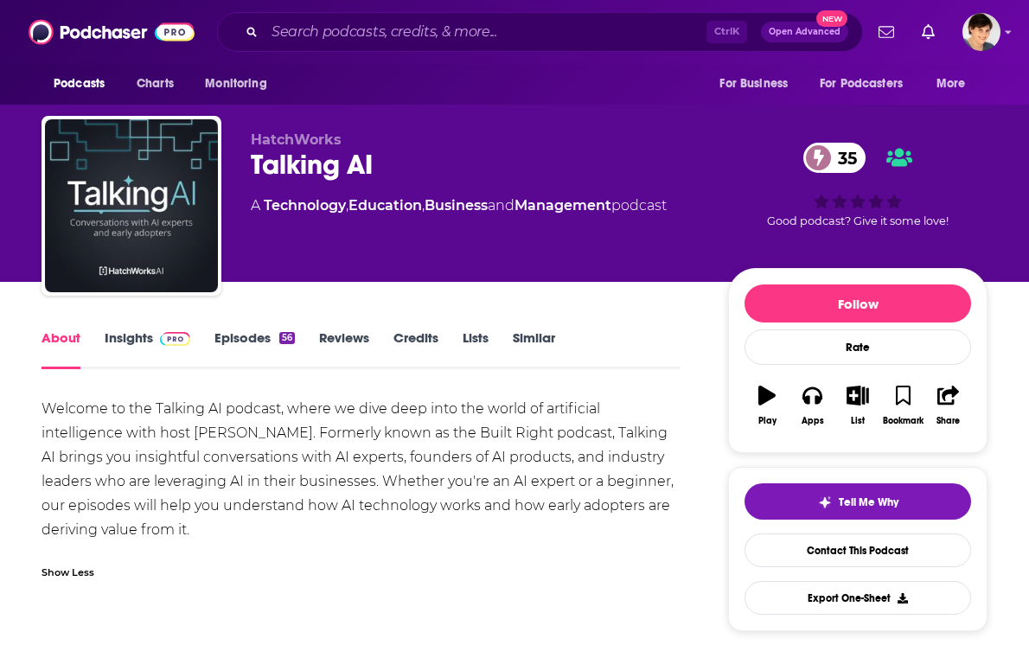
click at [439, 148] on div "Talking AI 35" at bounding box center [476, 165] width 450 height 34
drag, startPoint x: 199, startPoint y: 439, endPoint x: 264, endPoint y: 439, distance: 64.9
click at [264, 439] on div "Welcome to the Talking AI podcast, where we dive deep into the world of artific…" at bounding box center [361, 469] width 639 height 145
click at [119, 343] on link "Insights" at bounding box center [148, 350] width 86 height 40
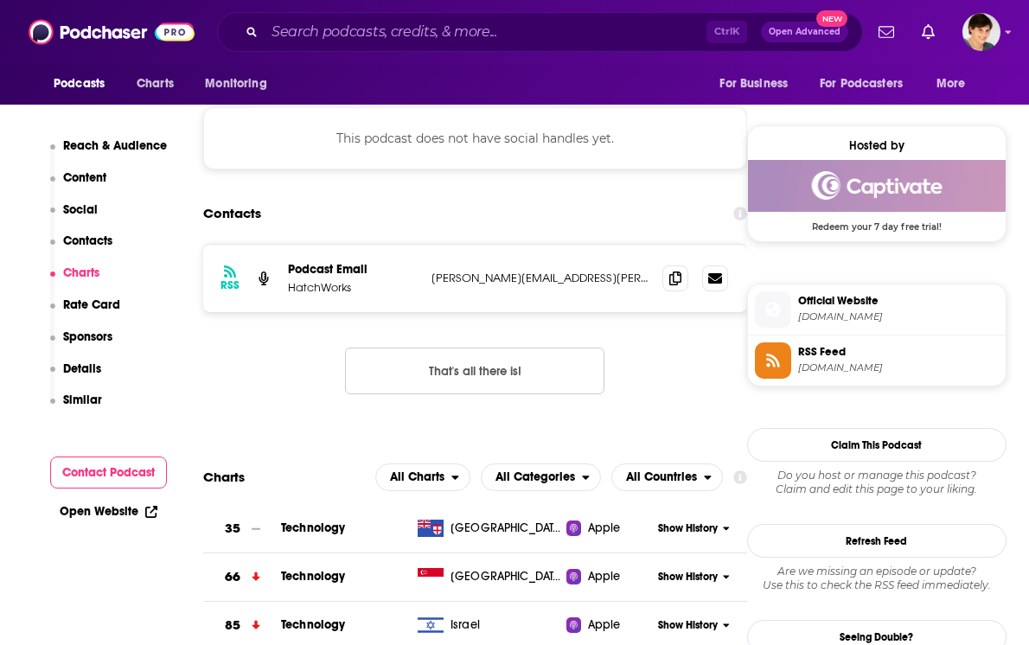
scroll to position [1190, 0]
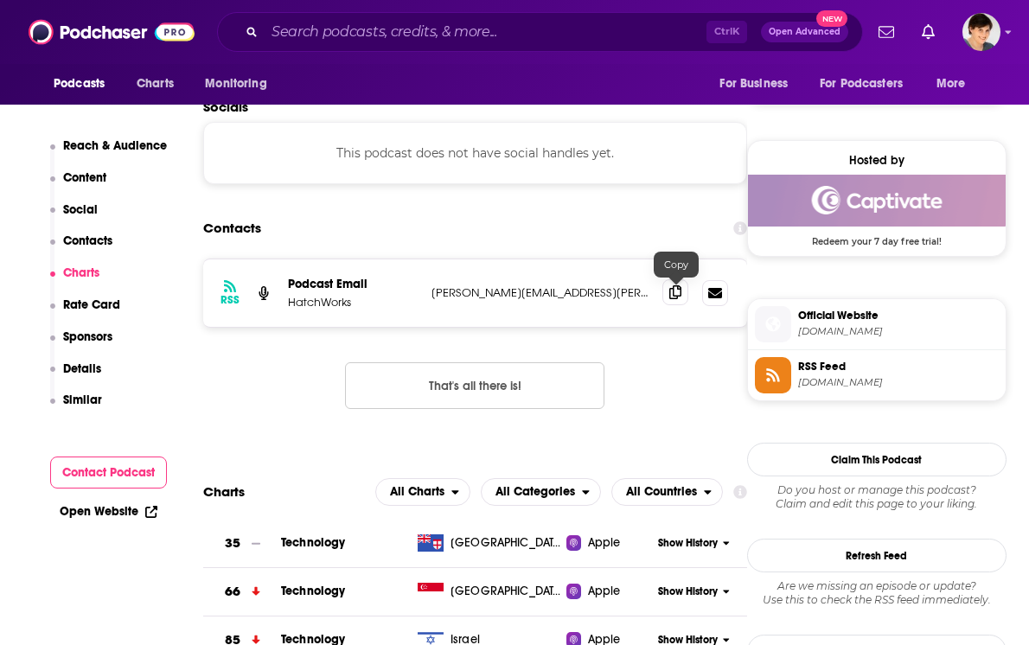
click at [667, 303] on span at bounding box center [676, 292] width 26 height 26
click at [353, 29] on input "Search podcasts, credits, & more..." at bounding box center [486, 32] width 442 height 28
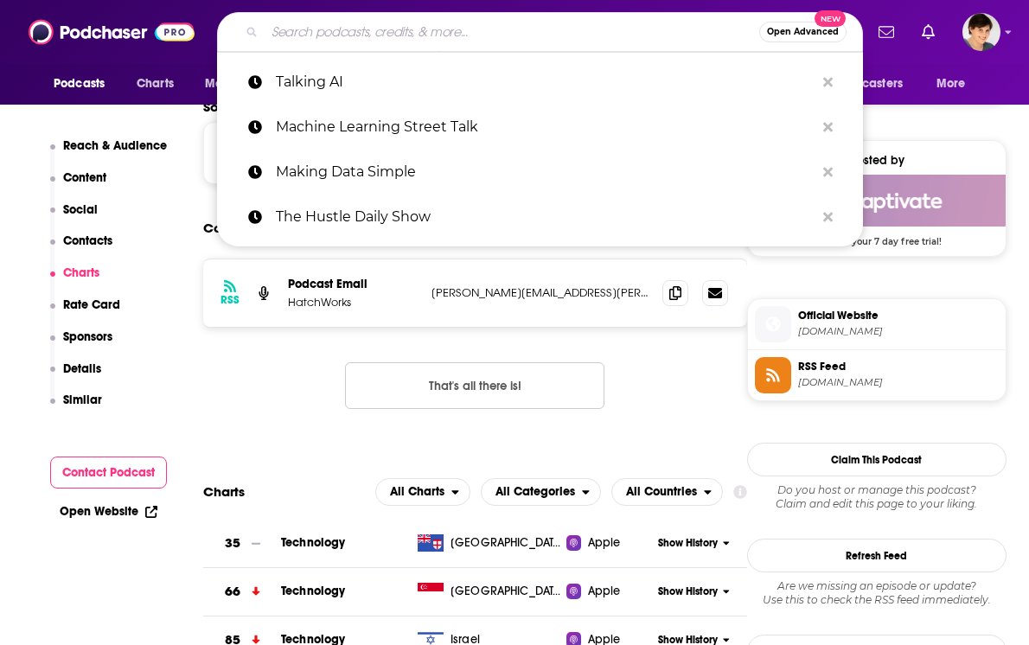
paste input "Tech Seeking Human"
type input "Tech Seeking Human"
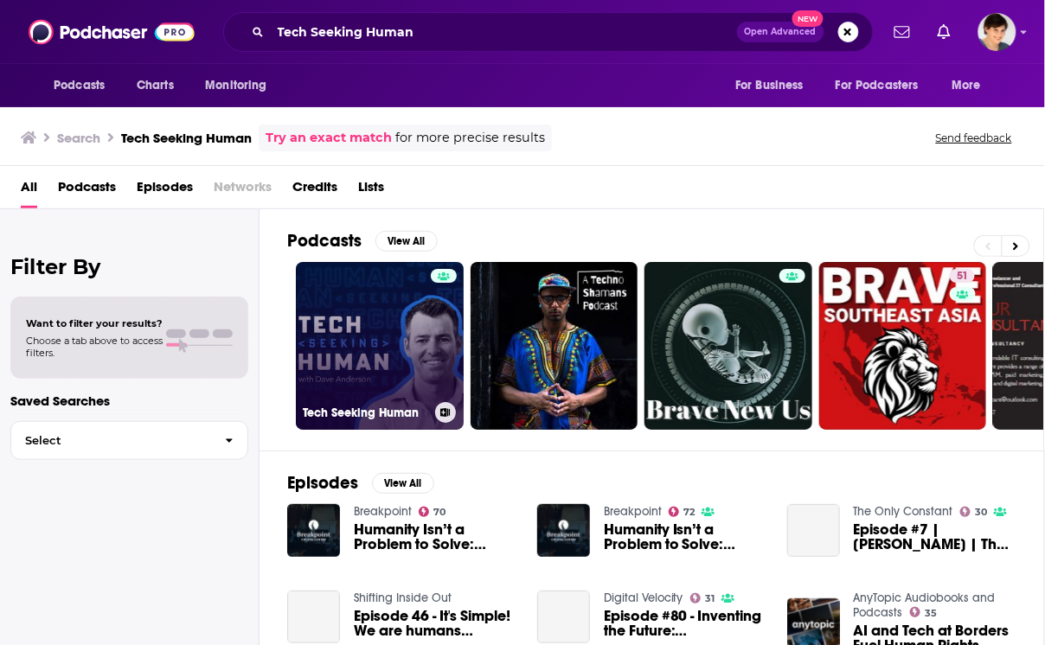
click at [370, 356] on link "Tech Seeking Human" at bounding box center [380, 346] width 168 height 168
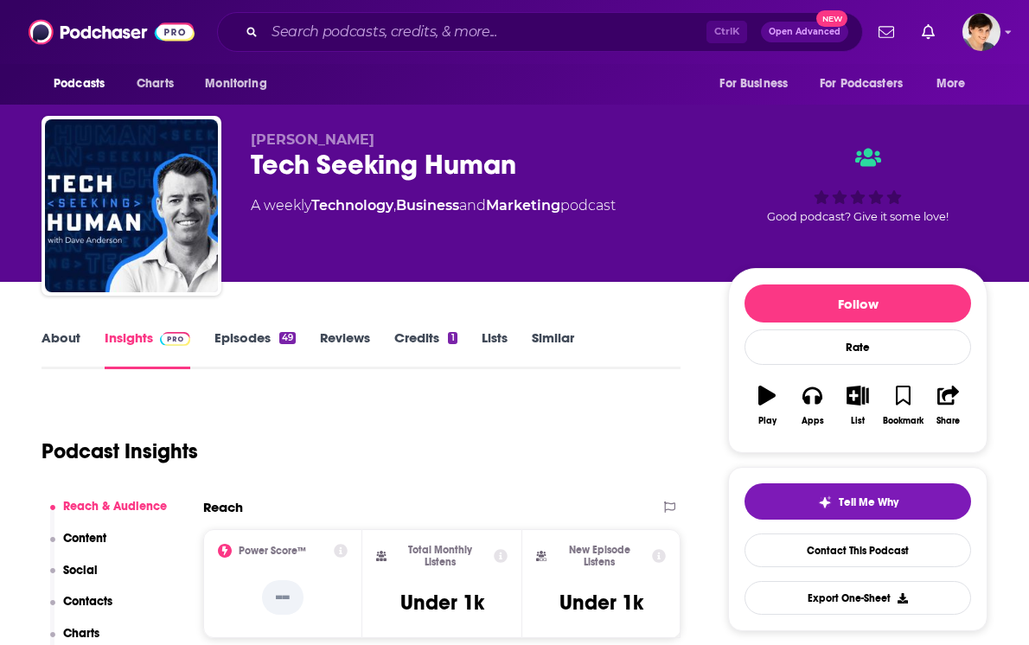
click at [80, 339] on div "About" at bounding box center [73, 350] width 63 height 40
click at [72, 338] on link "About" at bounding box center [61, 350] width 39 height 40
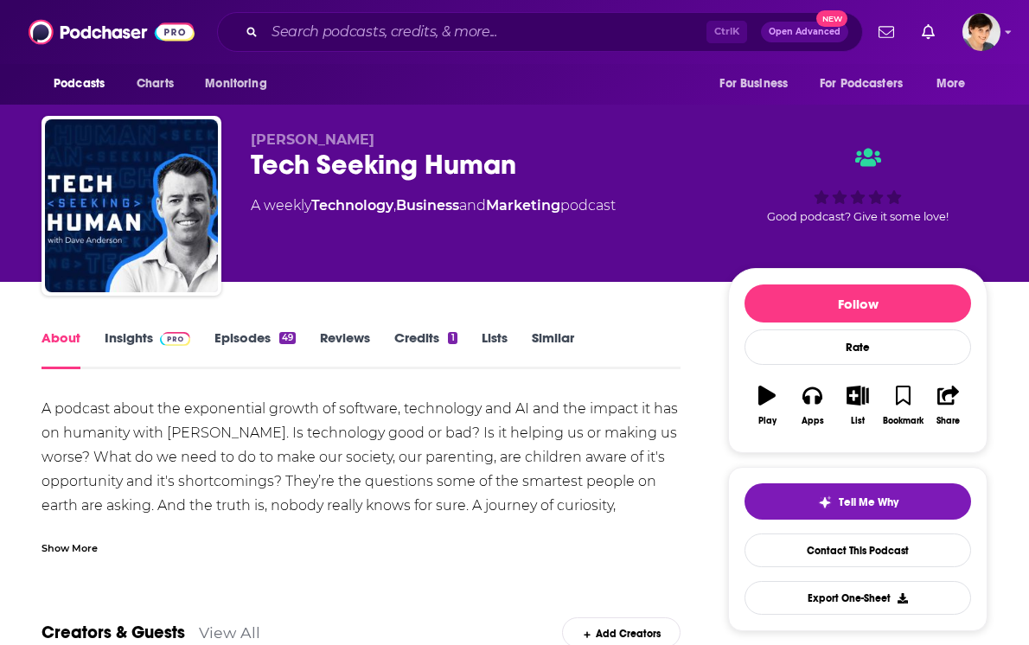
click at [498, 171] on div "Tech Seeking Human" at bounding box center [476, 165] width 450 height 34
click at [498, 170] on div "Tech Seeking Human" at bounding box center [476, 165] width 450 height 34
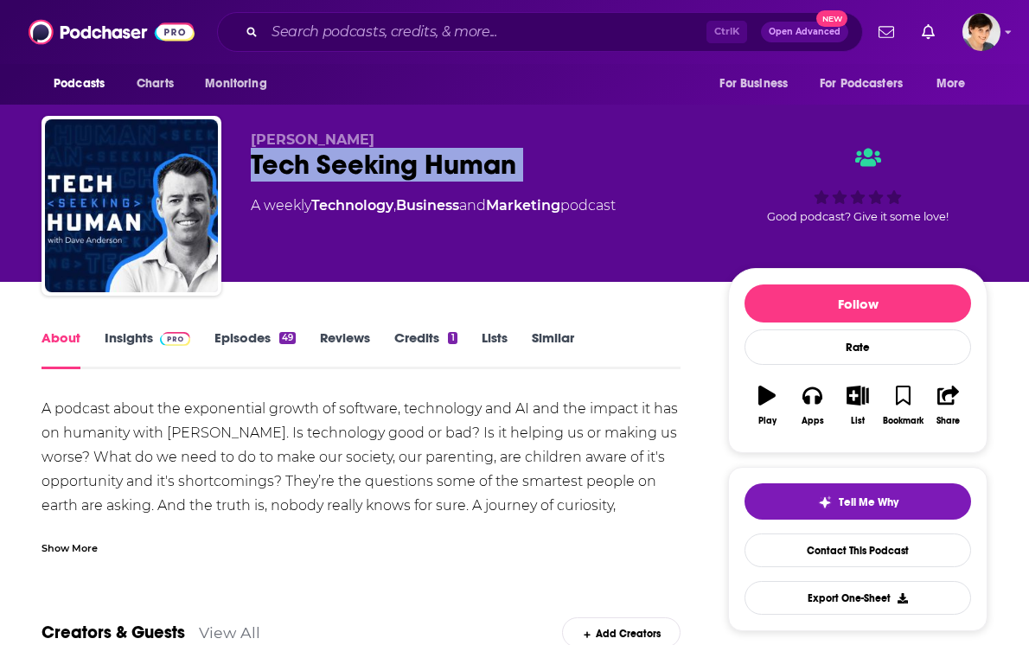
click at [498, 170] on div "Tech Seeking Human" at bounding box center [476, 165] width 450 height 34
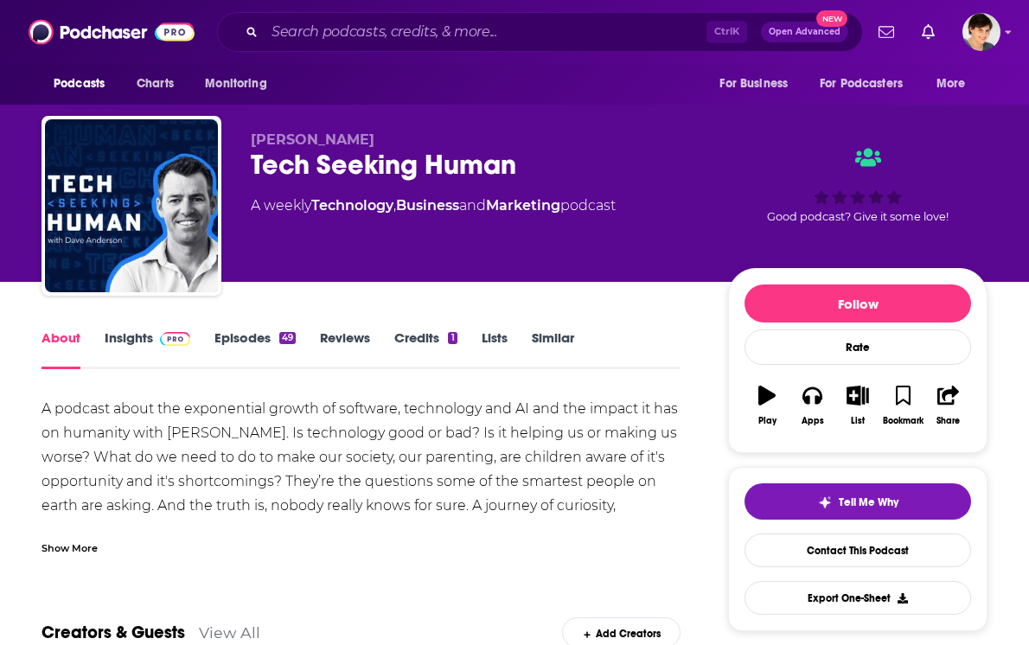
click at [304, 135] on span "[PERSON_NAME]" at bounding box center [313, 139] width 124 height 16
click at [325, 157] on div "Tech Seeking Human" at bounding box center [476, 165] width 450 height 34
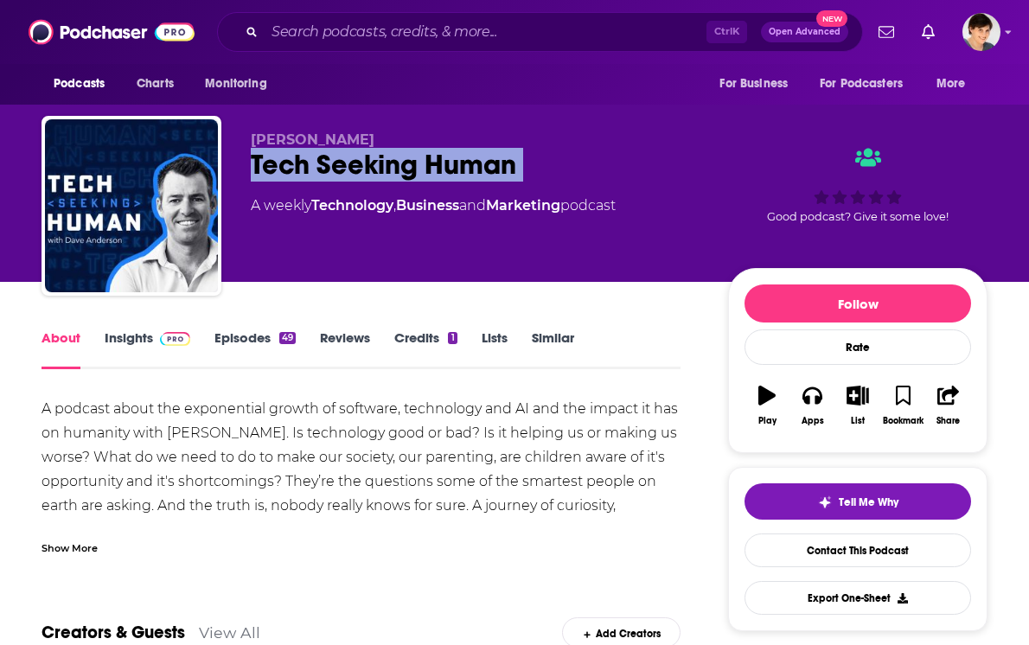
click at [325, 157] on div "Tech Seeking Human" at bounding box center [476, 165] width 450 height 34
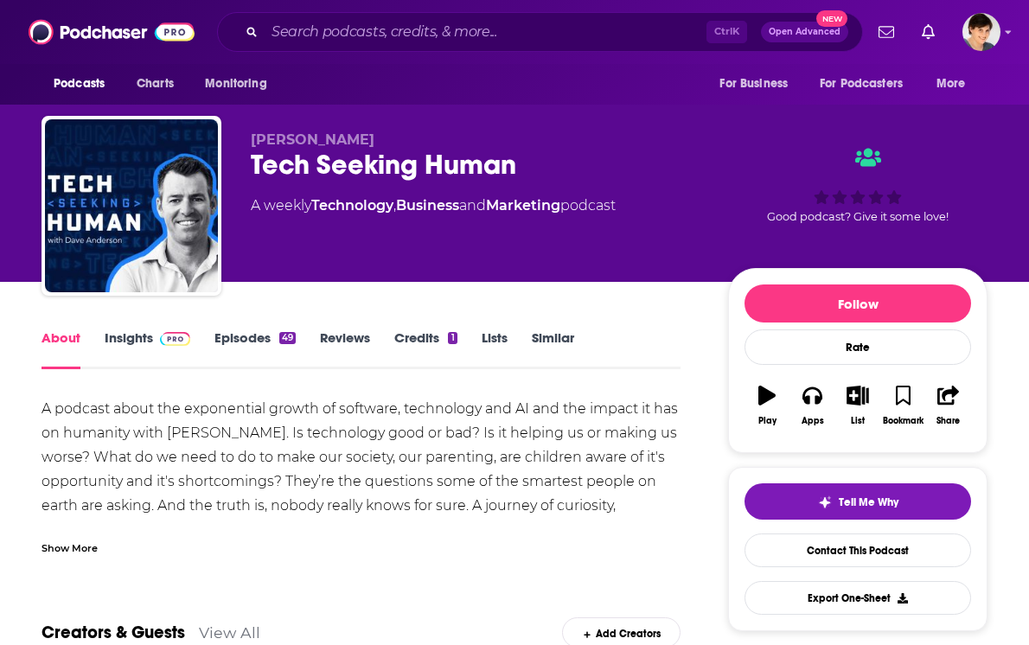
click at [205, 465] on div "A podcast about the exponential growth of software, technology and AI and the i…" at bounding box center [361, 554] width 639 height 315
click at [61, 546] on div "Show More" at bounding box center [70, 547] width 56 height 16
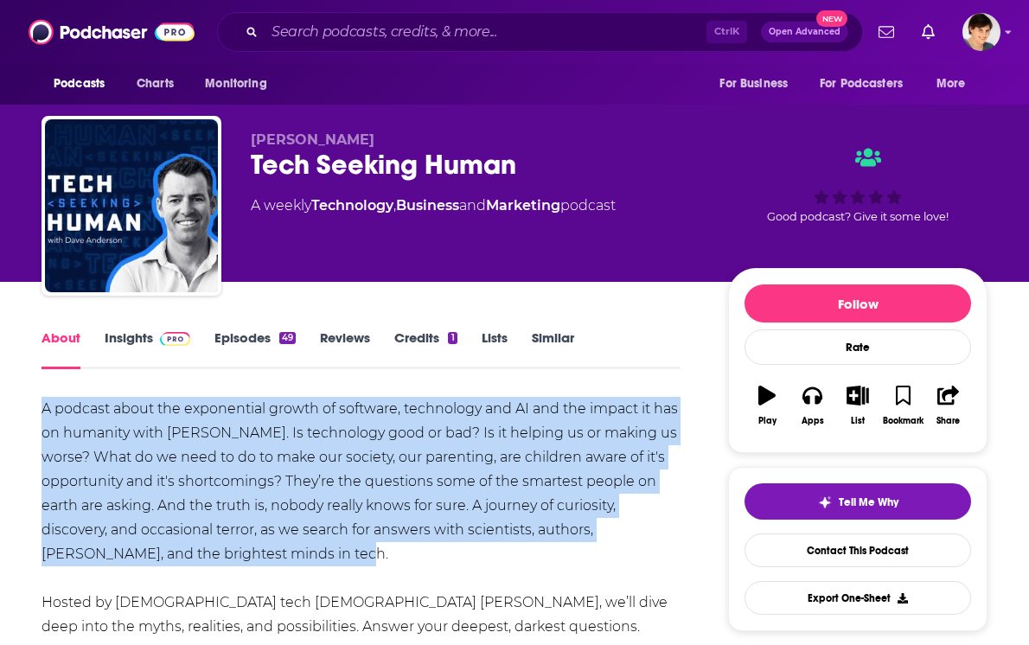
drag, startPoint x: 284, startPoint y: 547, endPoint x: 44, endPoint y: 408, distance: 276.7
click at [44, 408] on div "A podcast about the exponential growth of software, technology and AI and the i…" at bounding box center [361, 554] width 639 height 315
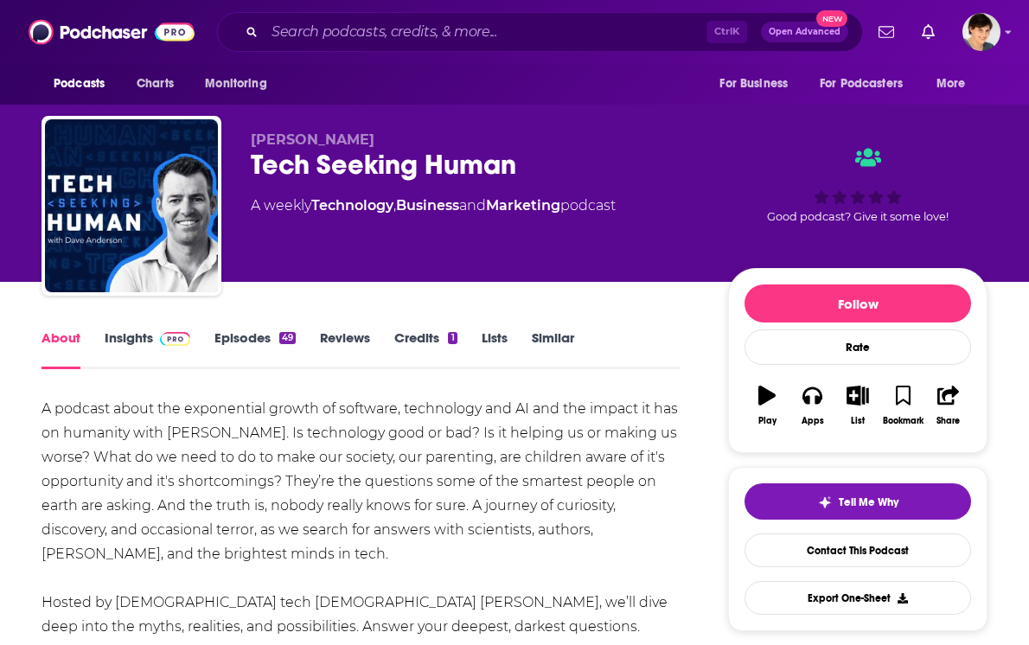
click at [284, 145] on span "[PERSON_NAME]" at bounding box center [313, 139] width 124 height 16
click at [124, 350] on link "Insights" at bounding box center [148, 350] width 86 height 40
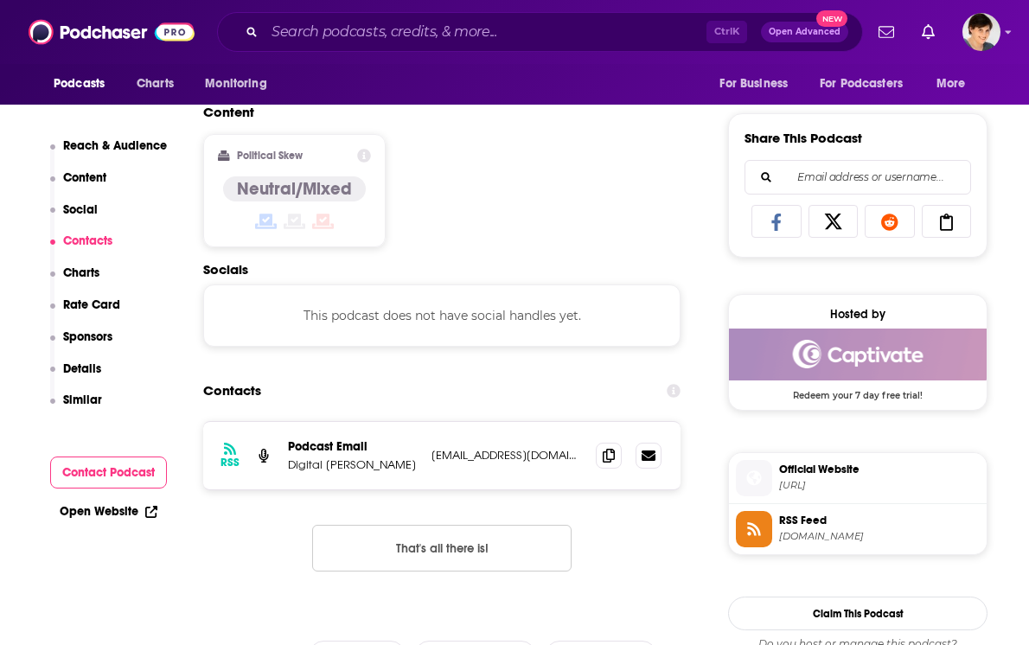
scroll to position [1190, 0]
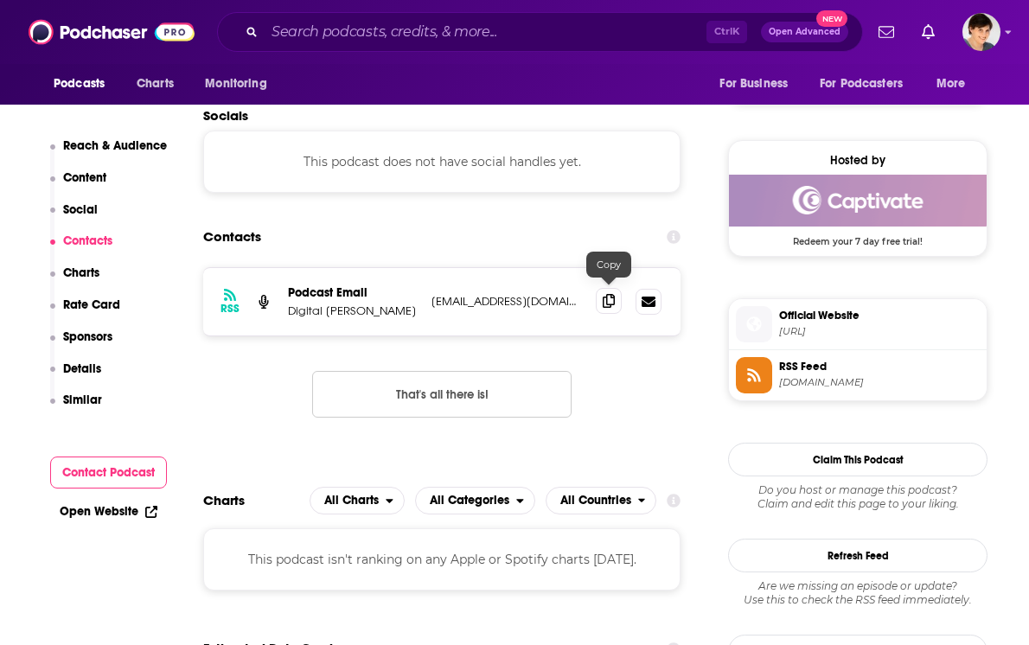
click at [606, 299] on icon at bounding box center [609, 301] width 12 height 14
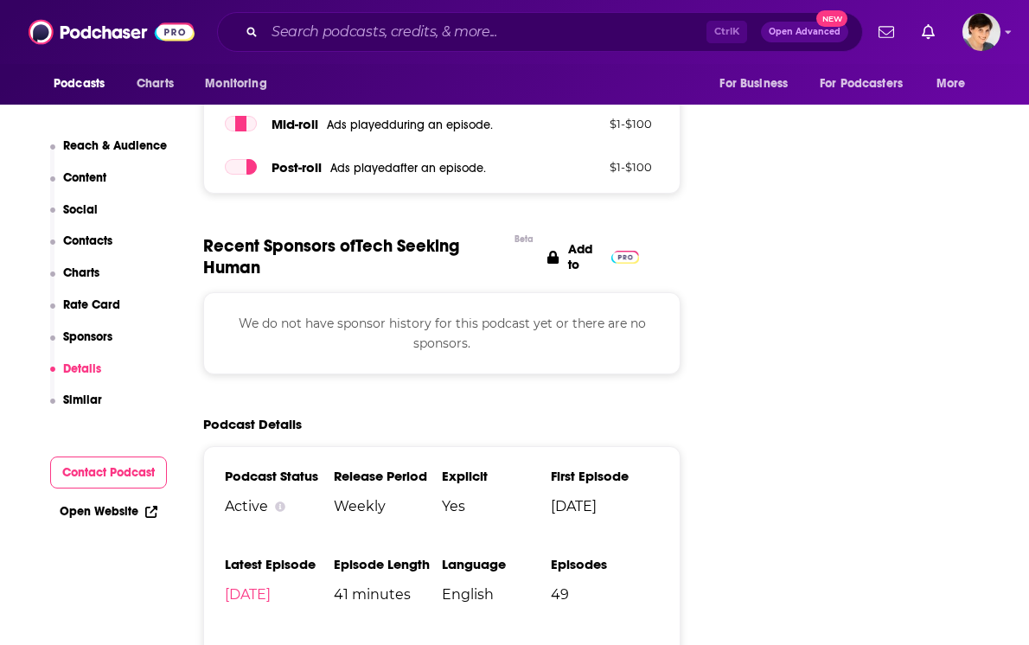
scroll to position [2163, 0]
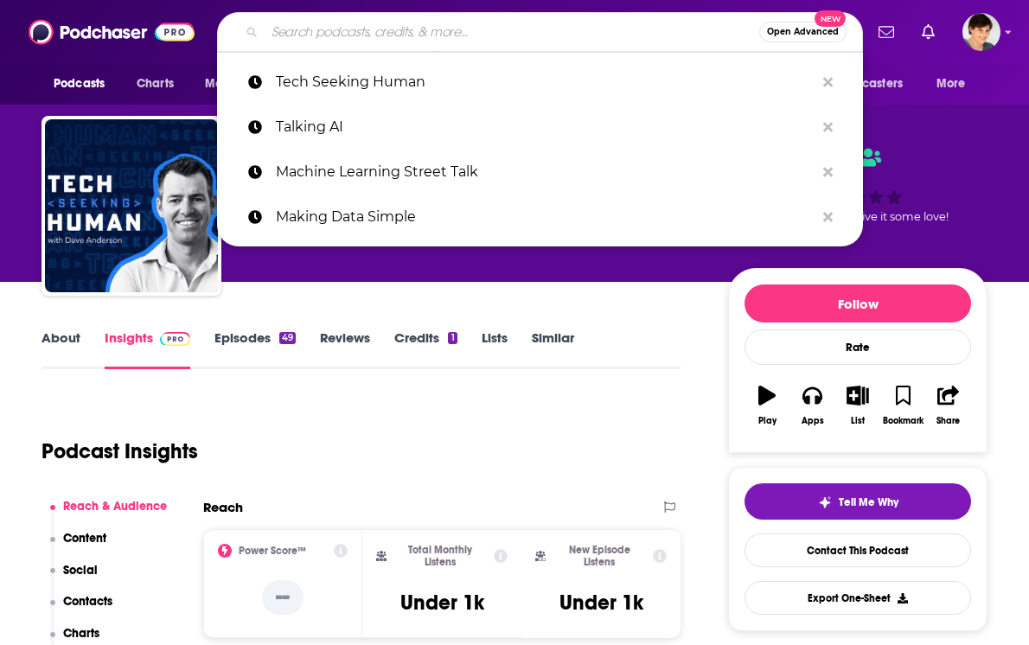
click at [398, 37] on input "Search podcasts, credits, & more..." at bounding box center [512, 32] width 495 height 28
paste input "The Futurists"
type input "The Futurists"
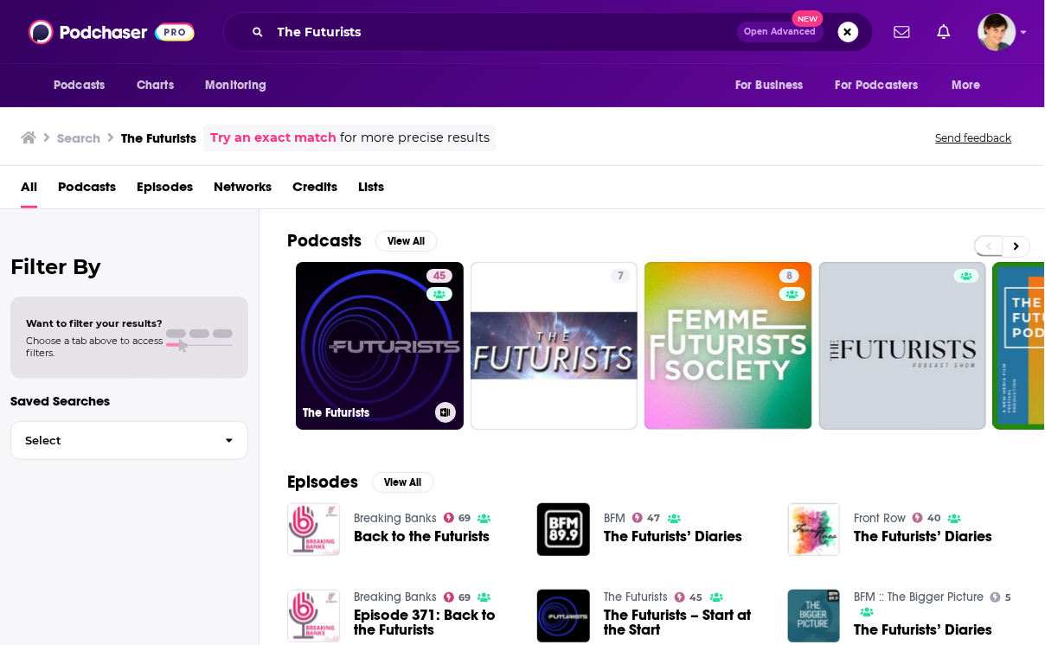
click at [369, 343] on link "45 The Futurists" at bounding box center [380, 346] width 168 height 168
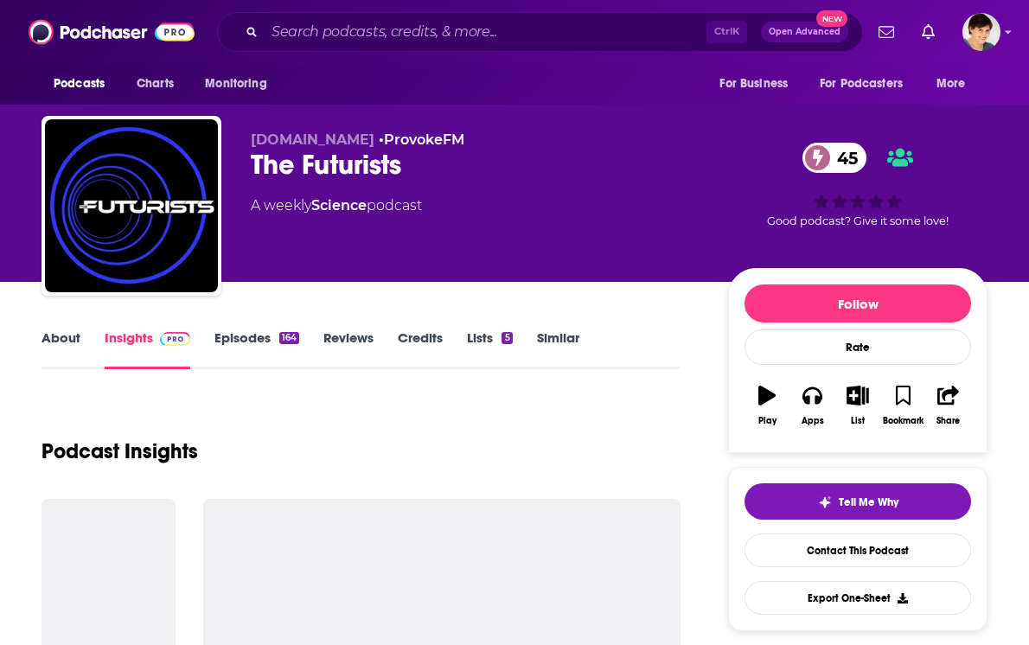
click at [69, 336] on link "About" at bounding box center [61, 350] width 39 height 40
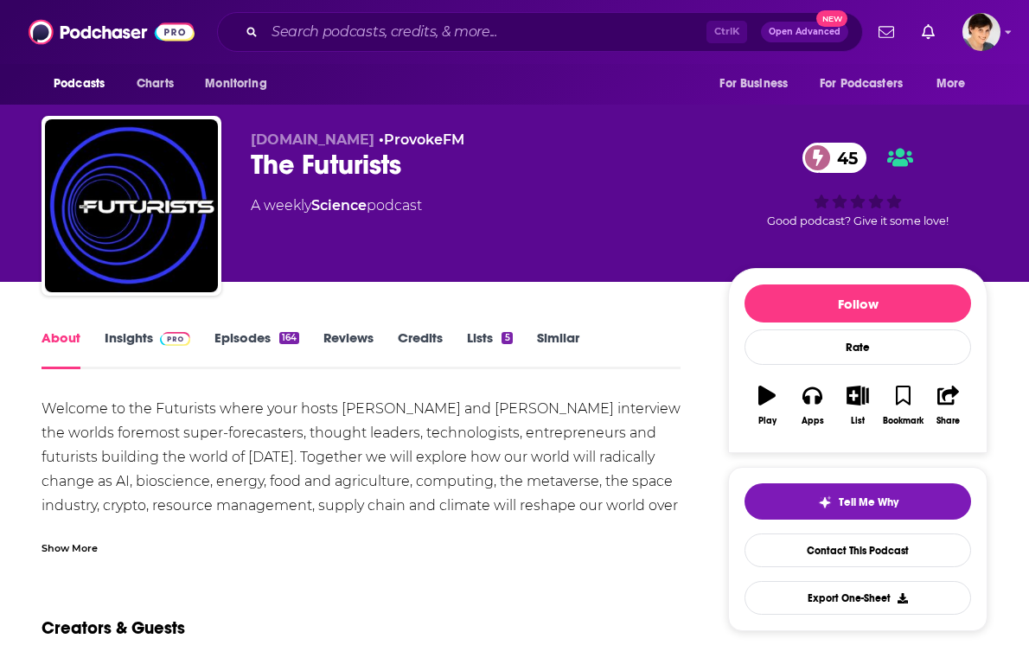
click at [74, 542] on div "Show More" at bounding box center [70, 547] width 56 height 16
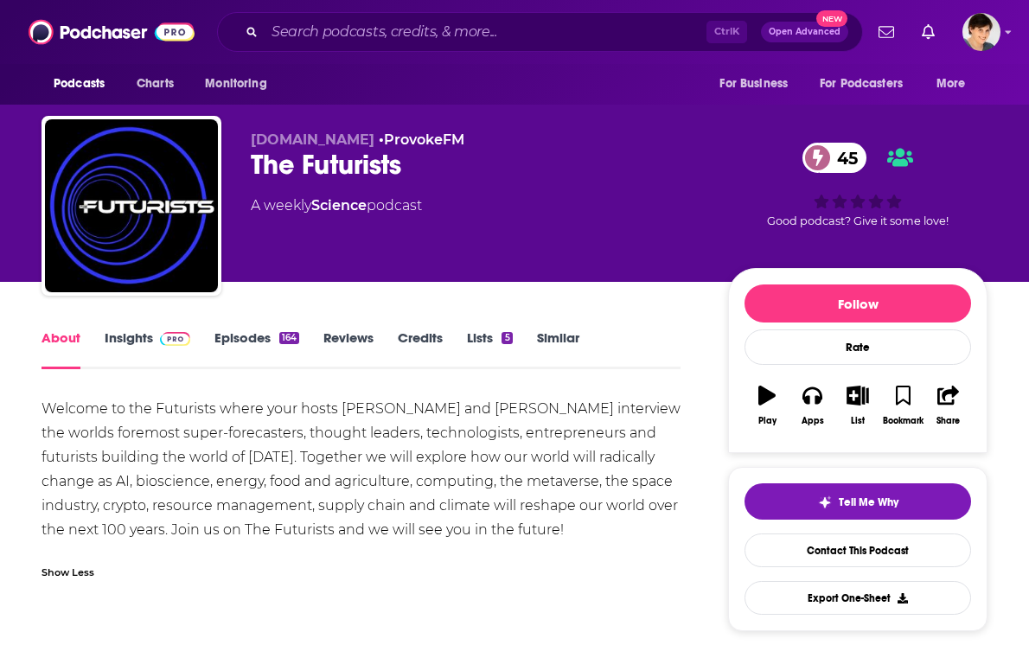
click at [322, 165] on div "The Futurists 45" at bounding box center [476, 165] width 450 height 34
copy div "The Futurists 45"
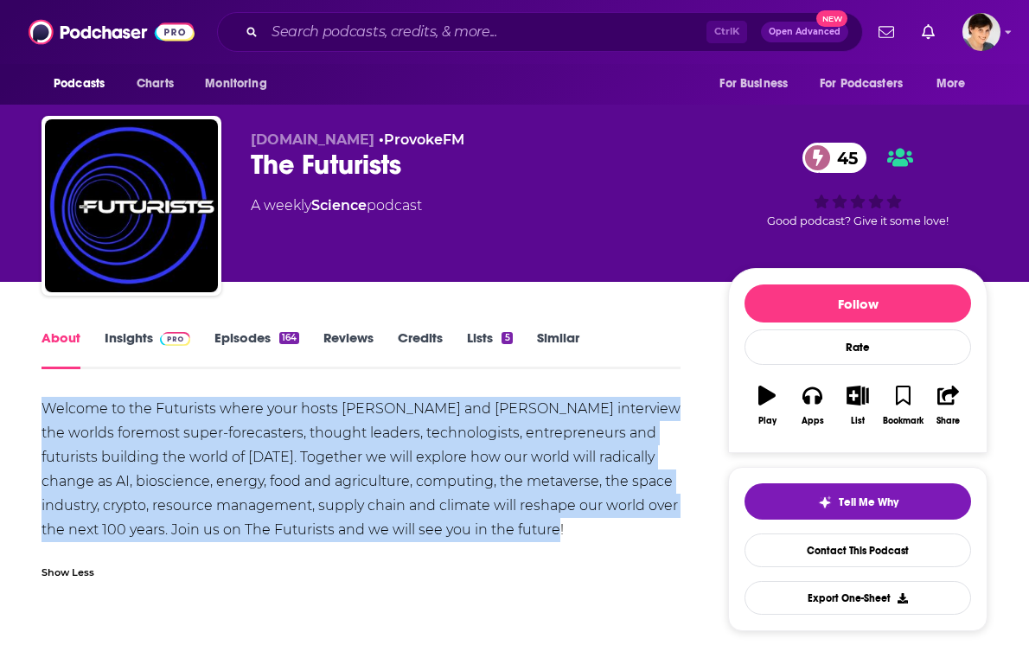
drag, startPoint x: 508, startPoint y: 524, endPoint x: -2, endPoint y: 411, distance: 522.0
click at [0, 411] on html "Podcasts Charts Monitoring Ctrl K Open Advanced New For Business For Podcasters…" at bounding box center [514, 322] width 1029 height 645
copy div "Welcome to the Futurists where your hosts [PERSON_NAME] and [PERSON_NAME] inter…"
click at [324, 438] on div "Welcome to the Futurists where your hosts [PERSON_NAME] and [PERSON_NAME] inter…" at bounding box center [361, 469] width 639 height 145
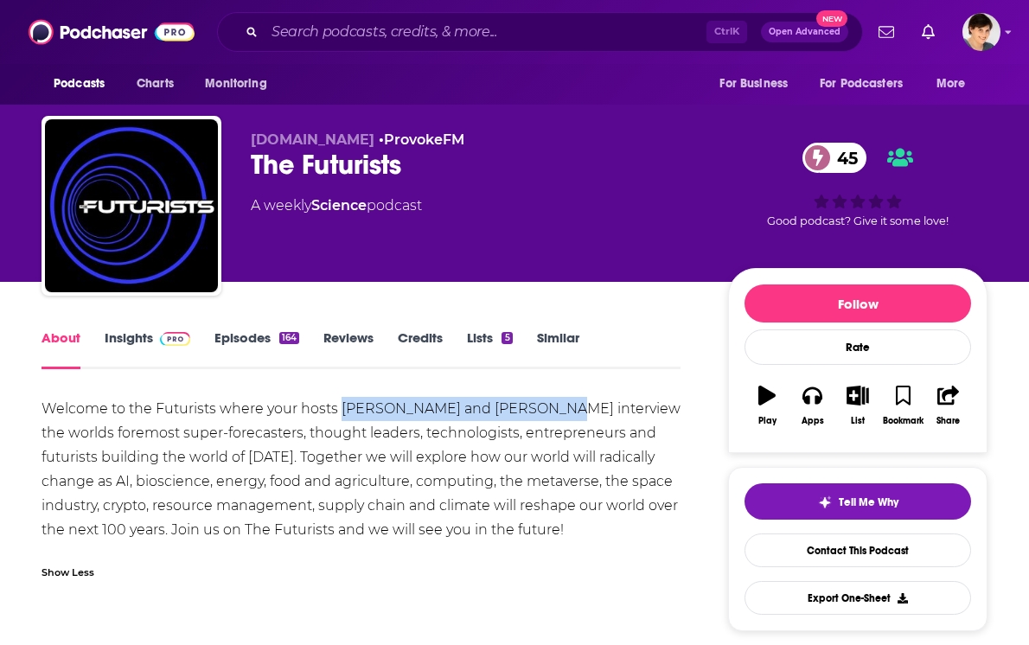
drag, startPoint x: 339, startPoint y: 413, endPoint x: 535, endPoint y: 416, distance: 195.5
click at [535, 416] on div "Welcome to the Futurists where your hosts [PERSON_NAME] and [PERSON_NAME] inter…" at bounding box center [361, 469] width 639 height 145
copy div "[PERSON_NAME] and [PERSON_NAME]"
click at [110, 350] on link "Insights" at bounding box center [148, 350] width 86 height 40
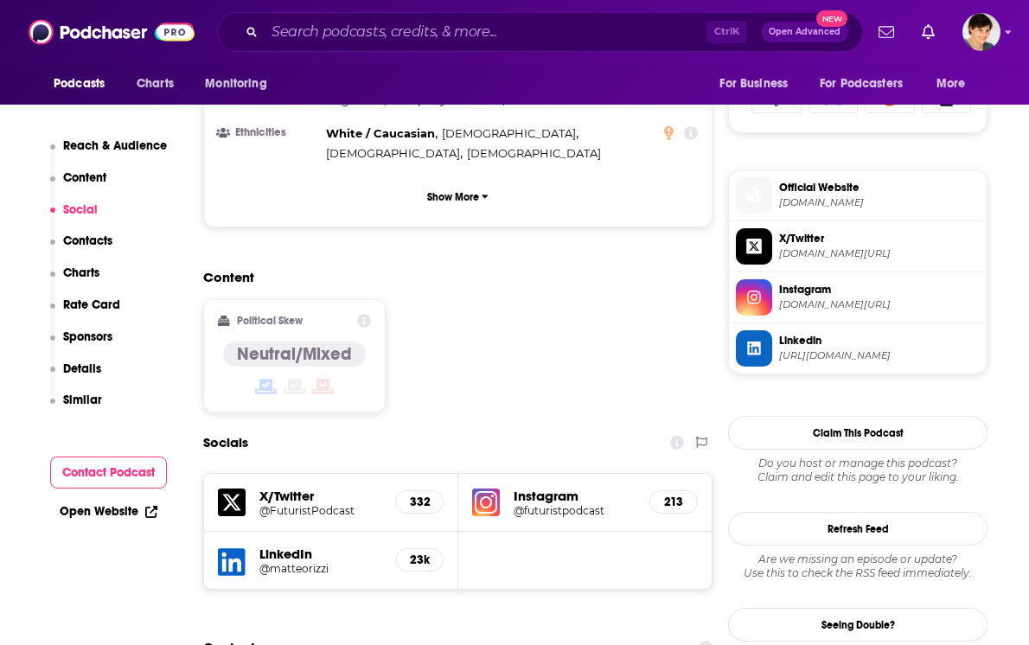
scroll to position [1298, 0]
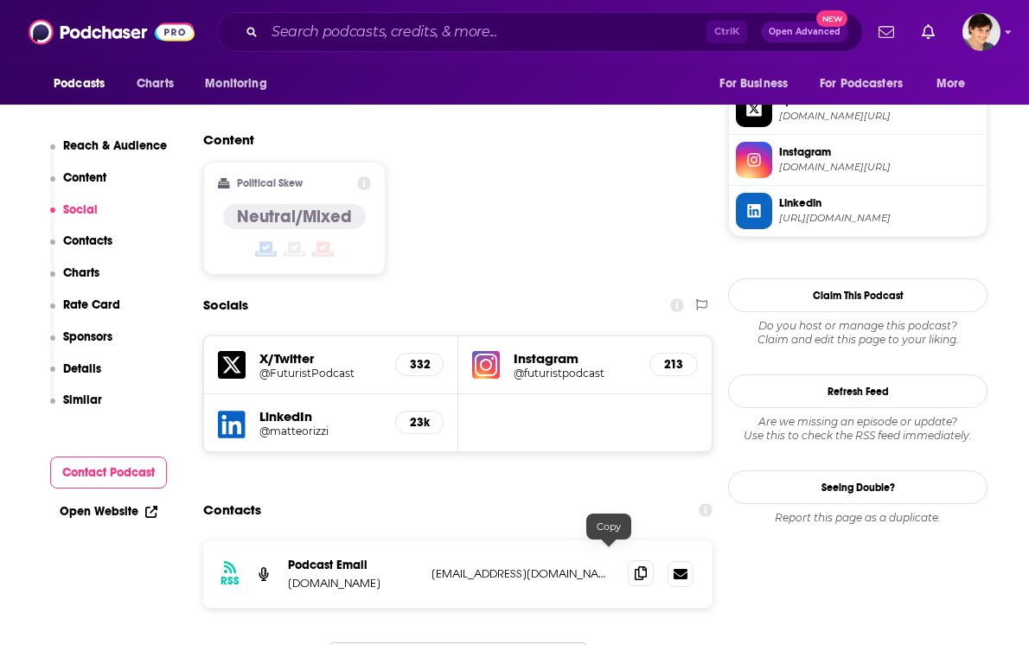
click at [635, 567] on icon at bounding box center [641, 574] width 12 height 14
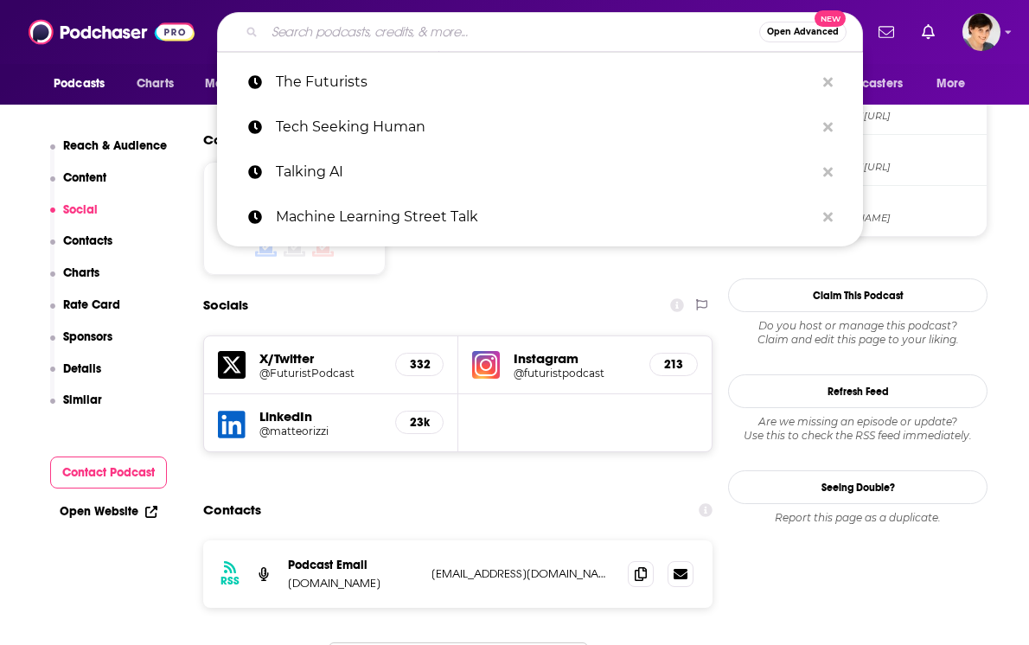
click at [361, 33] on input "Search podcasts, credits, & more..." at bounding box center [512, 32] width 495 height 28
paste input "This Day in AI Podcast"
type input "This Day in AI Podcast"
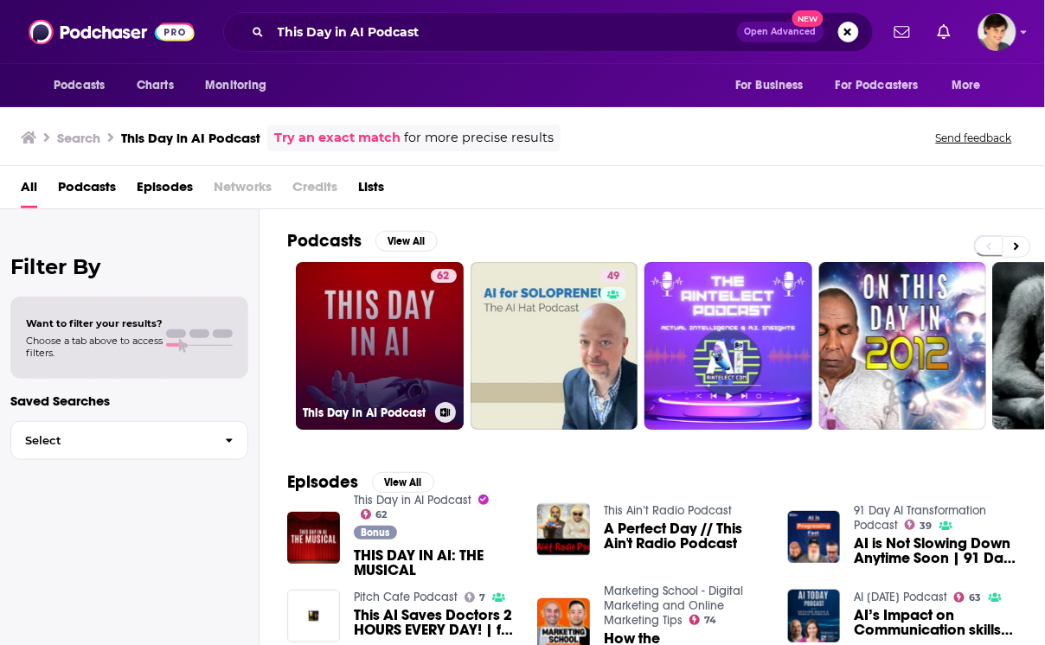
click at [382, 351] on link "62 This Day in AI Podcast" at bounding box center [380, 346] width 168 height 168
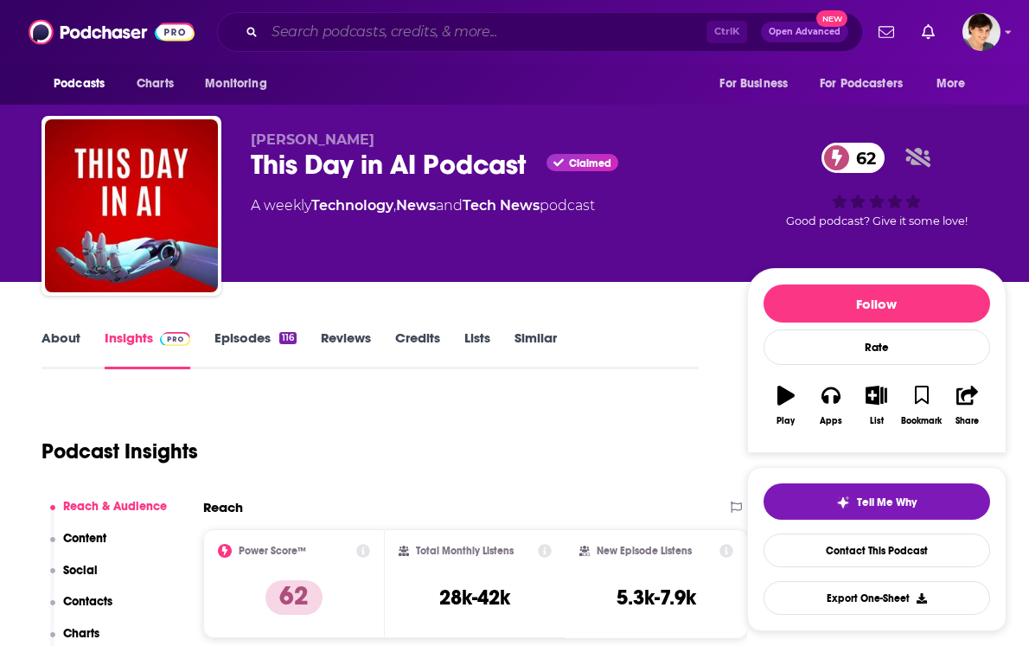
click at [417, 35] on input "Search podcasts, credits, & more..." at bounding box center [486, 32] width 442 height 28
paste input "Perplexity AI"
type input "Perplexity AI"
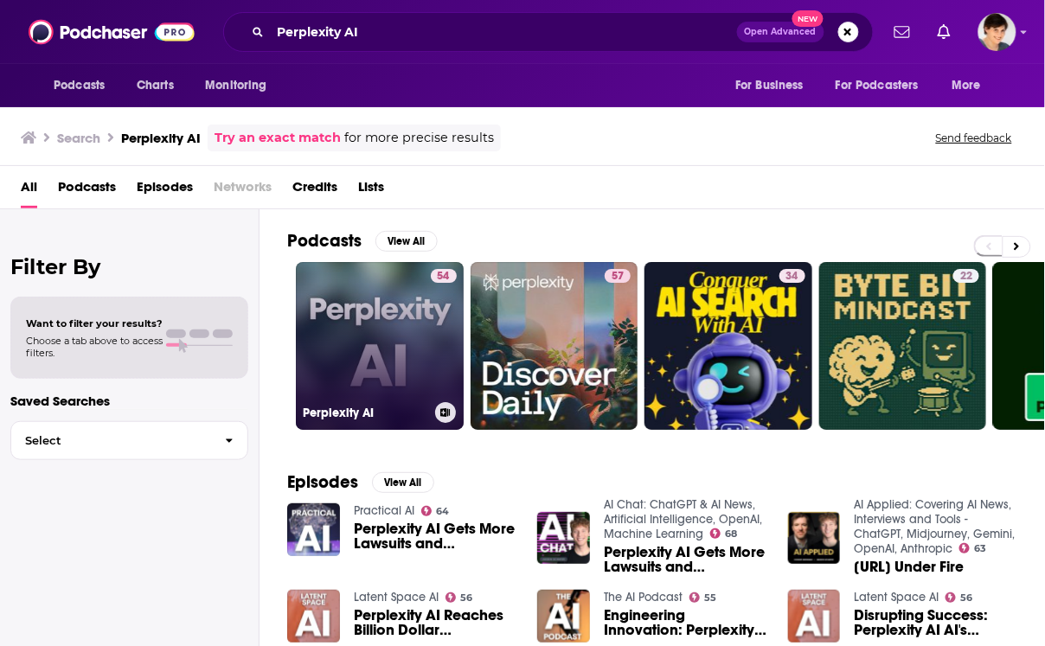
click at [390, 366] on link "54 Perplexity AI" at bounding box center [380, 346] width 168 height 168
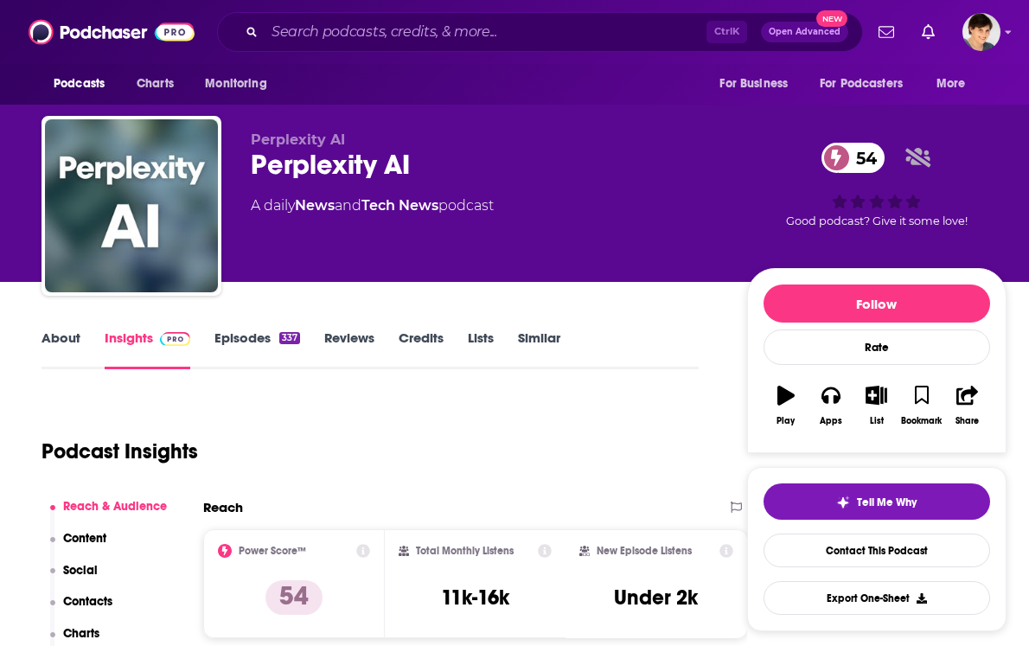
click at [52, 342] on link "About" at bounding box center [61, 350] width 39 height 40
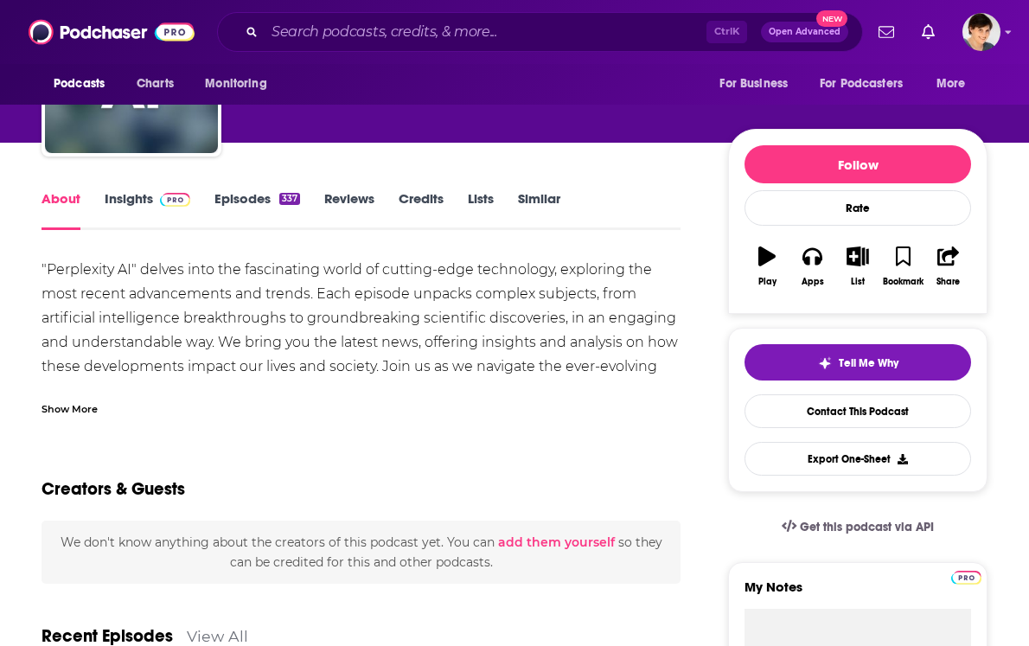
scroll to position [108, 0]
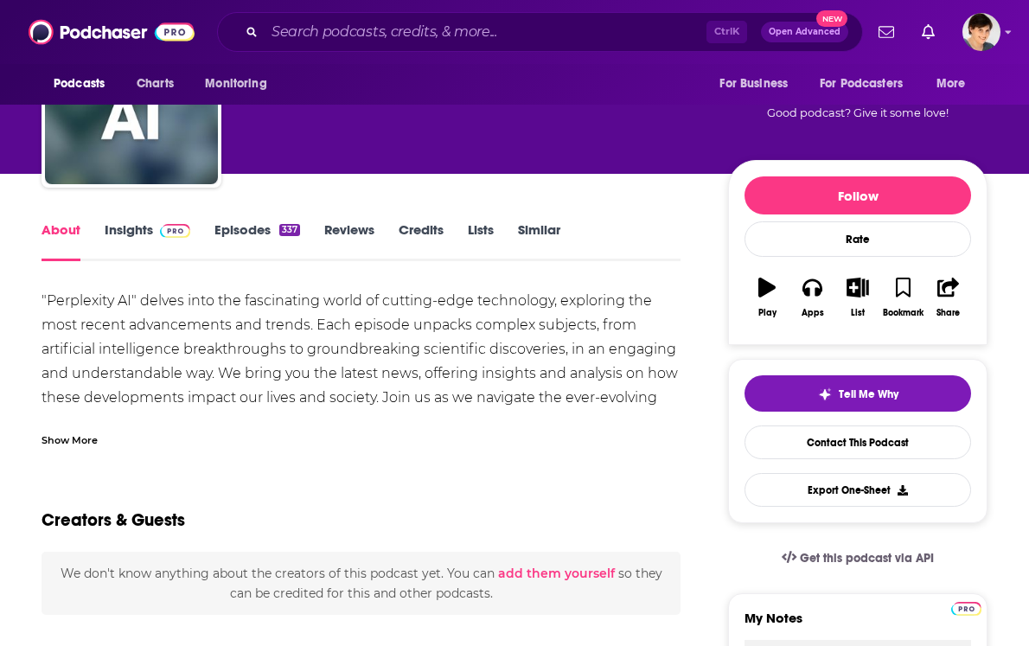
click at [234, 225] on link "Episodes 337" at bounding box center [258, 241] width 86 height 40
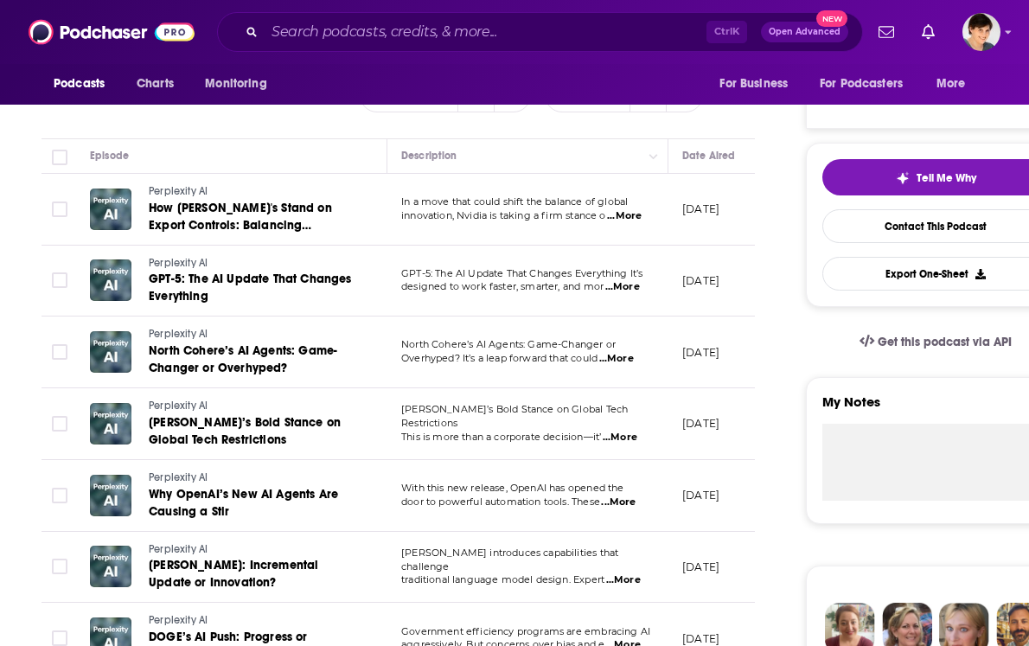
scroll to position [541, 0]
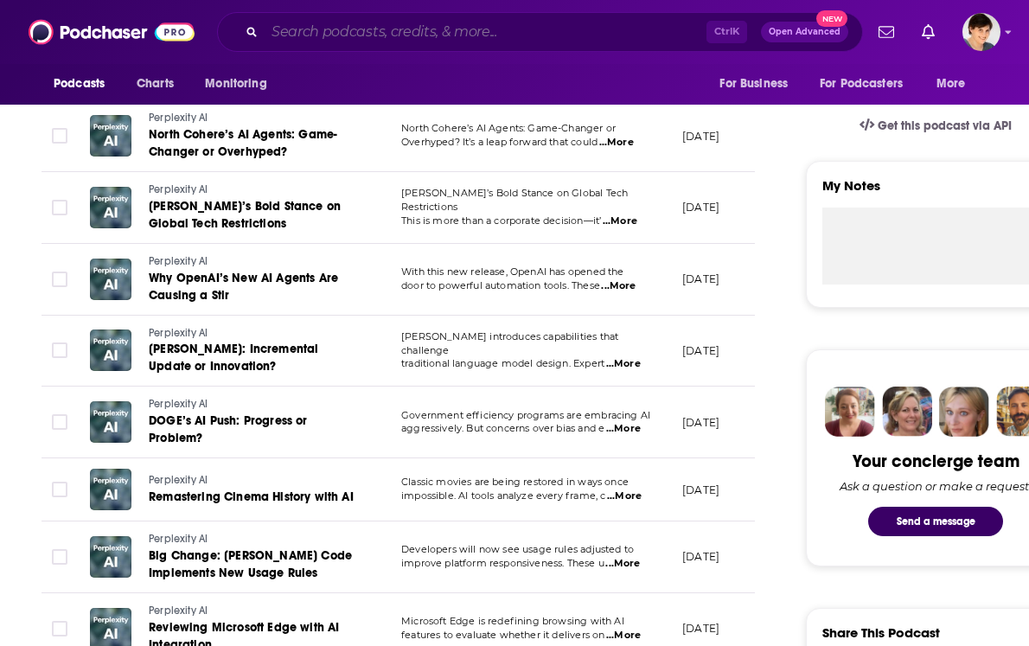
click at [396, 28] on input "Search podcasts, credits, & more..." at bounding box center [486, 32] width 442 height 28
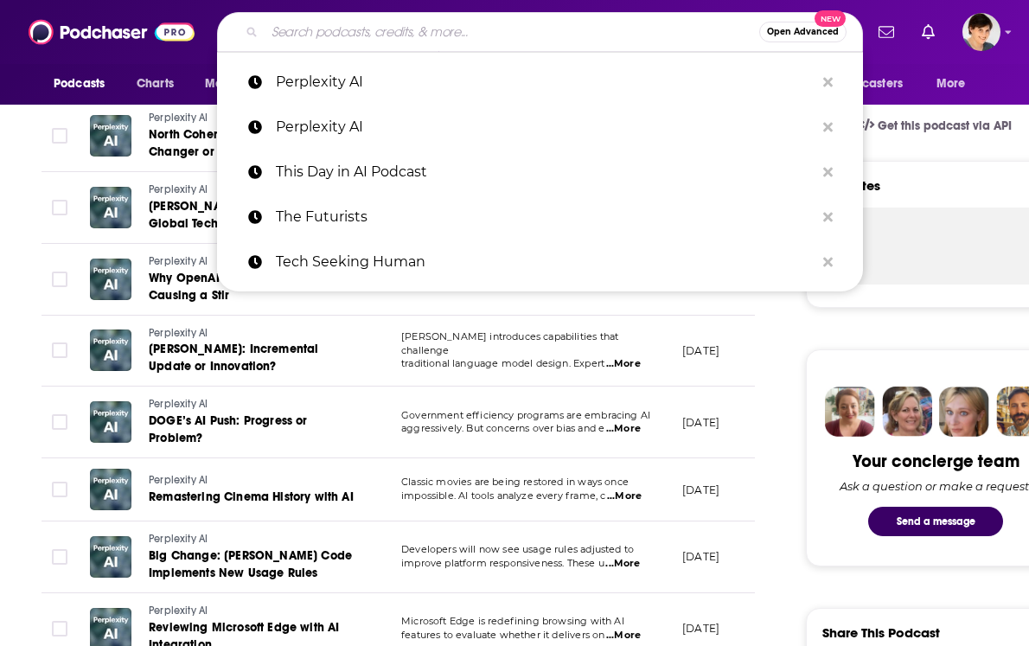
paste input "AI + a16z"
type input "AI + a16z"
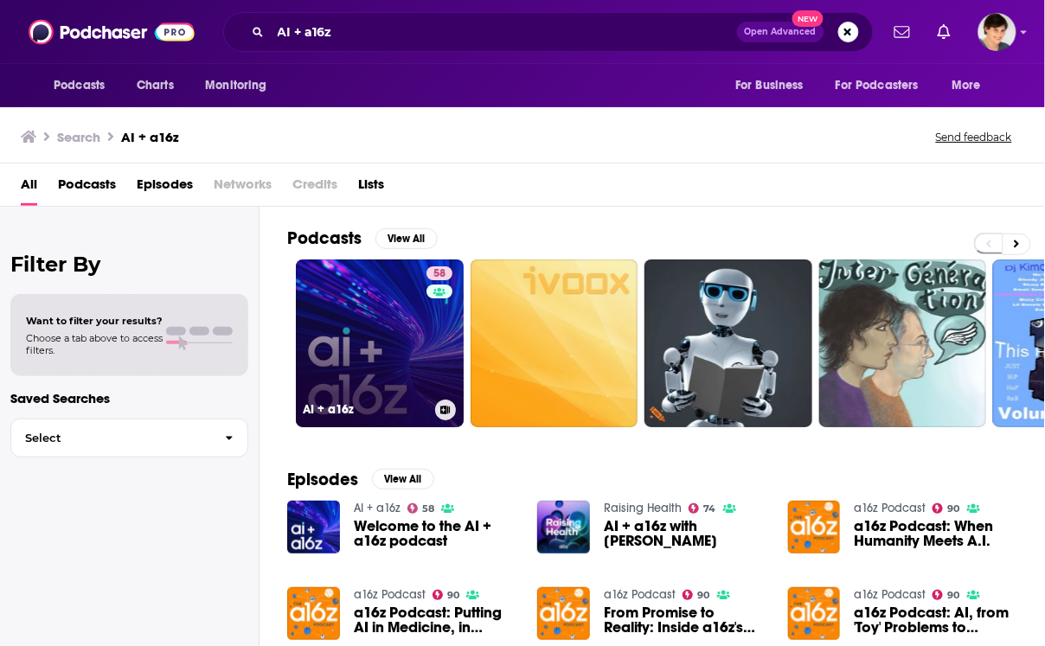
click at [350, 330] on link "58 AI + a16z" at bounding box center [380, 344] width 168 height 168
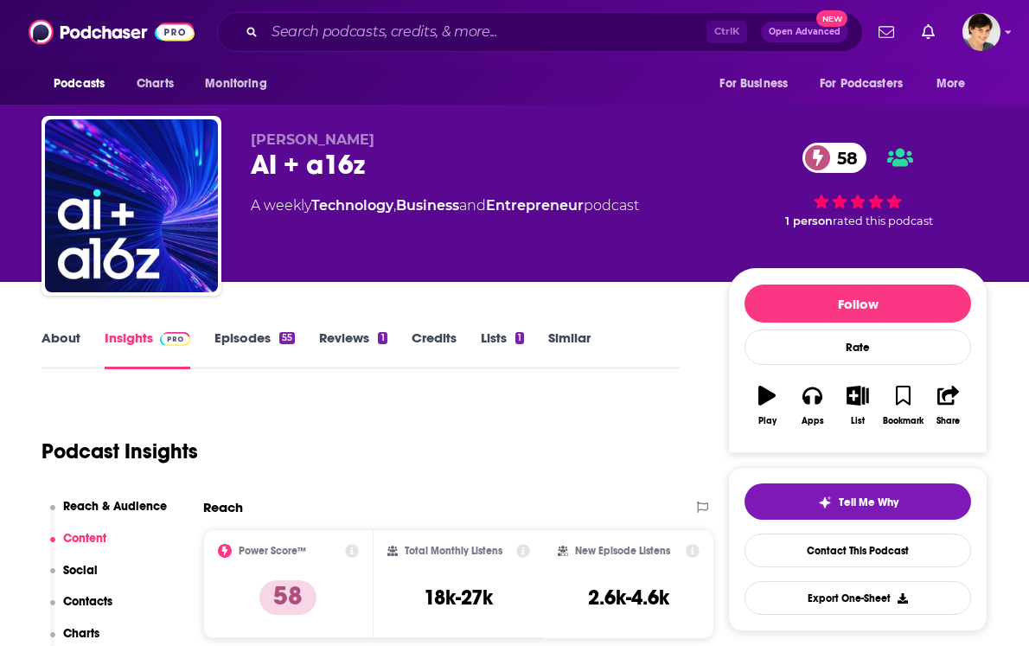
click at [61, 330] on link "About" at bounding box center [61, 350] width 39 height 40
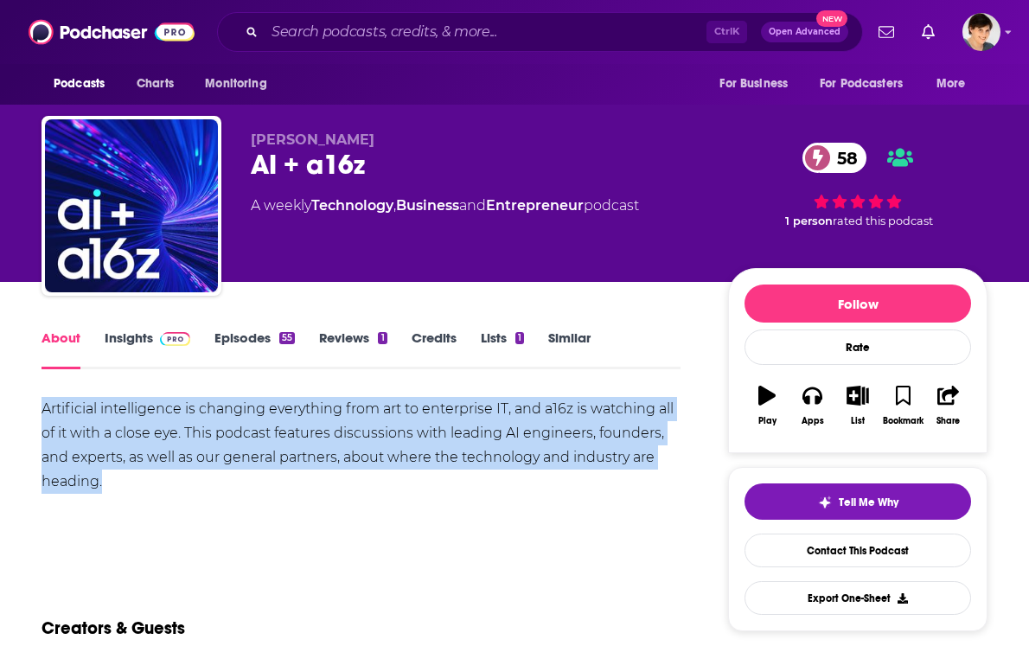
drag, startPoint x: 149, startPoint y: 481, endPoint x: 31, endPoint y: 401, distance: 142.5
copy div "Artificial intelligence is changing everything from art to enterprise IT, and a…"
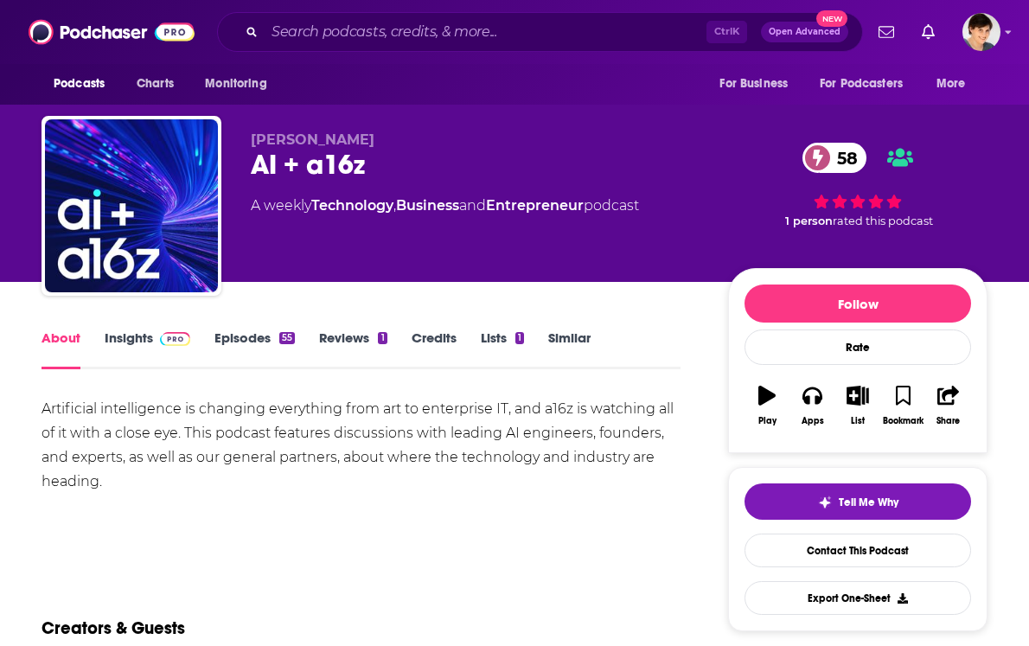
click at [303, 178] on div "AI + a16z 58" at bounding box center [476, 165] width 450 height 34
copy div "AI + a16z 58"
click at [339, 139] on span "[PERSON_NAME]" at bounding box center [313, 139] width 124 height 16
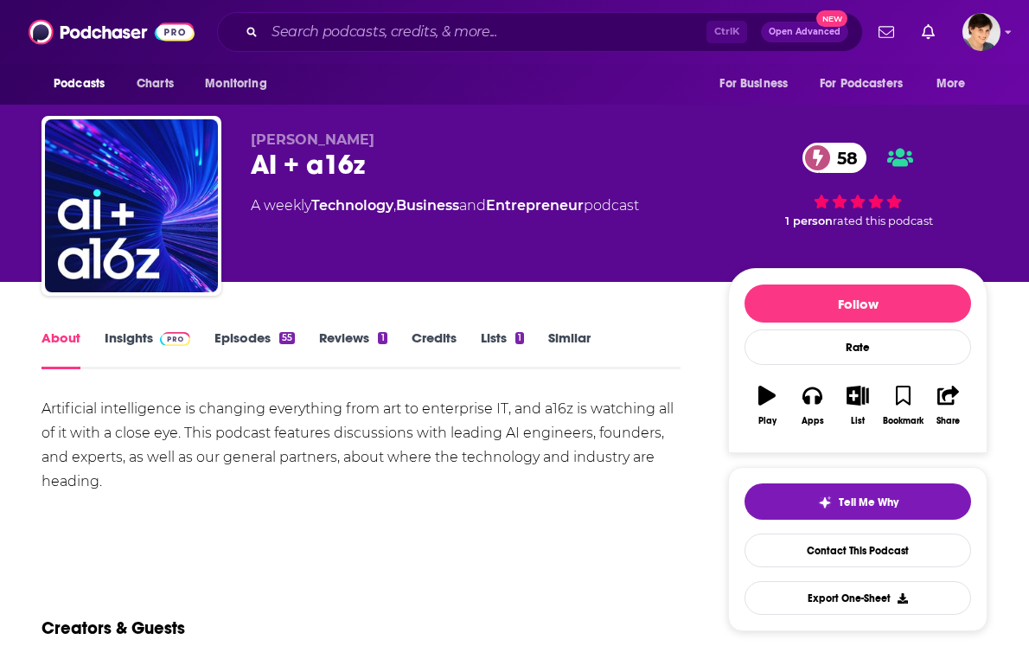
click at [339, 139] on span "[PERSON_NAME]" at bounding box center [313, 139] width 124 height 16
copy p "[PERSON_NAME]"
click at [127, 338] on link "Insights" at bounding box center [148, 350] width 86 height 40
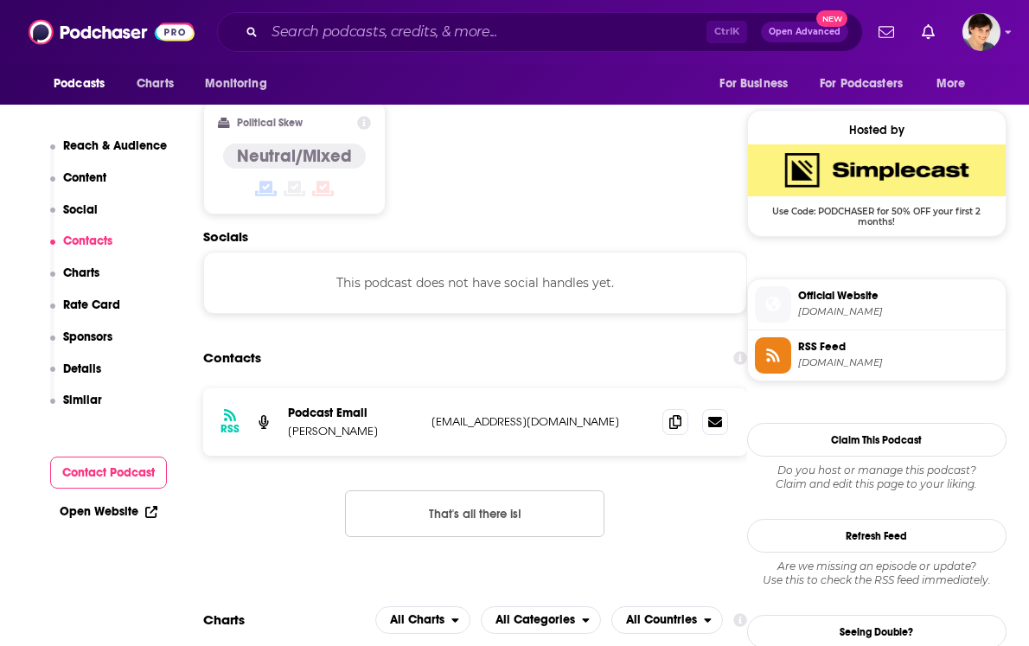
scroll to position [1406, 0]
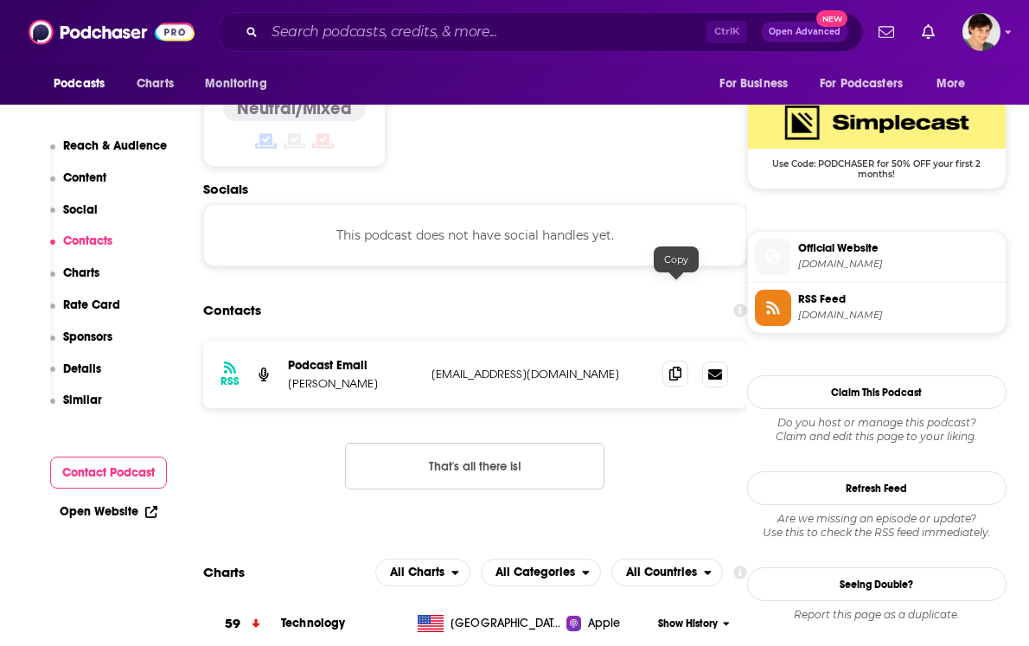
click at [670, 367] on icon at bounding box center [676, 374] width 12 height 14
click at [385, 30] on input "Search podcasts, credits, & more..." at bounding box center [486, 32] width 442 height 28
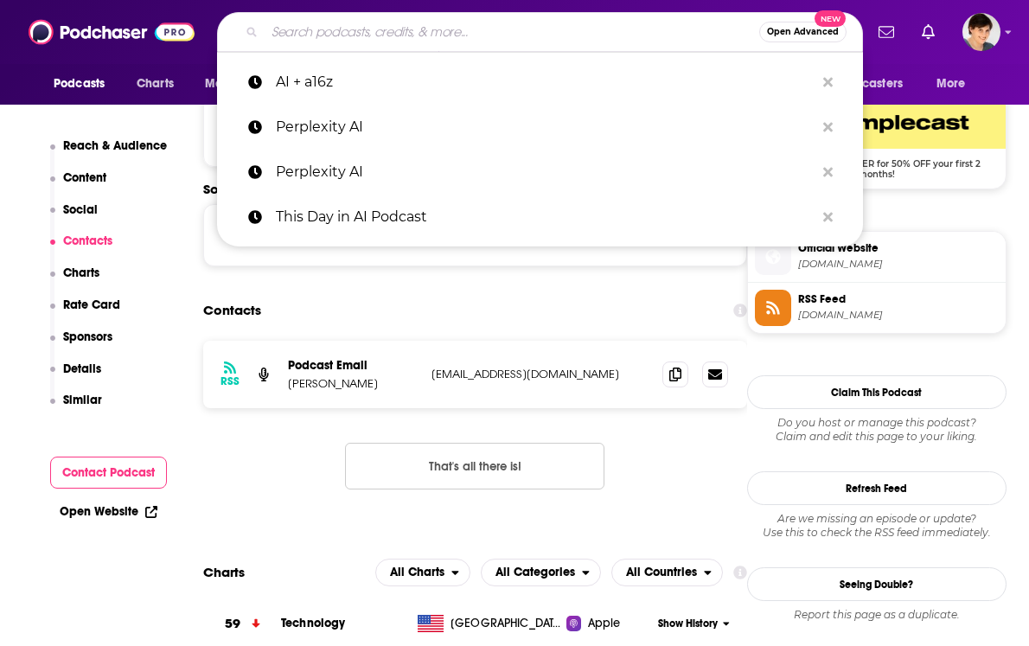
paste input "The New Stack Podcast"
type input "The New Stack Podcast"
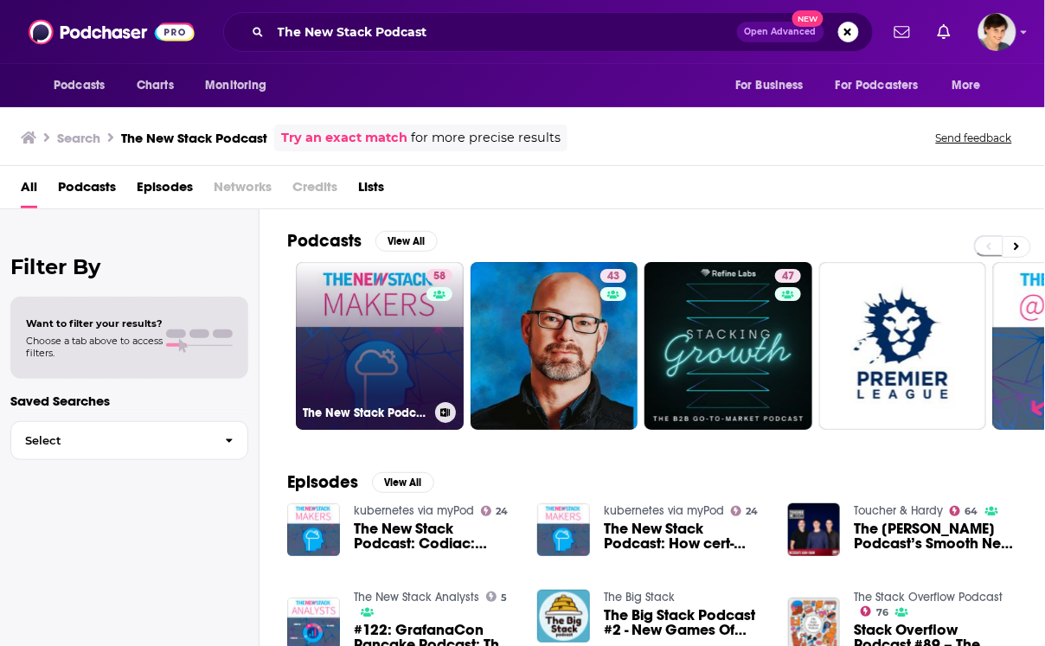
click at [353, 352] on link "58 The New Stack Podcast" at bounding box center [380, 346] width 168 height 168
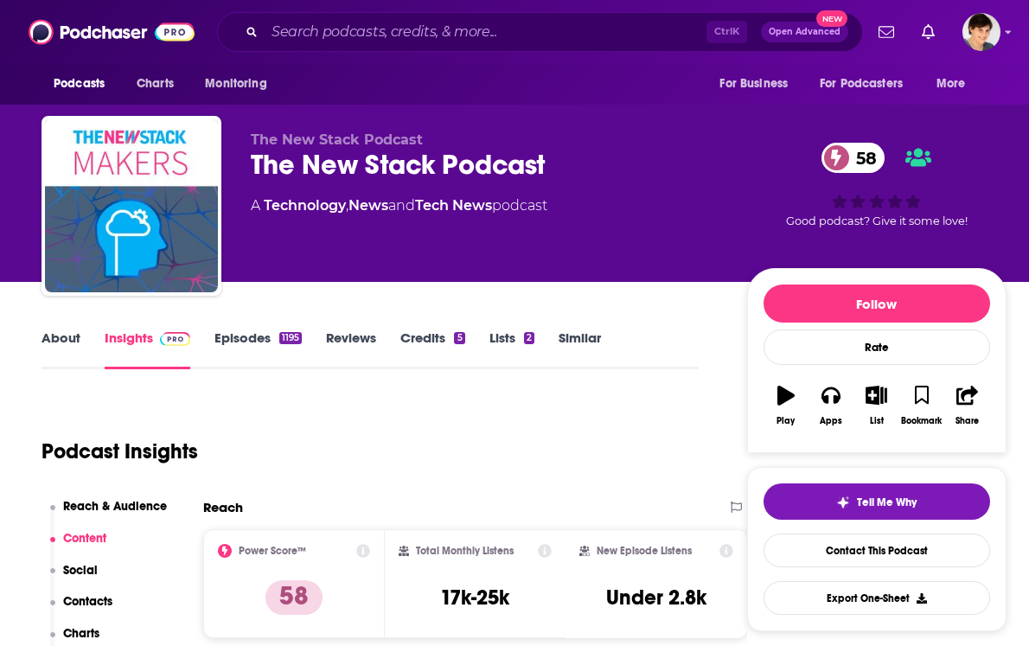
click at [58, 330] on link "About" at bounding box center [61, 350] width 39 height 40
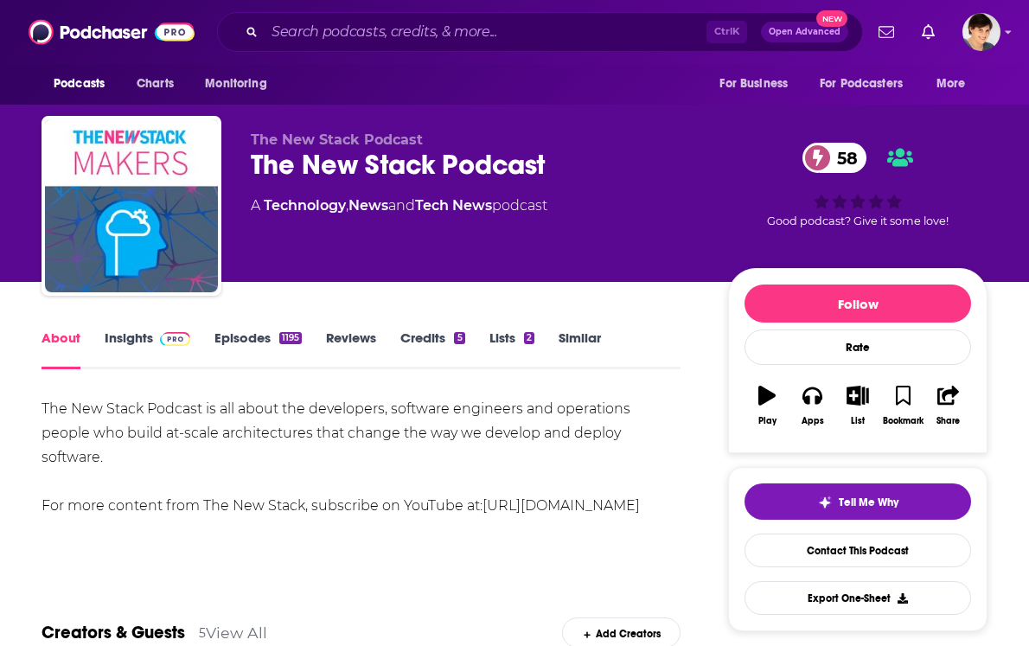
click at [305, 169] on div "The New Stack Podcast 58" at bounding box center [476, 165] width 450 height 34
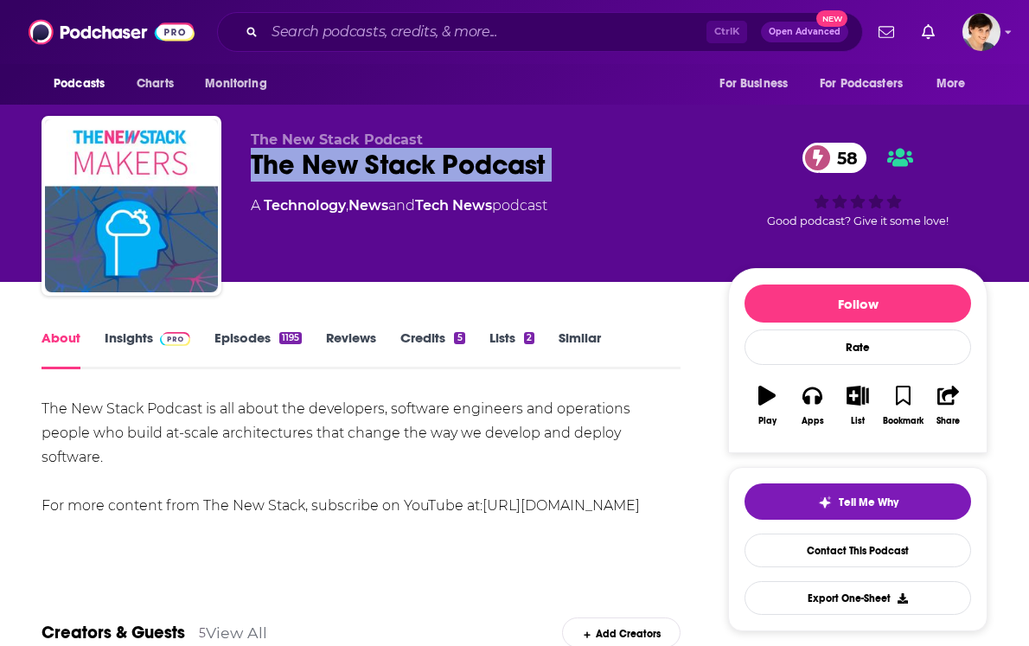
click at [305, 169] on div "The New Stack Podcast 58" at bounding box center [476, 165] width 450 height 34
copy div "The New Stack Podcast 58"
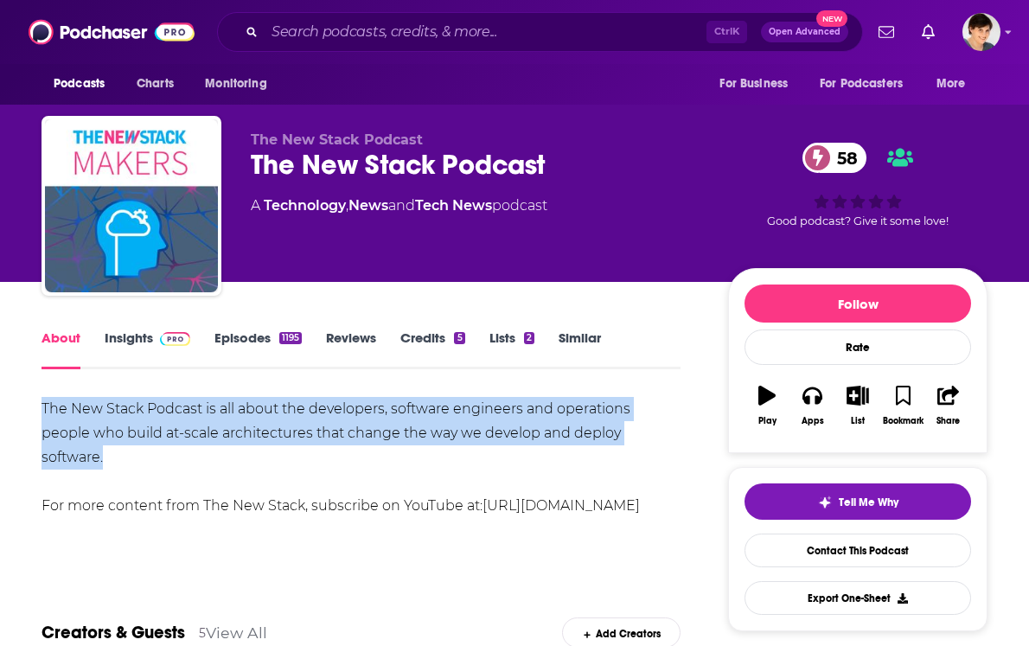
drag, startPoint x: 638, startPoint y: 438, endPoint x: 22, endPoint y: 417, distance: 616.3
copy div "The New Stack Podcast is all about the developers, software engineers and opera…"
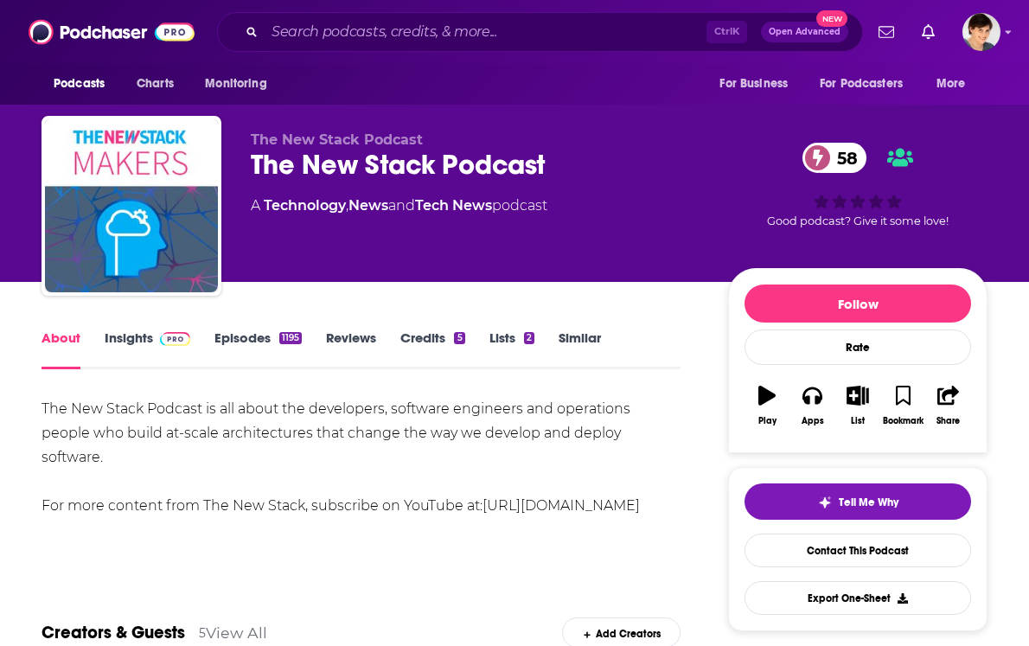
click at [348, 235] on div "The New Stack Podcast The New Stack Podcast 58 A Technology , News and Tech New…" at bounding box center [476, 200] width 450 height 138
click at [131, 349] on link "Insights" at bounding box center [148, 350] width 86 height 40
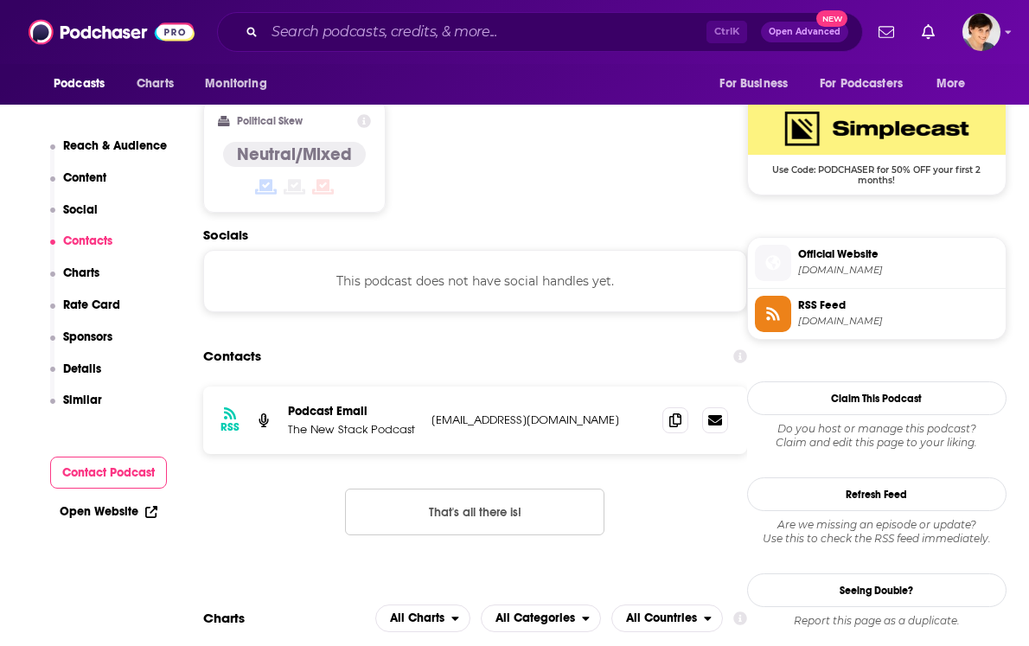
scroll to position [1406, 0]
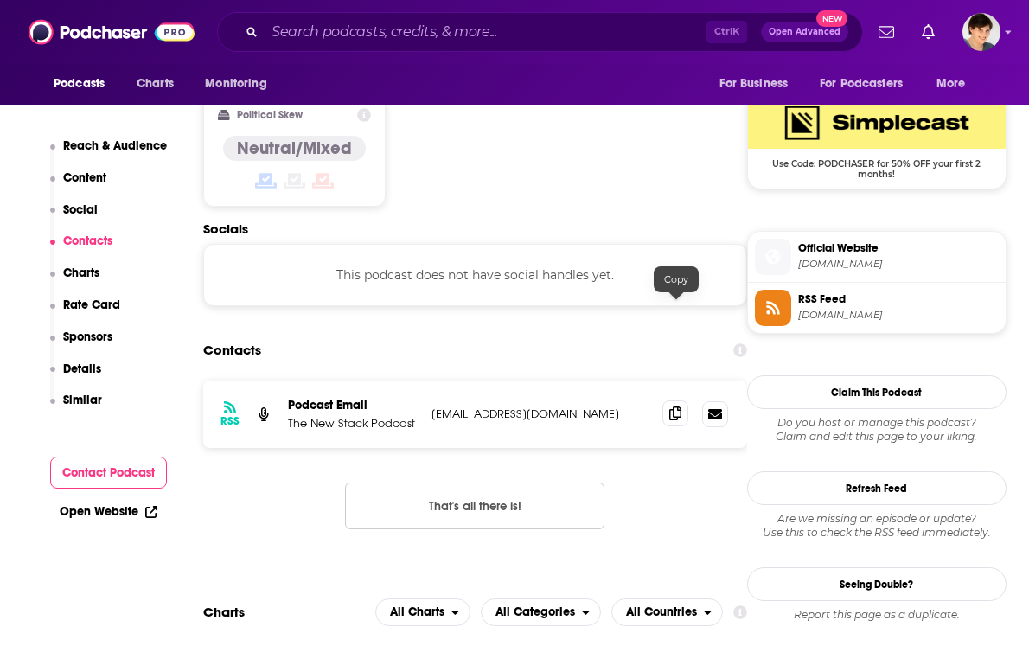
click at [664, 401] on span at bounding box center [676, 414] width 26 height 26
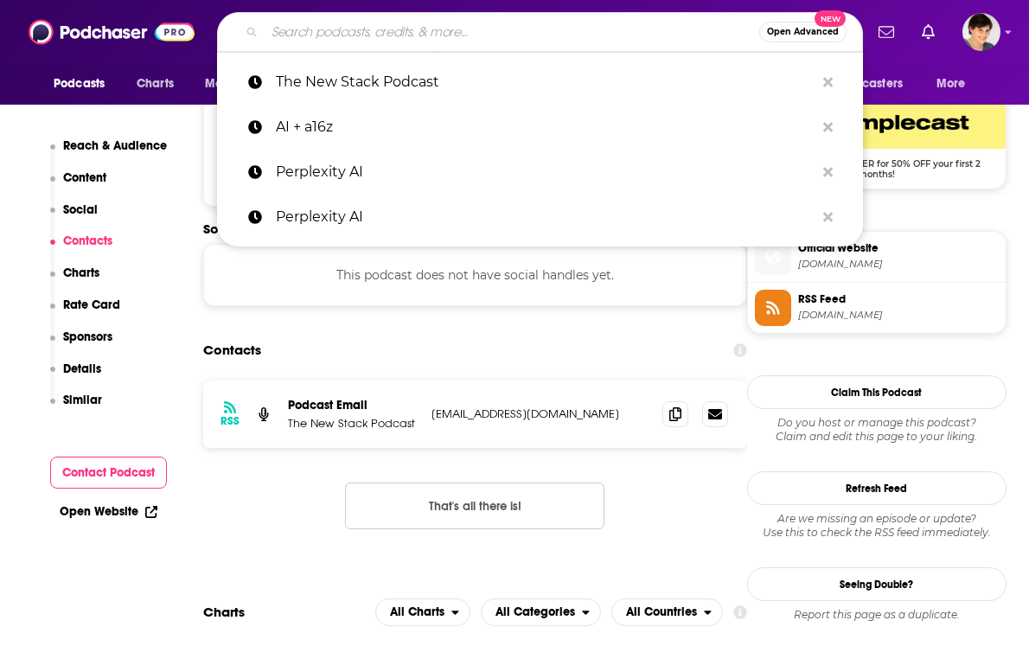
click at [438, 32] on input "Search podcasts, credits, & more..." at bounding box center [512, 32] width 495 height 28
paste input "Ahead of the Game"
type input "Ahead of the Game"
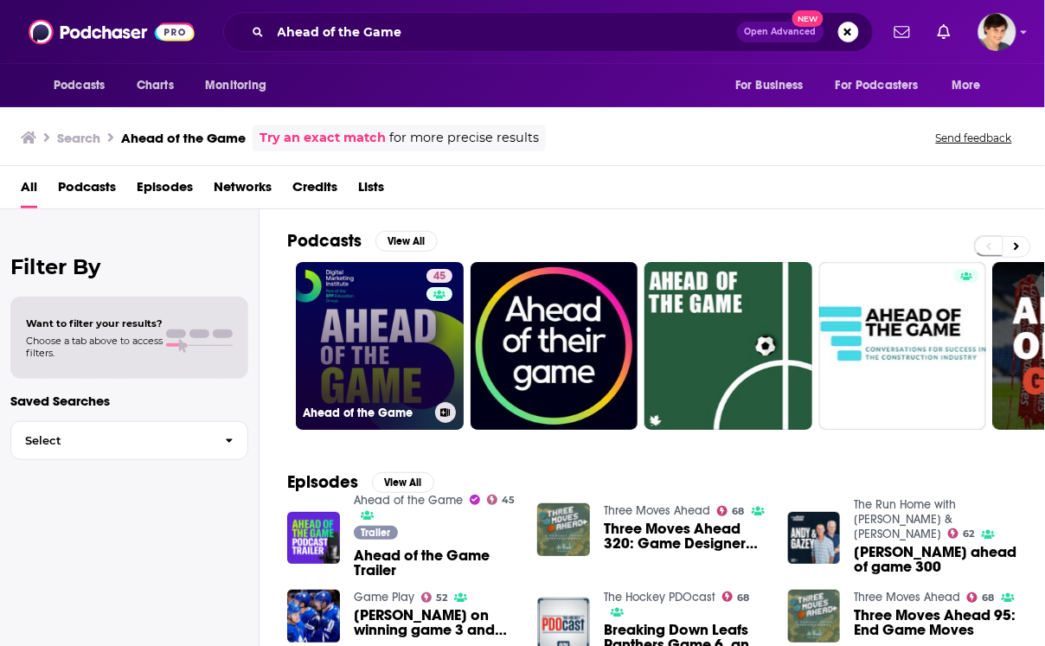
click at [342, 379] on link "45 Ahead of the Game" at bounding box center [380, 346] width 168 height 168
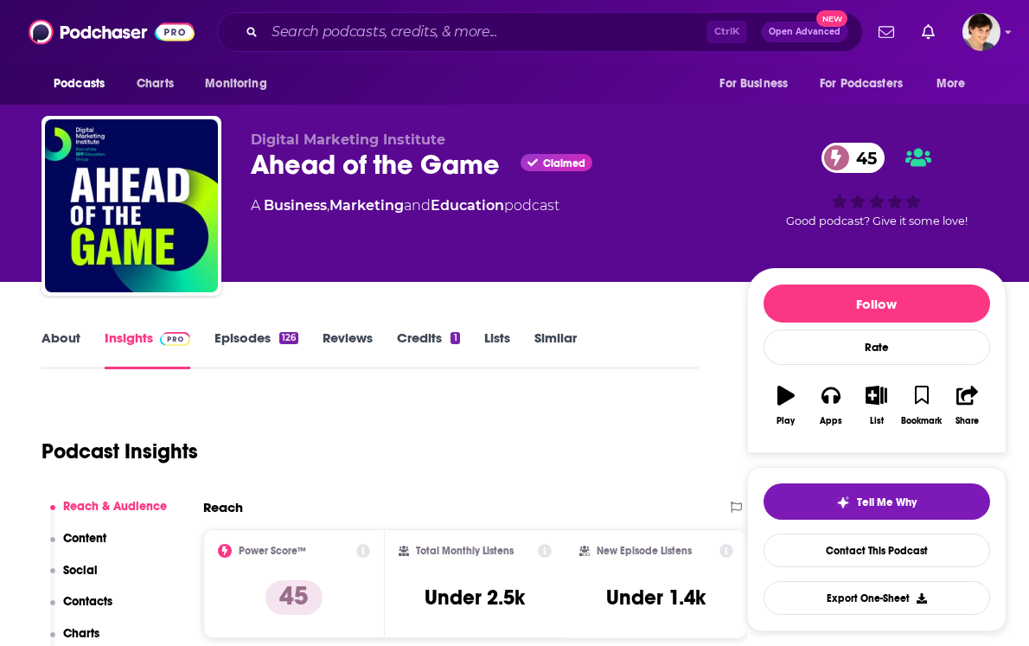
click at [56, 338] on link "About" at bounding box center [61, 350] width 39 height 40
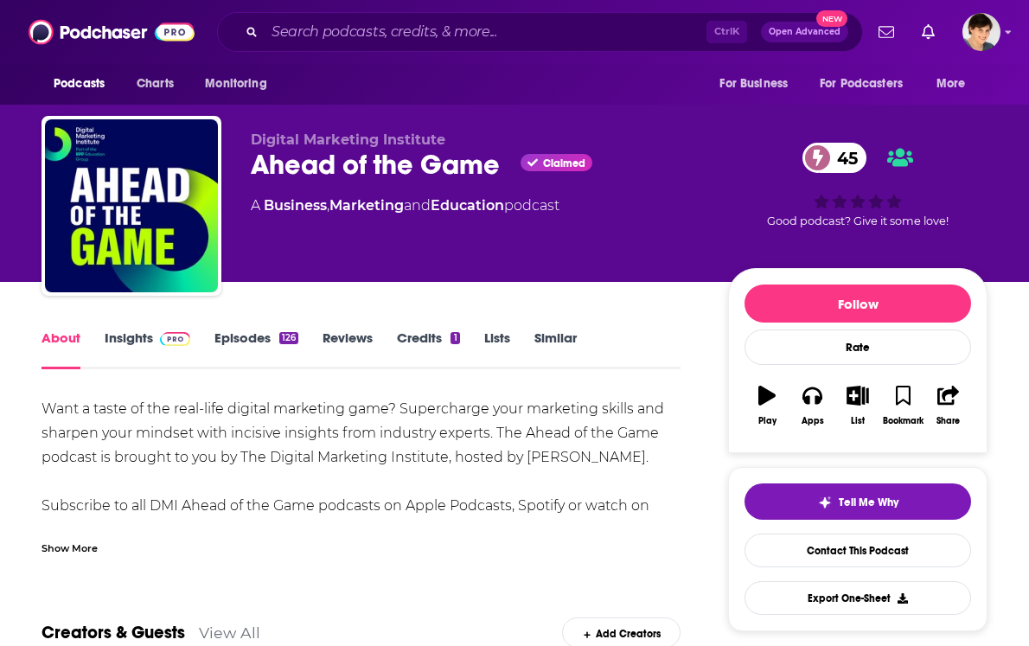
click at [127, 343] on link "Insights" at bounding box center [148, 350] width 86 height 40
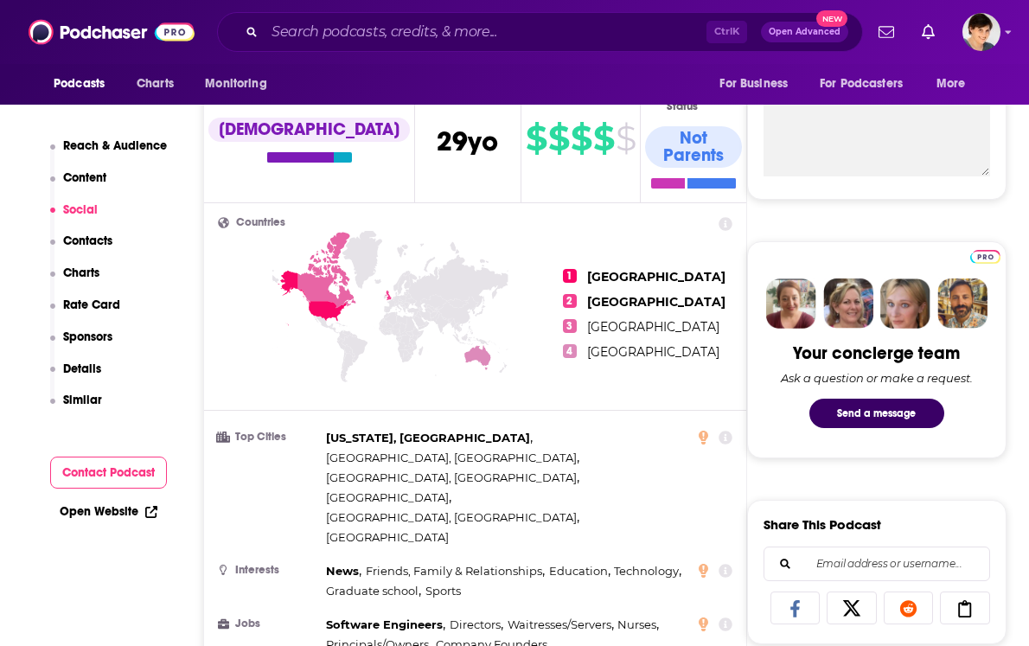
scroll to position [108, 0]
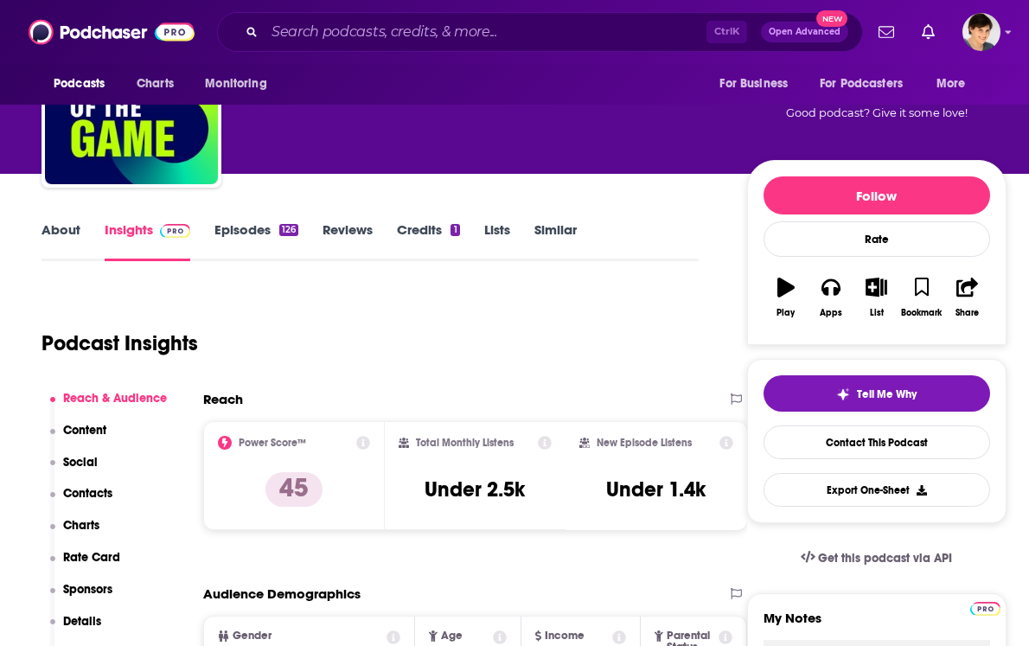
click at [248, 223] on link "Episodes 126" at bounding box center [257, 241] width 84 height 40
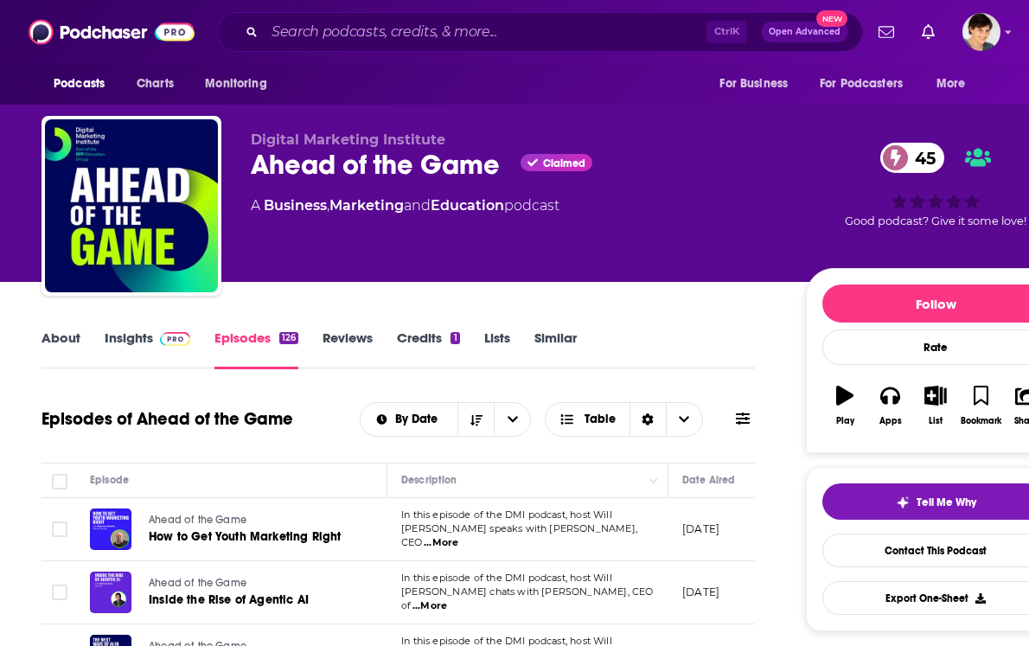
click at [372, 167] on div "Ahead of the Game Claimed 45" at bounding box center [515, 165] width 528 height 34
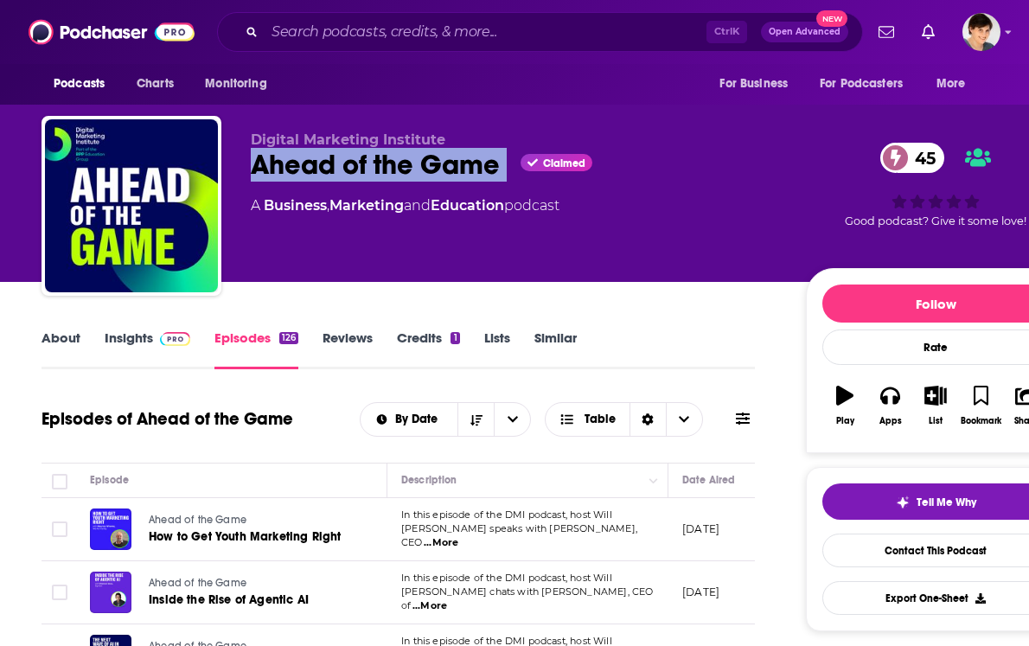
click at [372, 167] on div "Ahead of the Game Claimed 45" at bounding box center [515, 165] width 528 height 34
copy div "Ahead of the Game"
click at [44, 337] on link "About" at bounding box center [61, 350] width 39 height 40
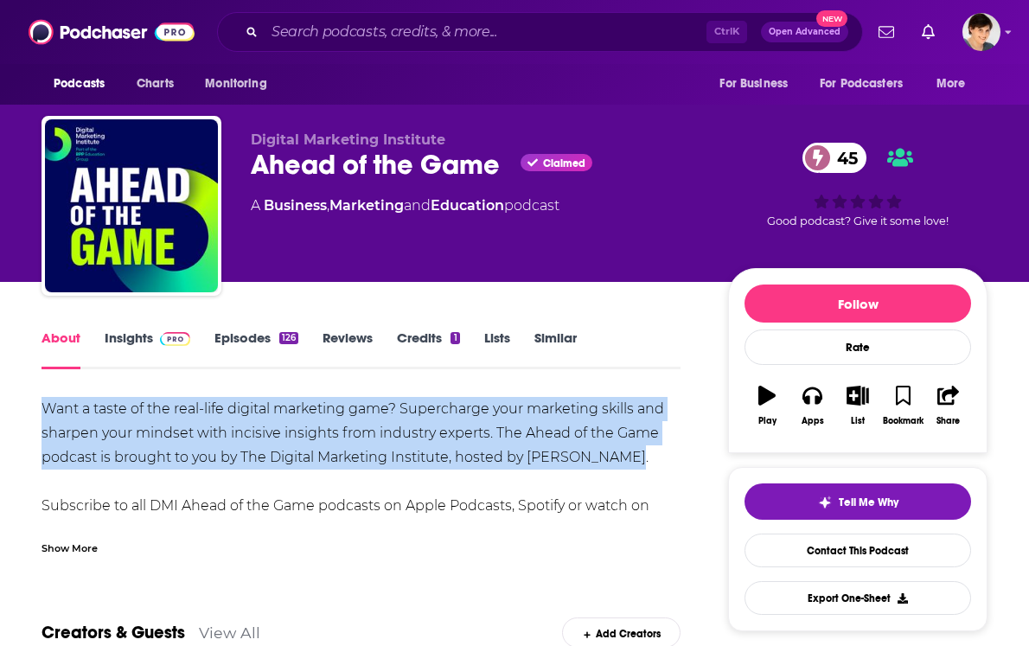
drag, startPoint x: 611, startPoint y: 459, endPoint x: 45, endPoint y: 414, distance: 567.6
click at [45, 414] on div "Want a taste of the real-life digital marketing game? Supercharge your marketin…" at bounding box center [361, 482] width 639 height 170
copy div "Want a taste of the real-life digital marketing game? Supercharge your marketin…"
click at [335, 442] on div "Want a taste of the real-life digital marketing game? Supercharge your marketin…" at bounding box center [361, 482] width 639 height 170
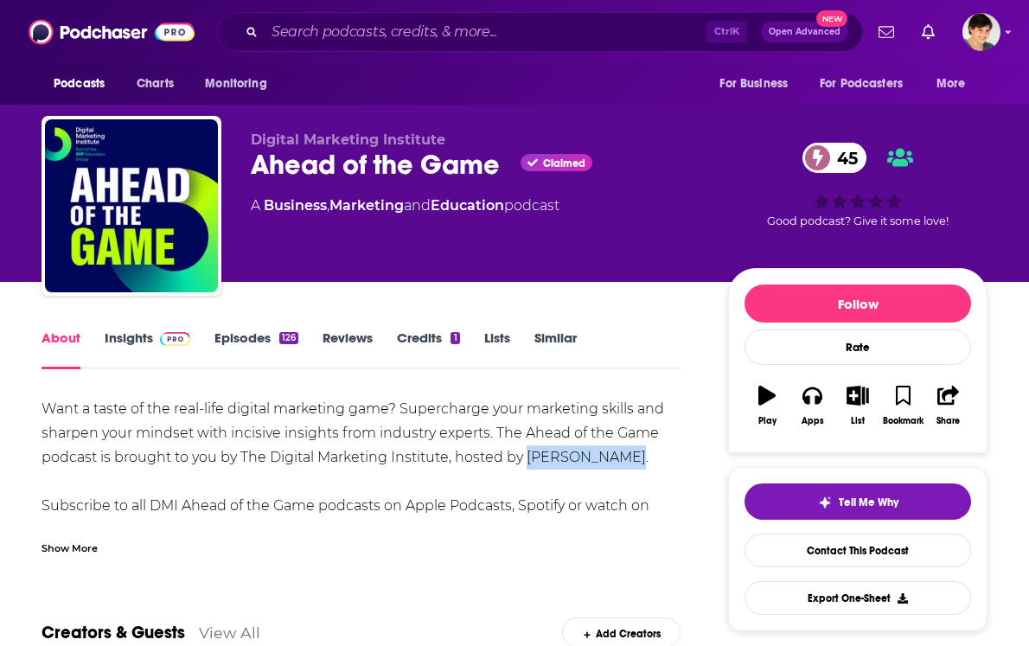
drag, startPoint x: 613, startPoint y: 459, endPoint x: 529, endPoint y: 463, distance: 83.1
click at [529, 463] on div "Want a taste of the real-life digital marketing game? Supercharge your marketin…" at bounding box center [361, 482] width 639 height 170
click at [131, 339] on link "Insights" at bounding box center [148, 350] width 86 height 40
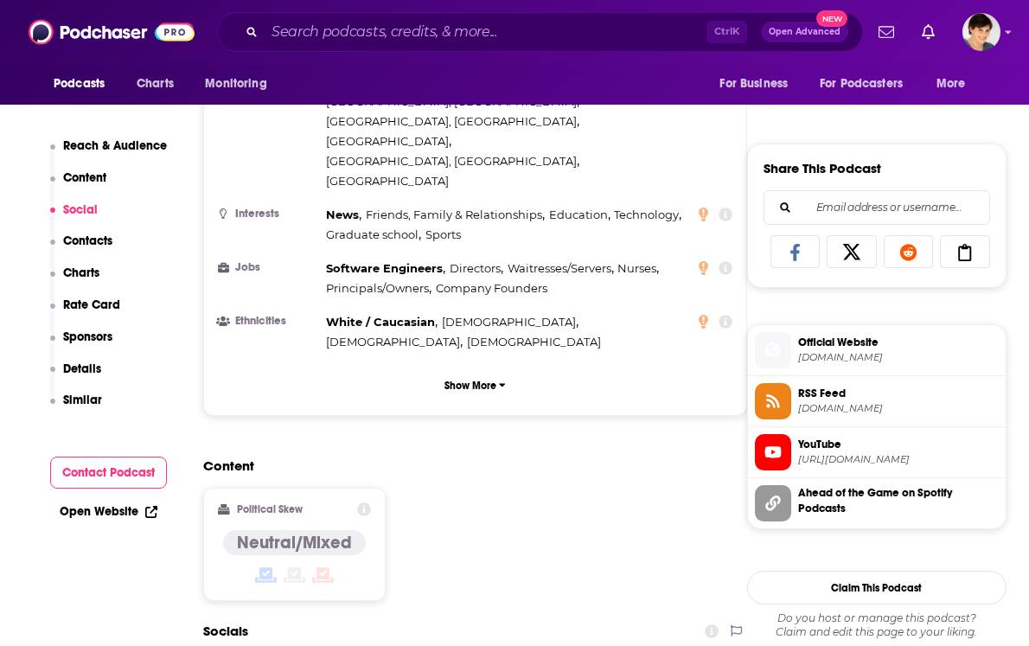
scroll to position [1298, 0]
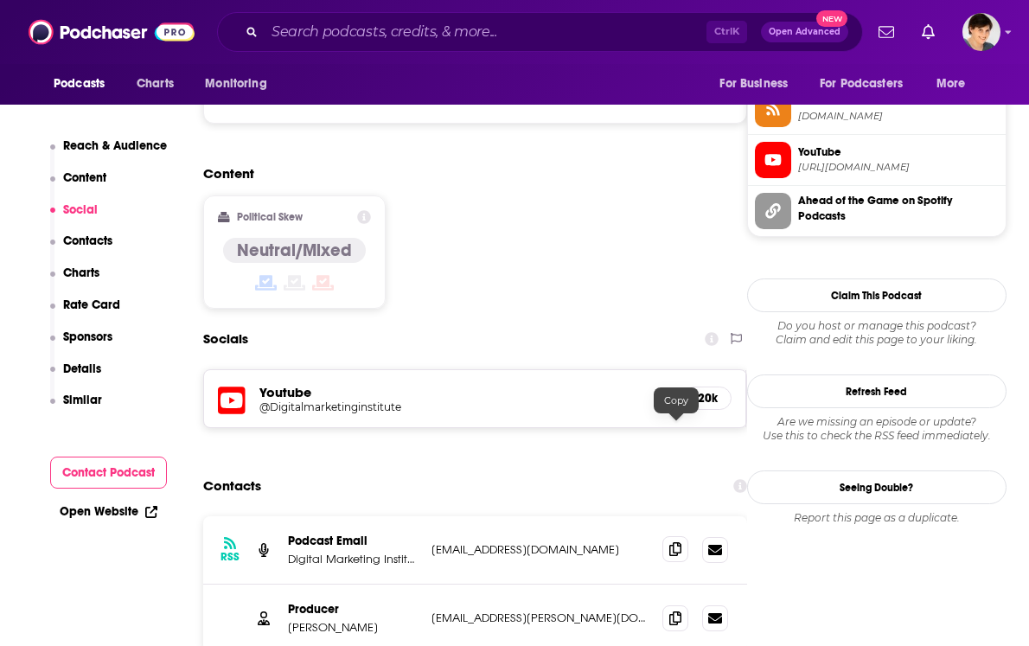
click at [676, 542] on icon at bounding box center [676, 549] width 12 height 14
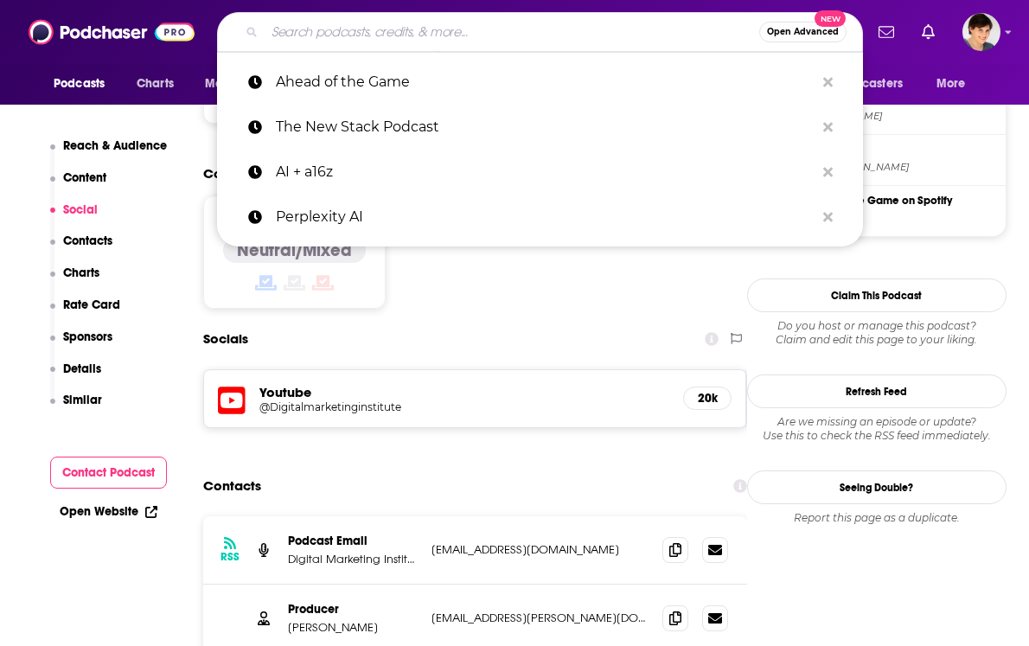
click at [387, 36] on input "Search podcasts, credits, & more..." at bounding box center [512, 32] width 495 height 28
paste input "TalkRL: The Reinforcement Learning Podcast"
type input "TalkRL: The Reinforcement Learning Podcast"
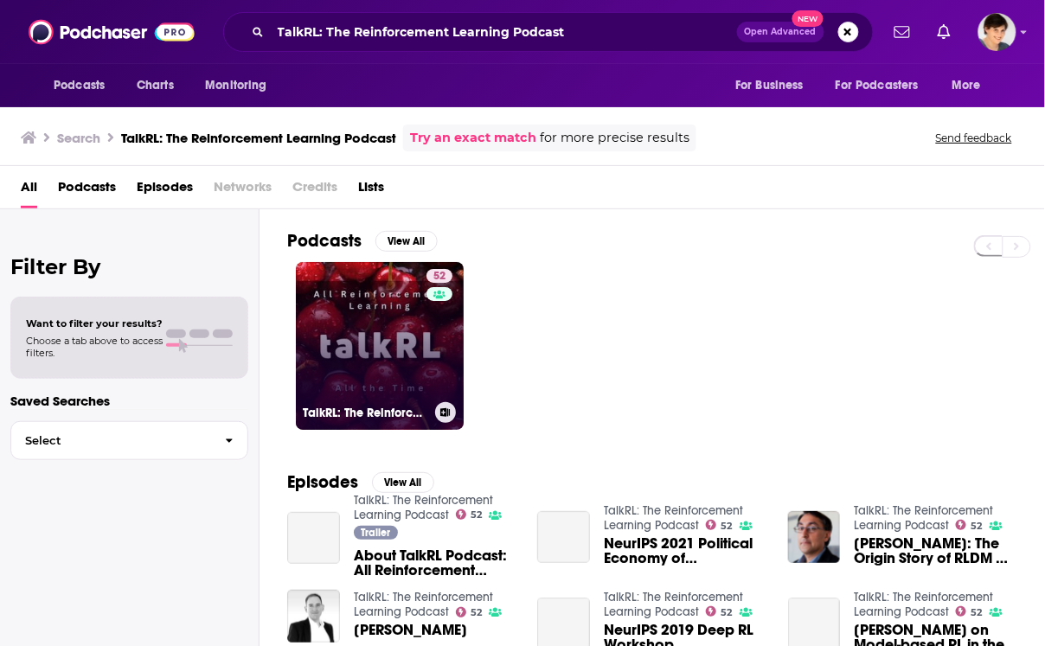
click at [334, 340] on link "52 TalkRL: The Reinforcement Learning Podcast" at bounding box center [380, 346] width 168 height 168
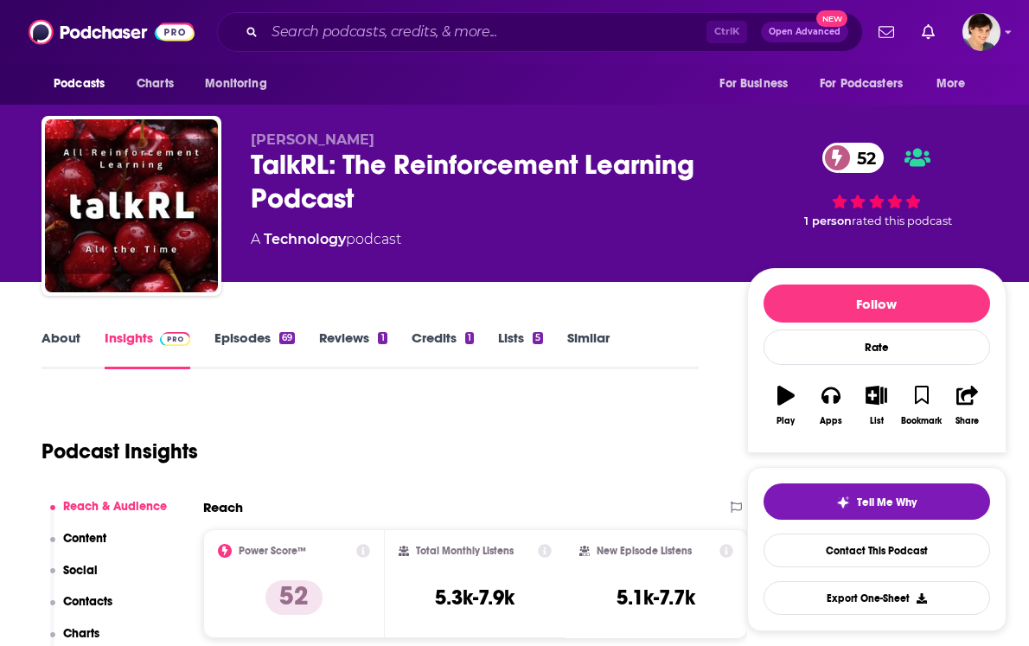
click at [317, 170] on div "TalkRL: The Reinforcement Learning Podcast 52" at bounding box center [485, 181] width 469 height 67
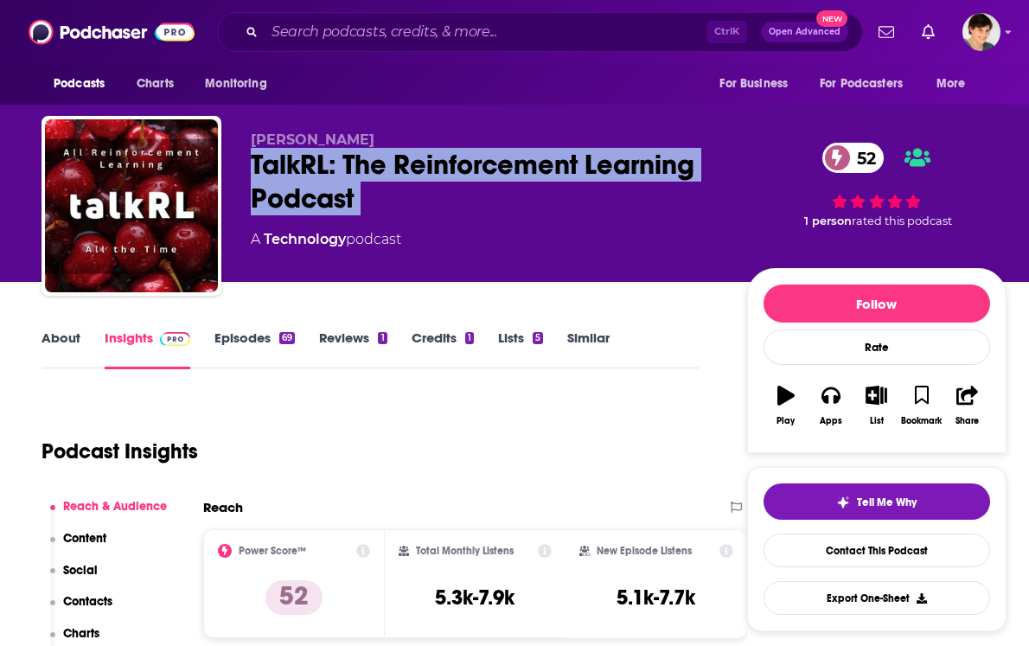
click at [317, 170] on div "TalkRL: The Reinforcement Learning Podcast 52" at bounding box center [485, 181] width 469 height 67
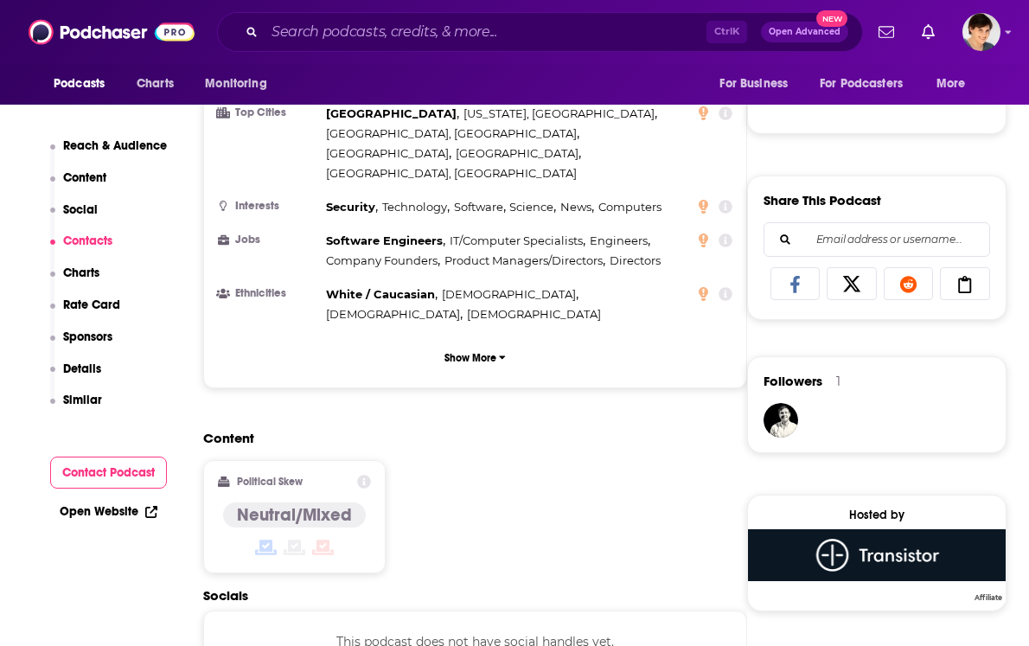
scroll to position [1406, 0]
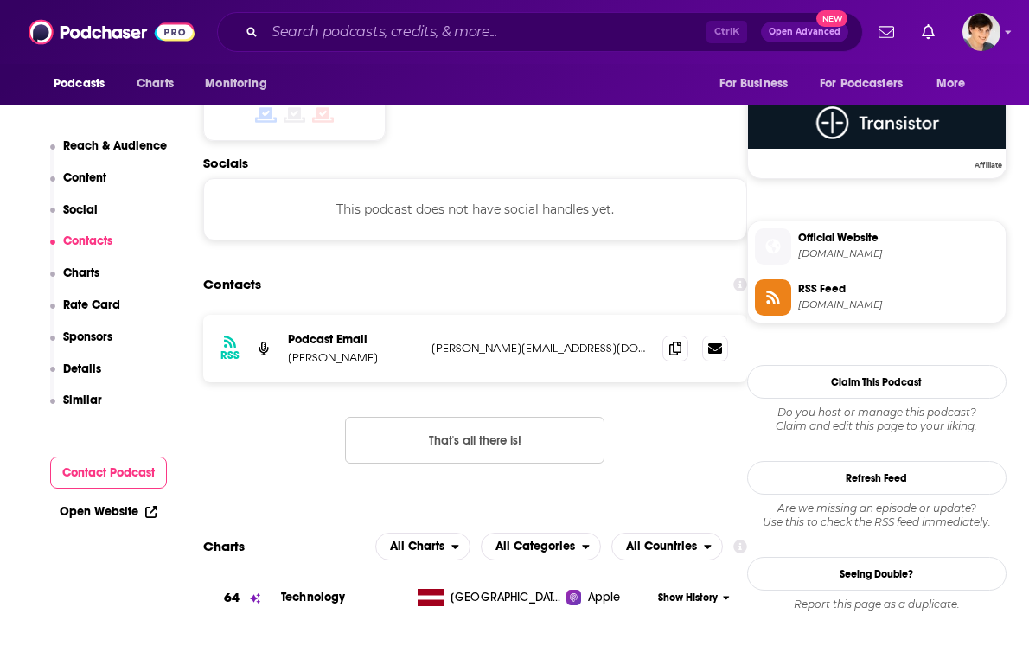
click at [662, 315] on div "RSS Podcast Email [PERSON_NAME] Chauhan [EMAIL_ADDRESS][DOMAIN_NAME] [PERSON_NA…" at bounding box center [475, 348] width 544 height 67
click at [667, 335] on span at bounding box center [676, 348] width 26 height 26
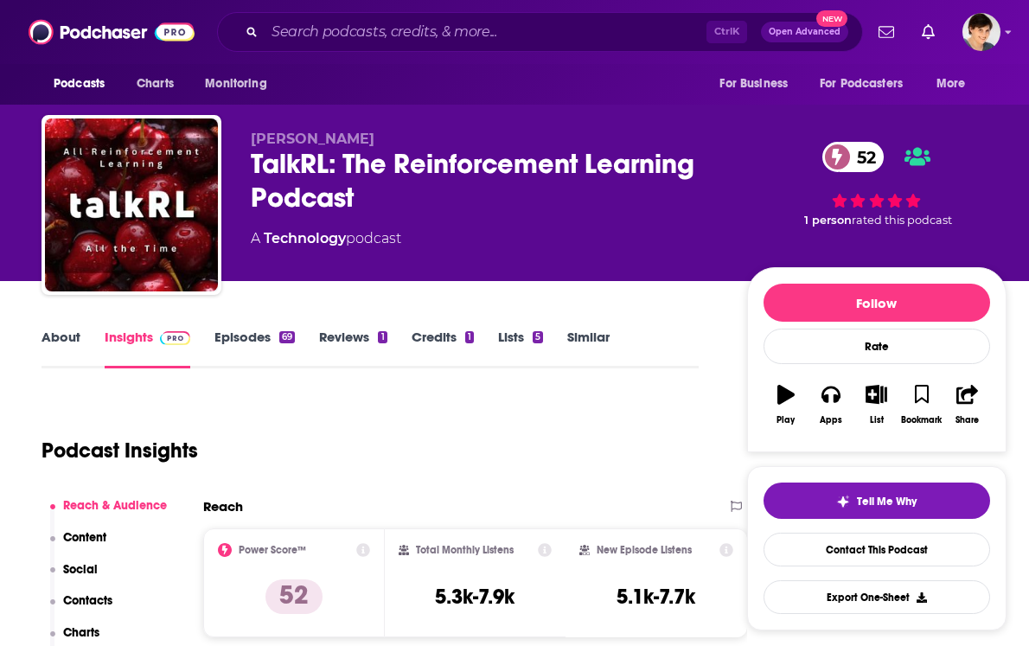
scroll to position [0, 0]
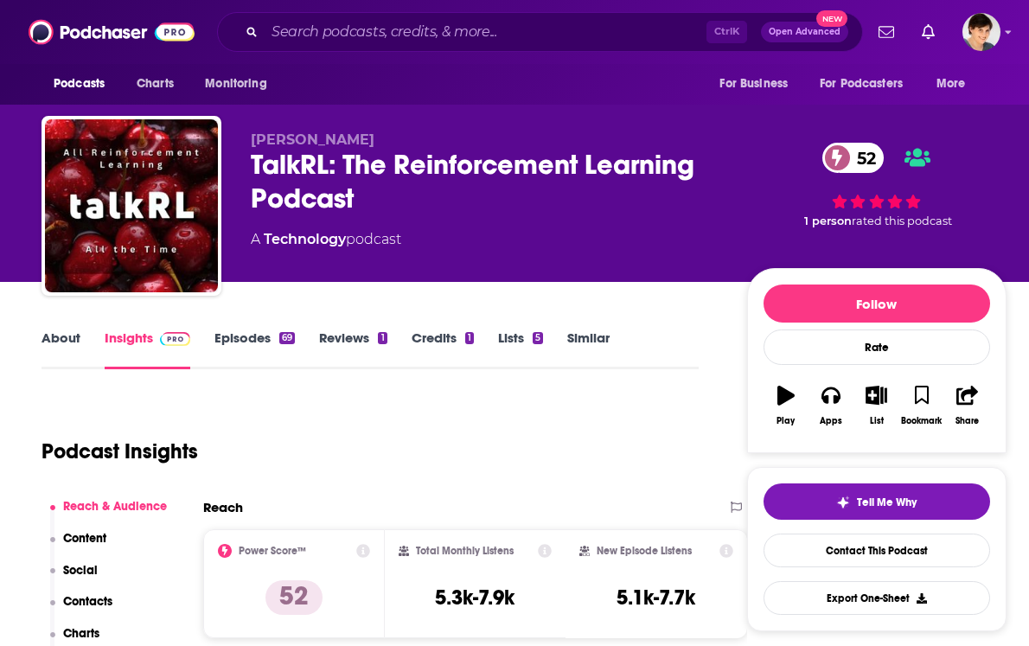
click at [50, 330] on link "About" at bounding box center [61, 350] width 39 height 40
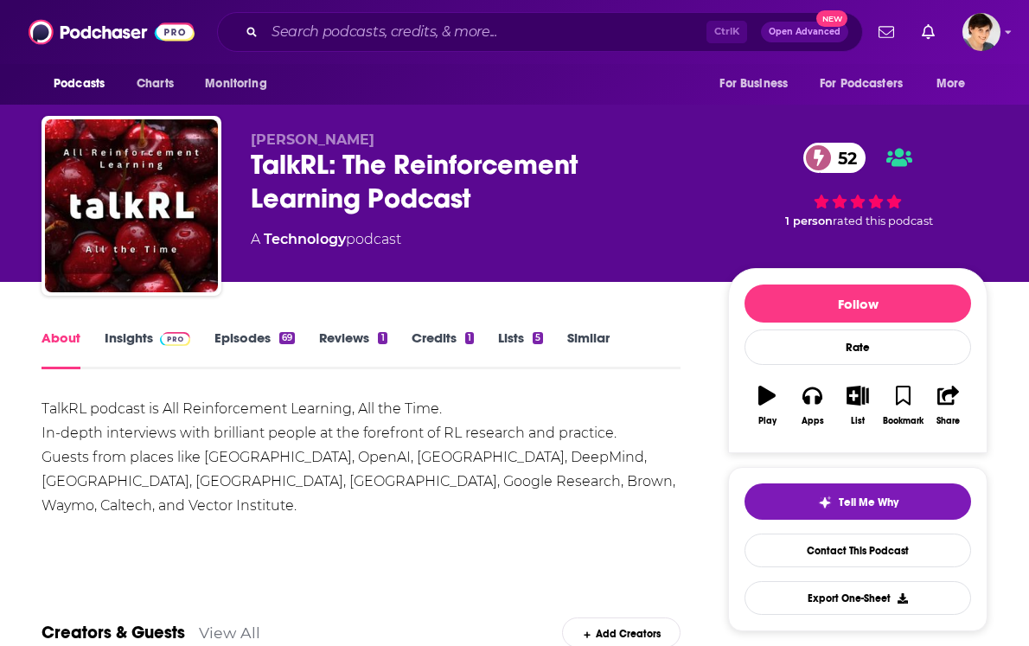
drag, startPoint x: 365, startPoint y: 511, endPoint x: 33, endPoint y: 416, distance: 345.6
drag, startPoint x: 253, startPoint y: 141, endPoint x: 489, endPoint y: 132, distance: 236.3
click at [489, 132] on p "[PERSON_NAME]" at bounding box center [476, 139] width 450 height 16
